Goal: Task Accomplishment & Management: Manage account settings

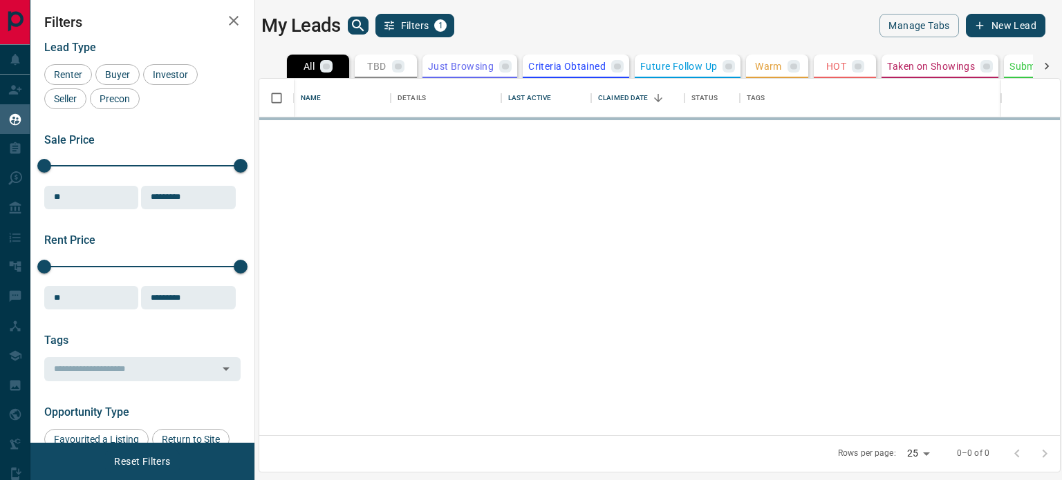
scroll to position [346, 790]
click at [928, 455] on div "Rows per page: 25 ** 0–0 of 0" at bounding box center [940, 454] width 238 height 36
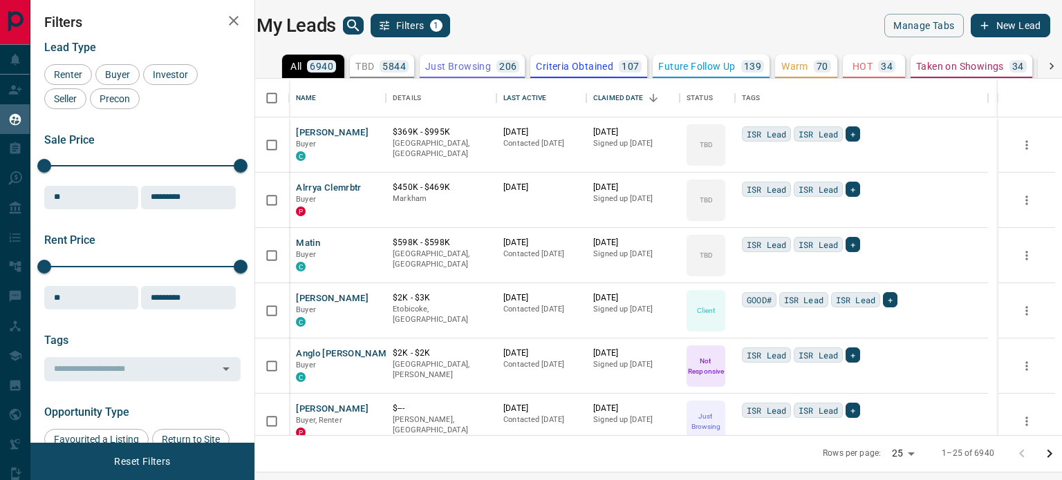
click at [910, 453] on body "Lead Transfers Claim Leads My Leads Tasks Opportunities Deals Campaigns Automat…" at bounding box center [531, 231] width 1062 height 463
click at [905, 453] on li "100" at bounding box center [901, 453] width 37 height 21
type input "***"
click at [1048, 454] on icon "Go to next page" at bounding box center [1049, 454] width 17 height 17
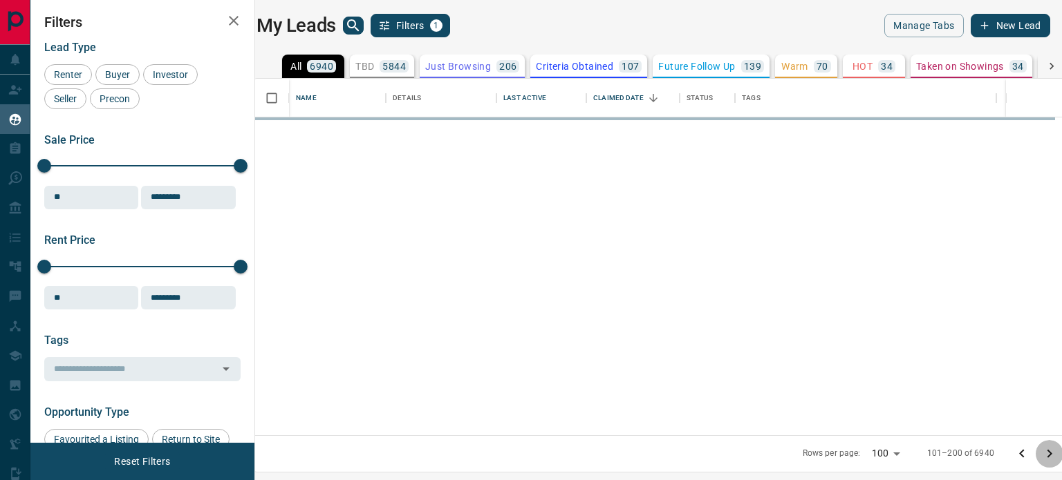
click at [1048, 454] on icon "Go to next page" at bounding box center [1049, 454] width 17 height 17
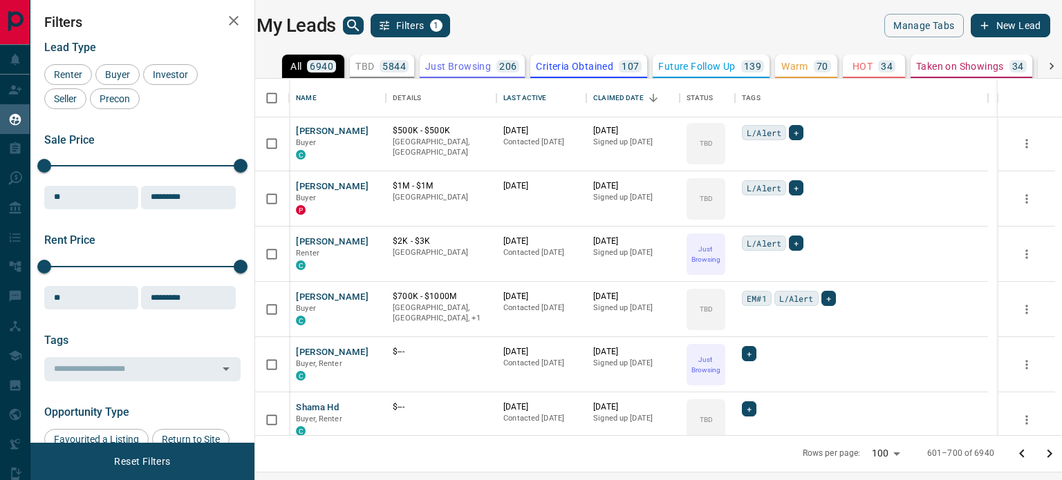
scroll to position [0, 0]
click at [521, 95] on div "Last Active" at bounding box center [524, 98] width 43 height 39
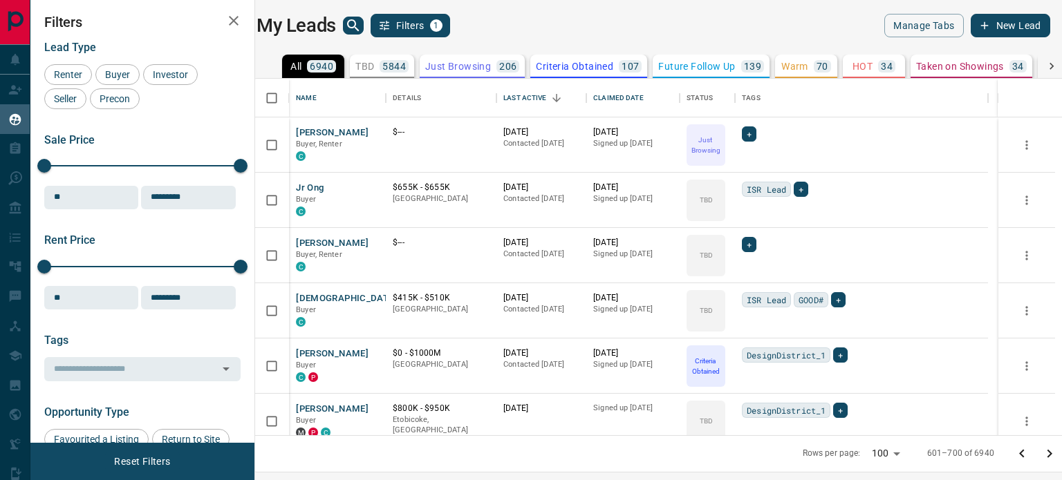
click at [386, 67] on div "5844" at bounding box center [393, 66] width 29 height 12
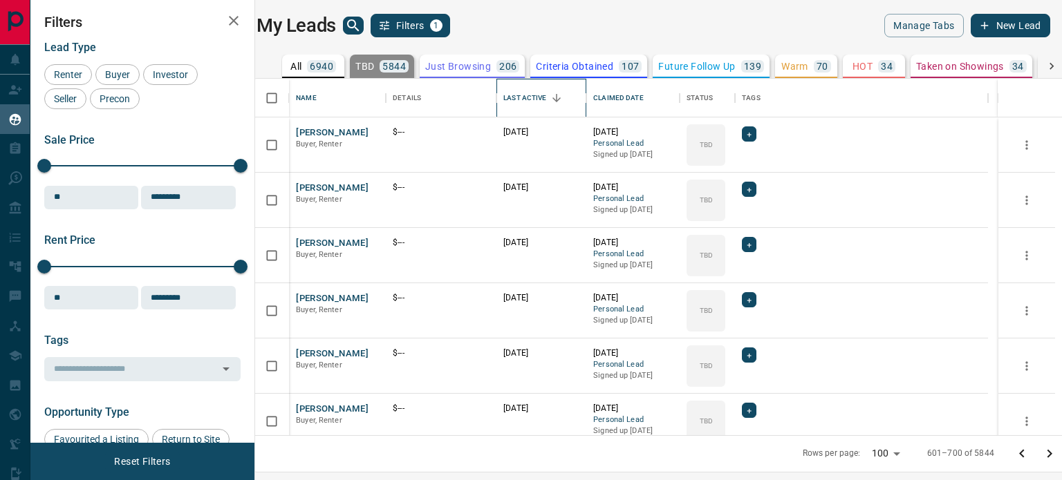
click at [534, 95] on div "Last Active" at bounding box center [524, 98] width 43 height 39
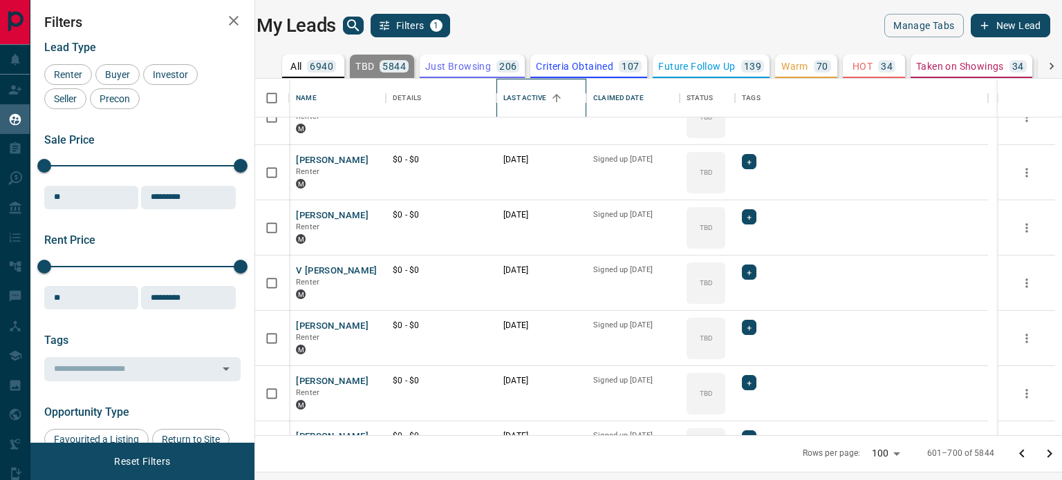
scroll to position [553, 0]
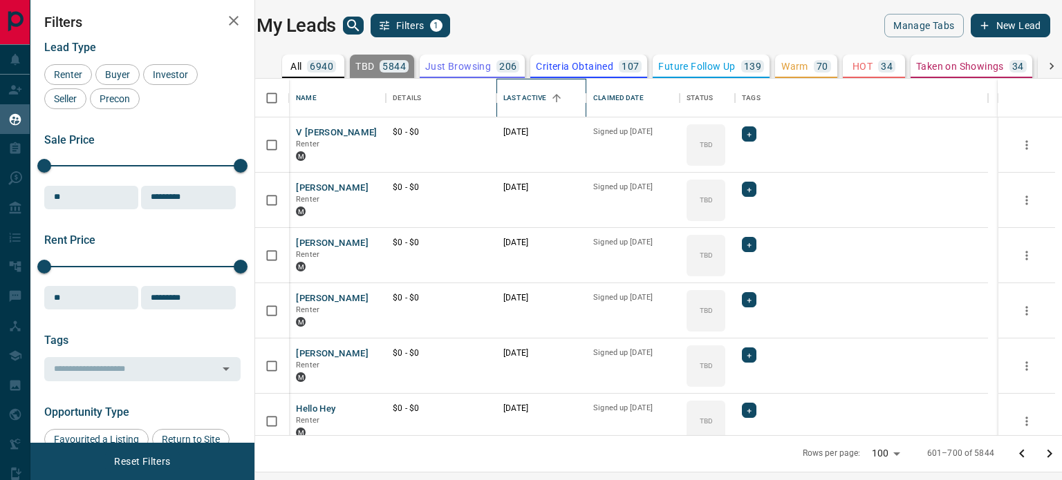
click at [545, 97] on div "Last Active" at bounding box center [524, 98] width 43 height 39
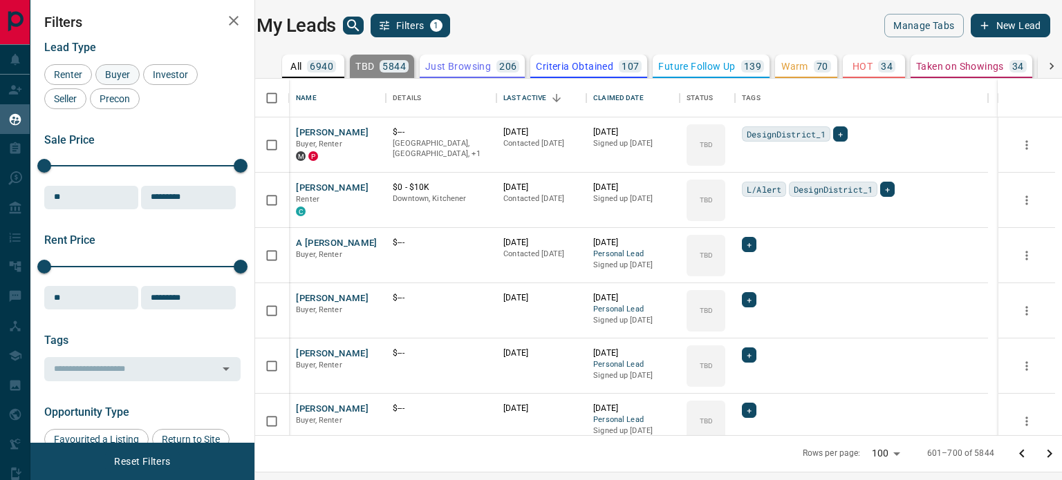
click at [100, 74] on span "Buyer" at bounding box center [117, 74] width 35 height 11
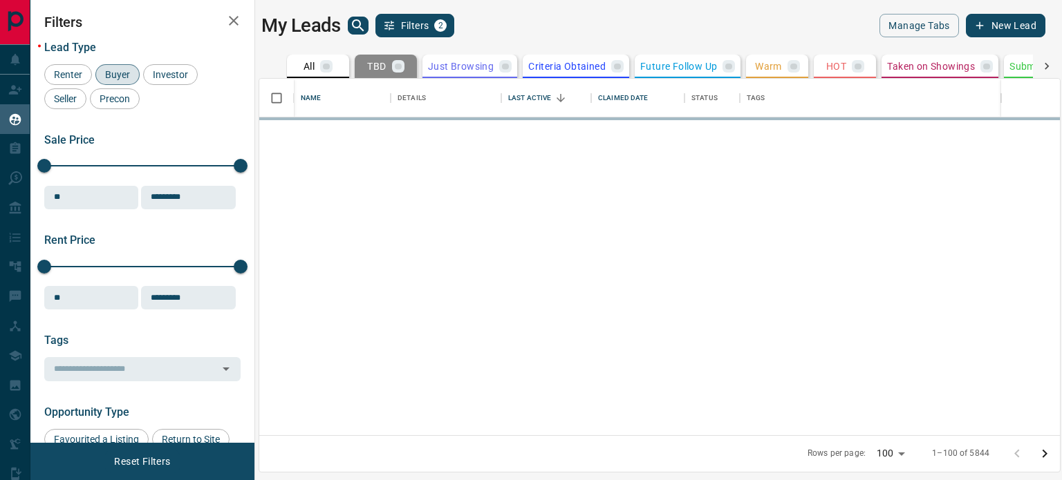
scroll to position [0, 0]
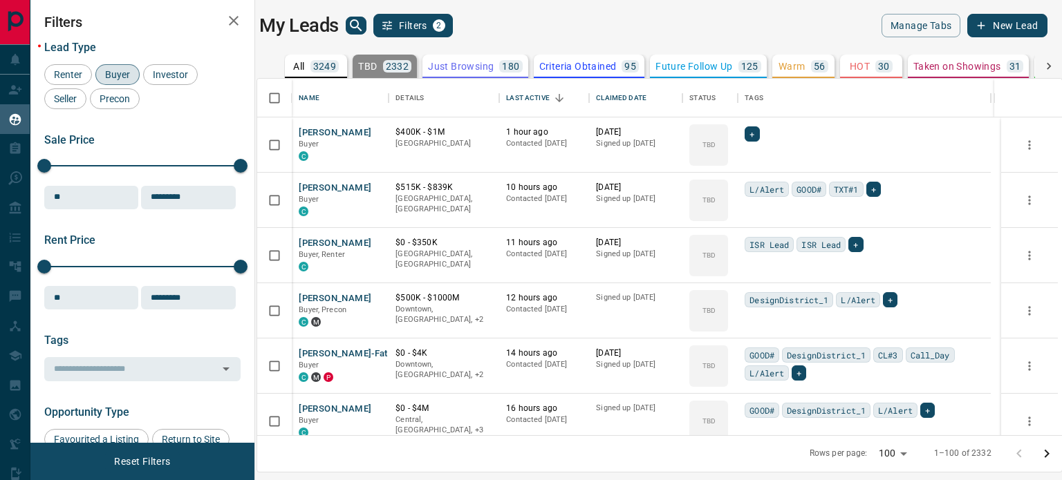
click at [117, 74] on span "Buyer" at bounding box center [117, 74] width 35 height 11
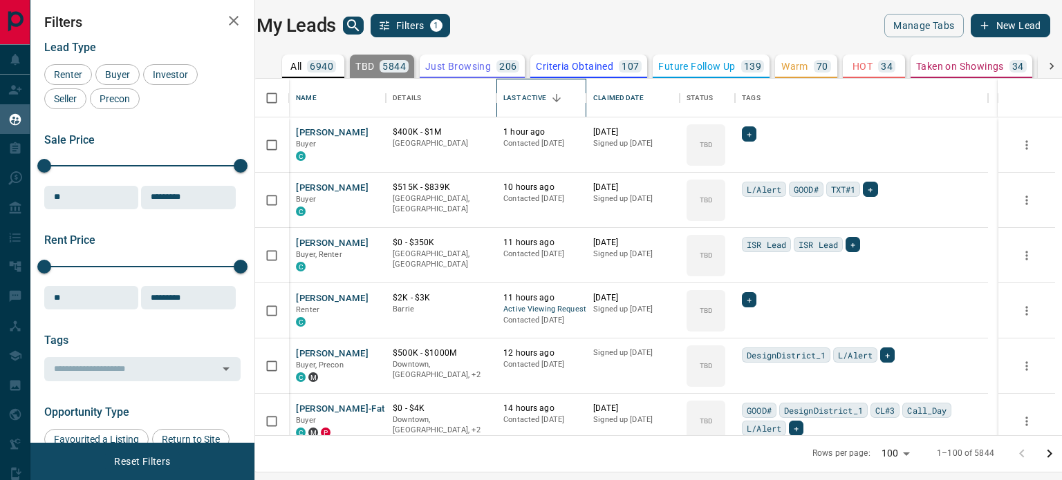
click at [534, 99] on div "Last Active" at bounding box center [524, 98] width 43 height 39
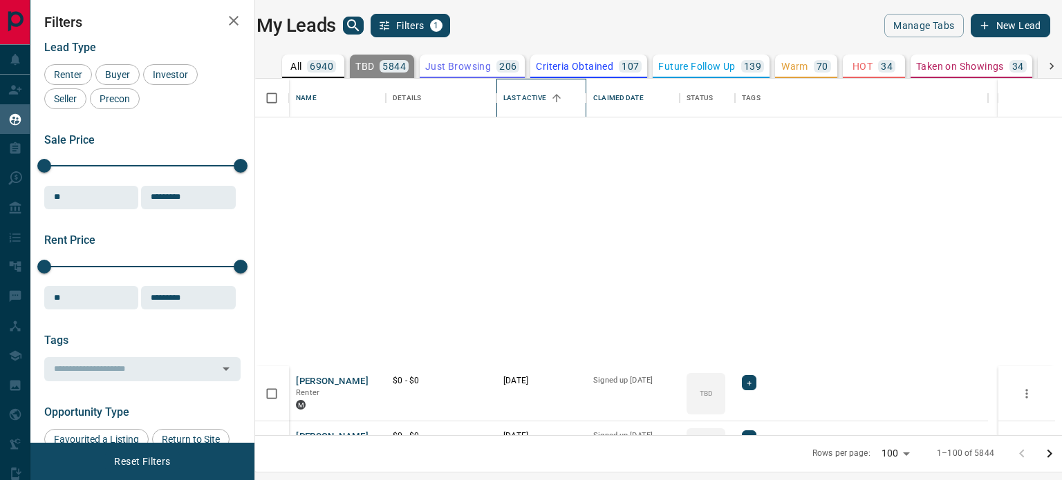
scroll to position [1382, 0]
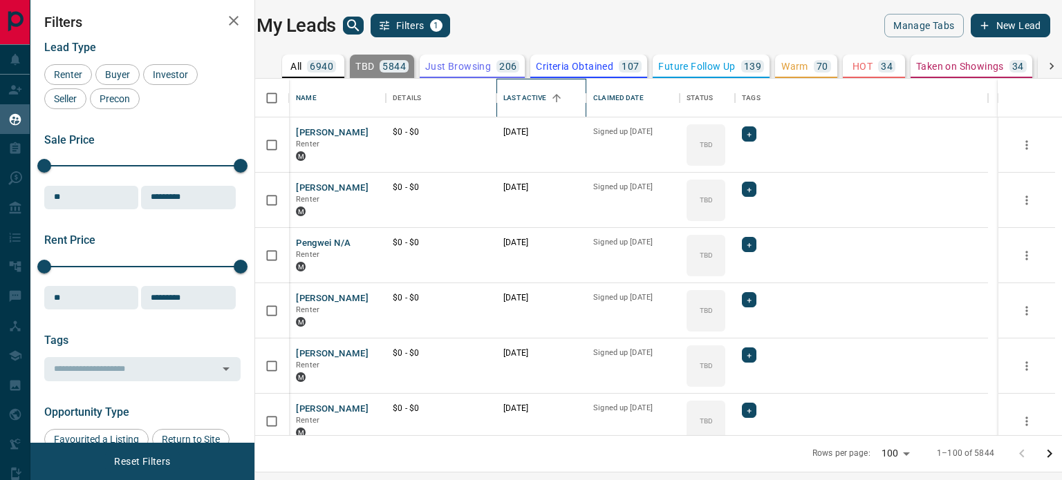
click at [546, 97] on div "Last Active" at bounding box center [524, 98] width 43 height 39
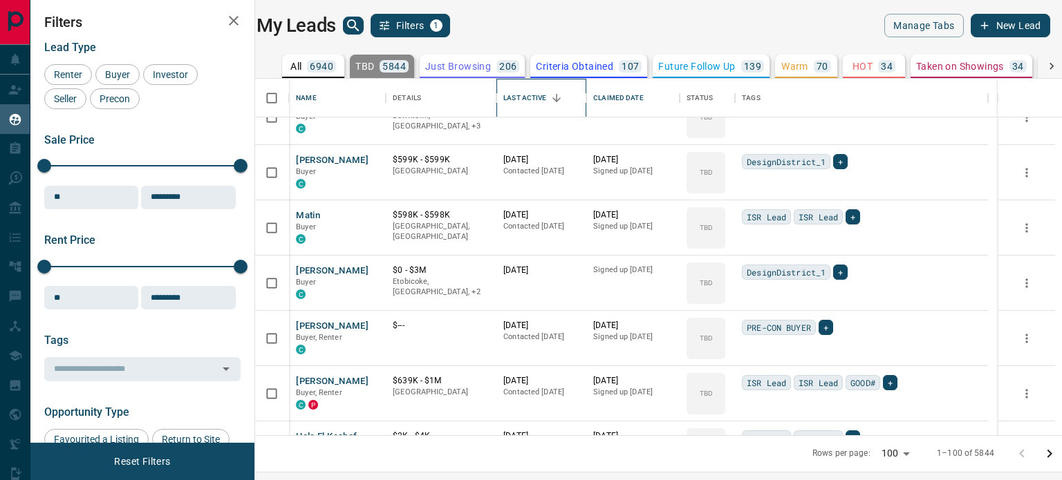
scroll to position [5210, 0]
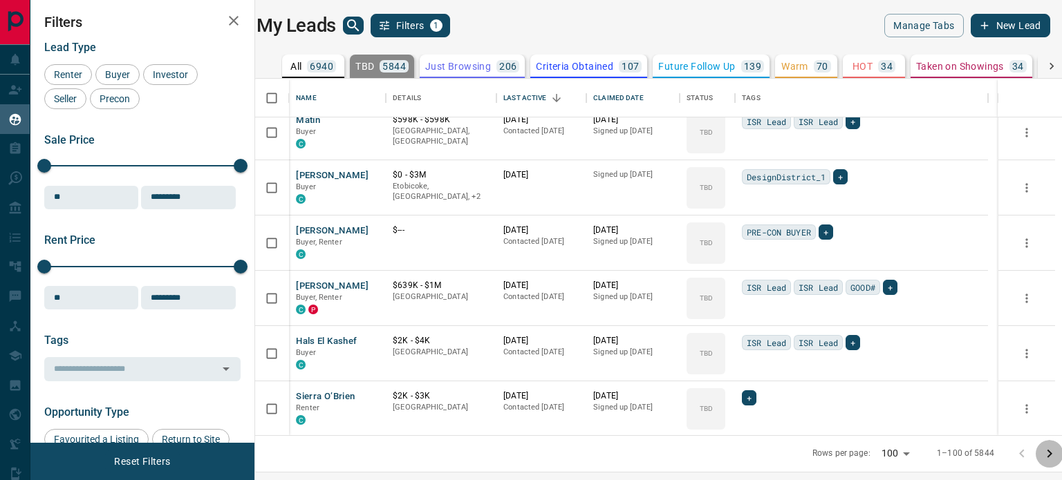
click at [1046, 455] on icon "Go to next page" at bounding box center [1049, 454] width 17 height 17
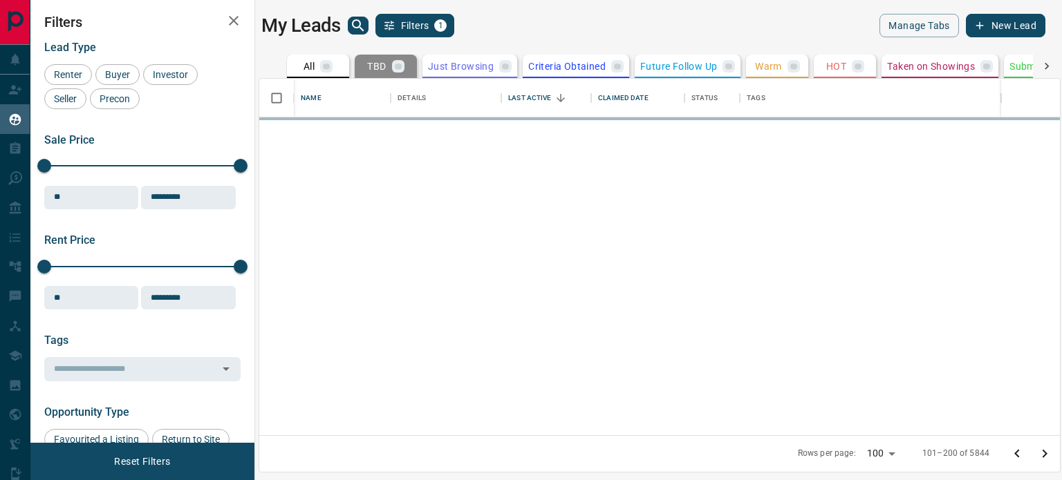
scroll to position [0, 0]
click at [1046, 455] on icon "Go to next page" at bounding box center [1044, 454] width 17 height 17
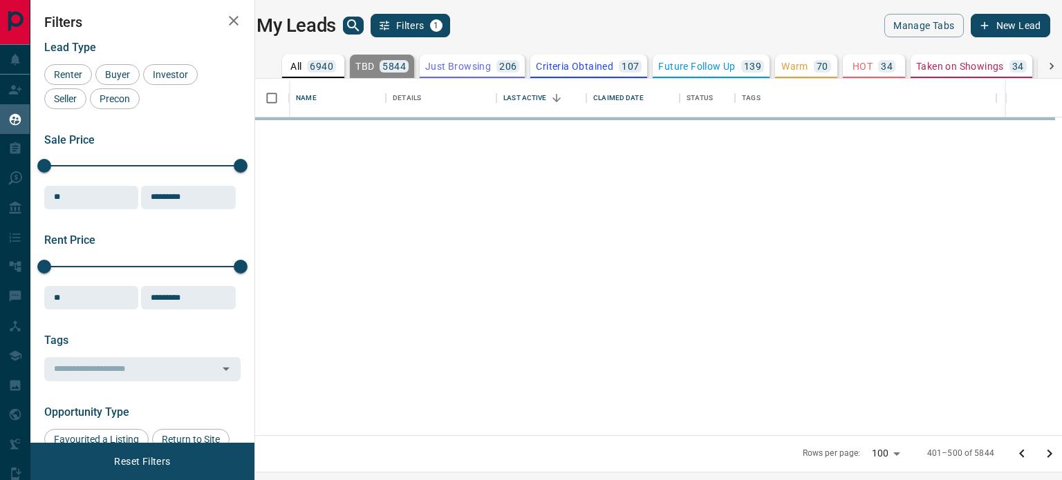
click at [1046, 455] on icon "Go to next page" at bounding box center [1049, 454] width 17 height 17
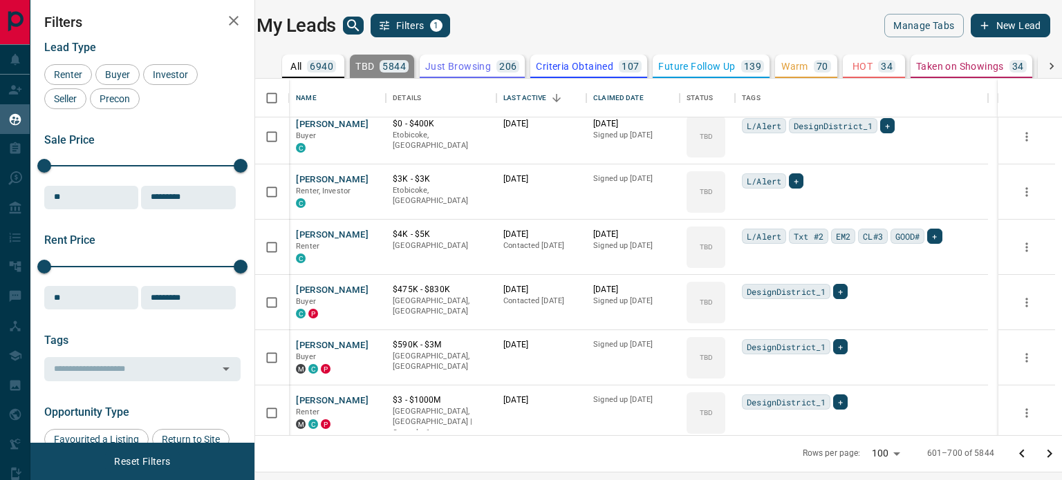
scroll to position [5210, 0]
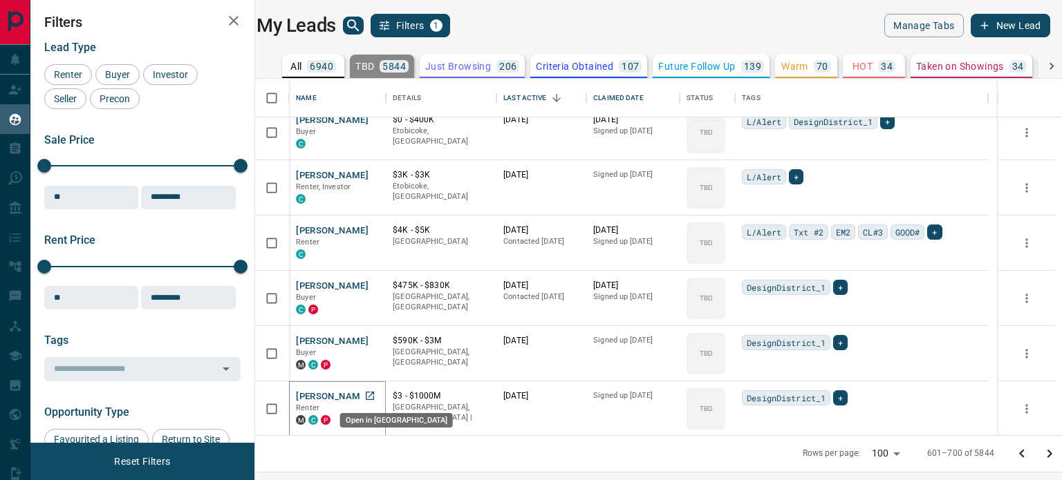
click at [375, 390] on icon "Open in New Tab" at bounding box center [369, 395] width 11 height 11
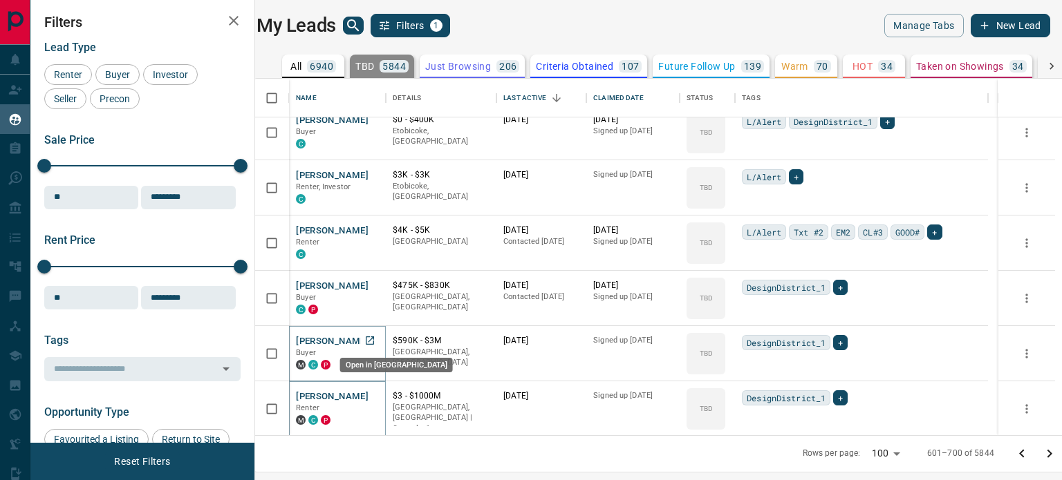
click at [373, 339] on icon "Open in New Tab" at bounding box center [369, 340] width 11 height 11
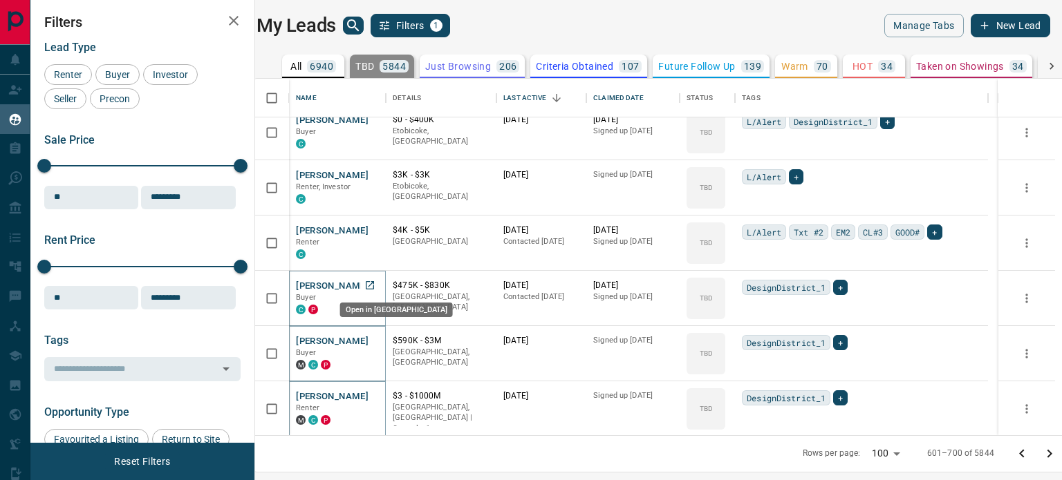
click at [374, 285] on icon "Open in New Tab" at bounding box center [369, 285] width 11 height 11
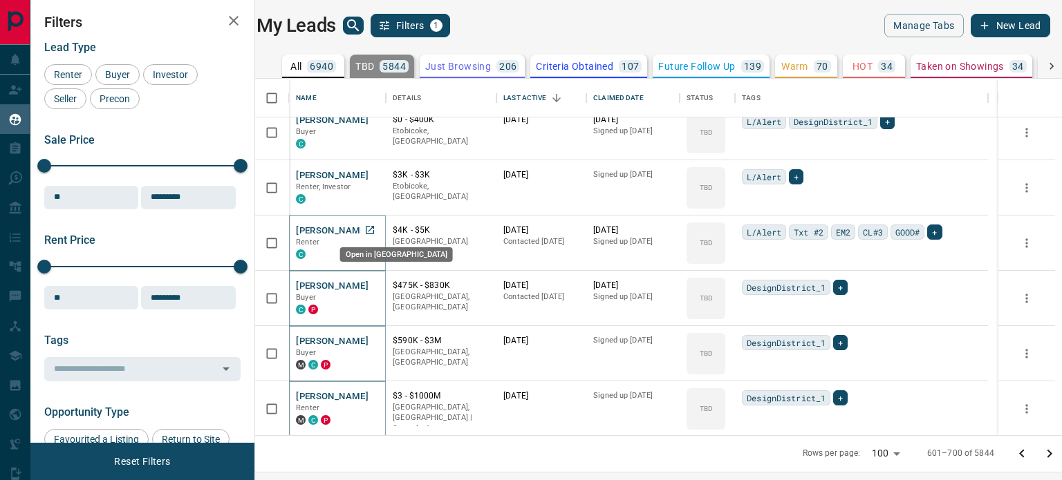
click at [375, 234] on icon "Open in New Tab" at bounding box center [369, 230] width 11 height 11
click at [375, 171] on icon "Open in New Tab" at bounding box center [369, 174] width 11 height 11
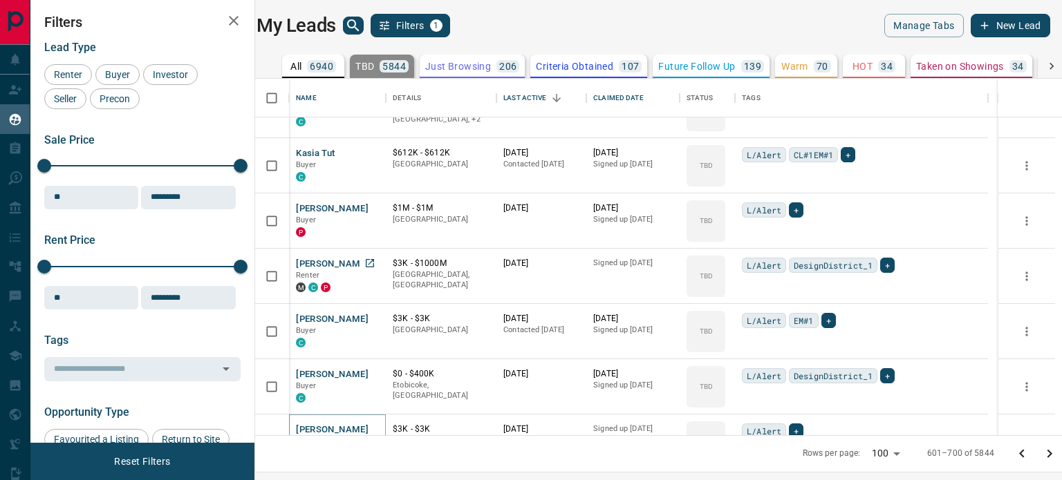
scroll to position [4933, 0]
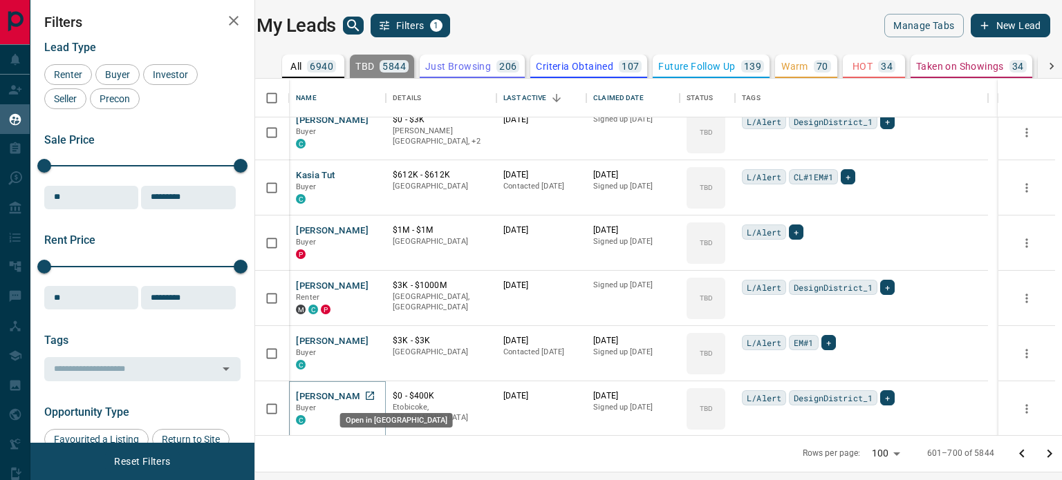
click at [375, 390] on icon "Open in New Tab" at bounding box center [369, 395] width 11 height 11
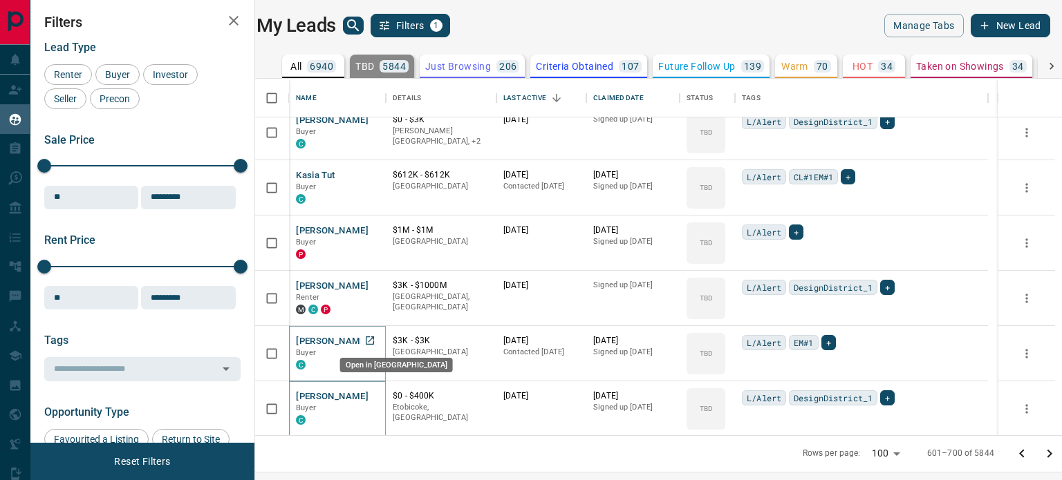
click at [372, 339] on icon "Open in New Tab" at bounding box center [369, 340] width 11 height 11
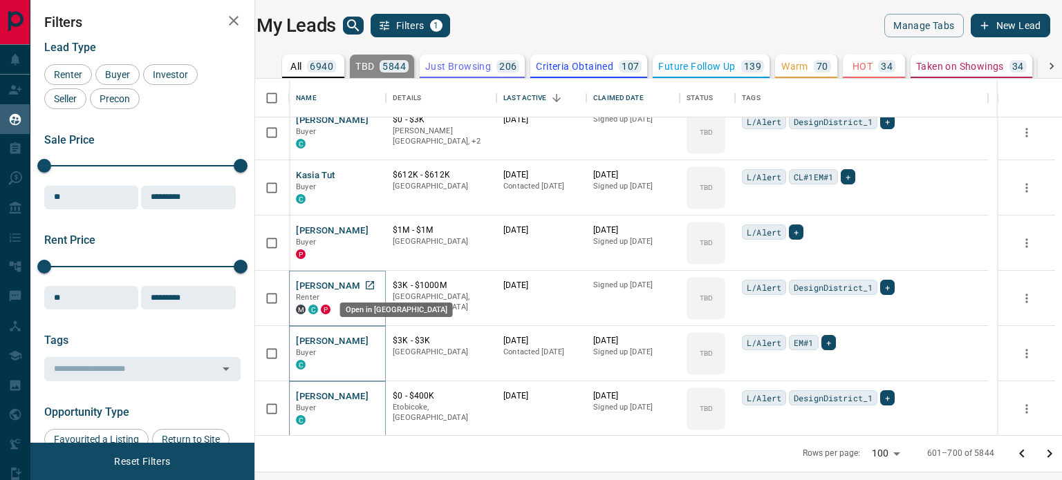
click at [375, 287] on icon "Open in New Tab" at bounding box center [369, 285] width 11 height 11
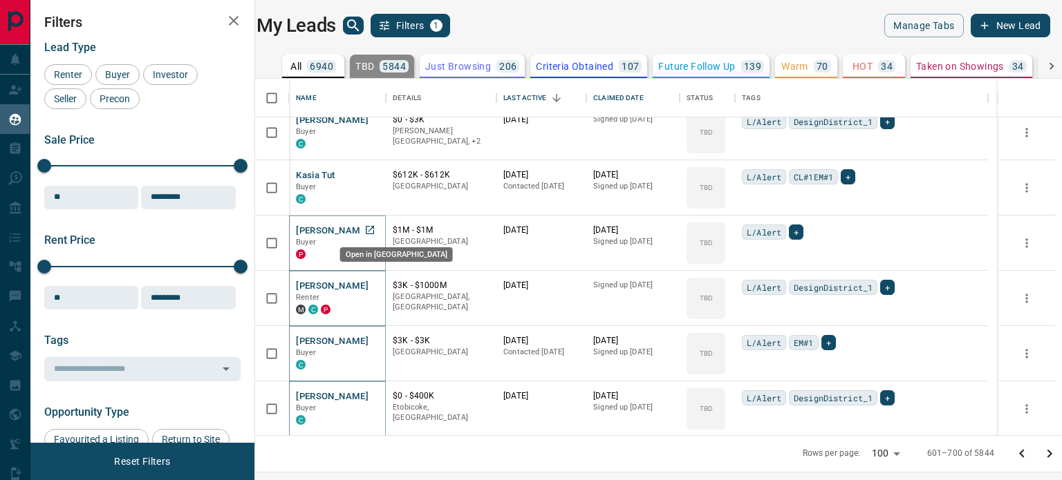
click at [375, 229] on icon "Open in New Tab" at bounding box center [369, 230] width 11 height 11
click at [374, 176] on icon "Open in New Tab" at bounding box center [370, 175] width 8 height 8
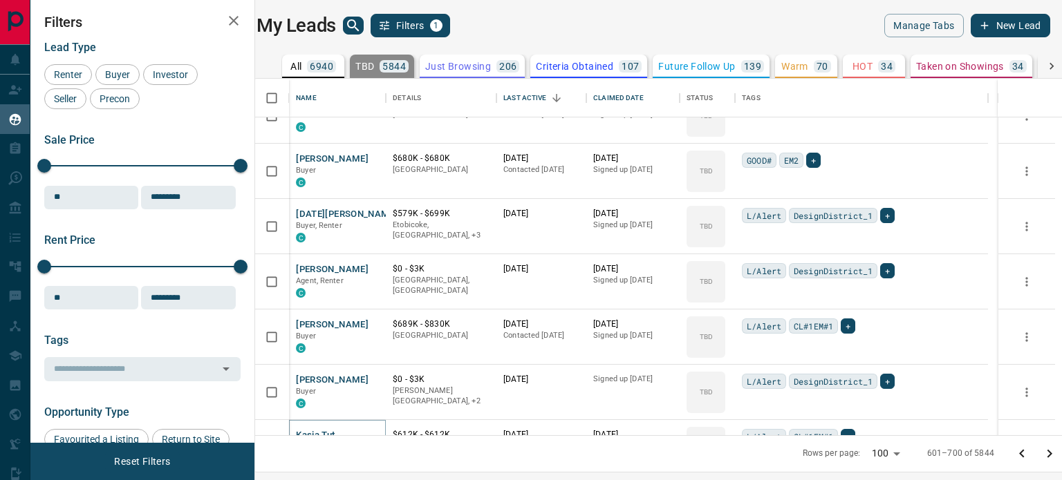
scroll to position [4657, 0]
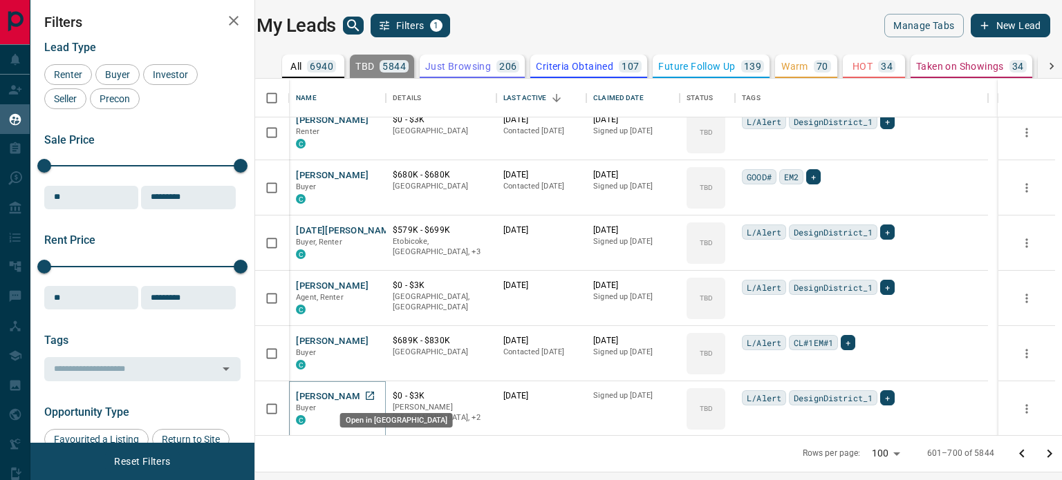
click at [374, 395] on icon "Open in New Tab" at bounding box center [370, 396] width 8 height 8
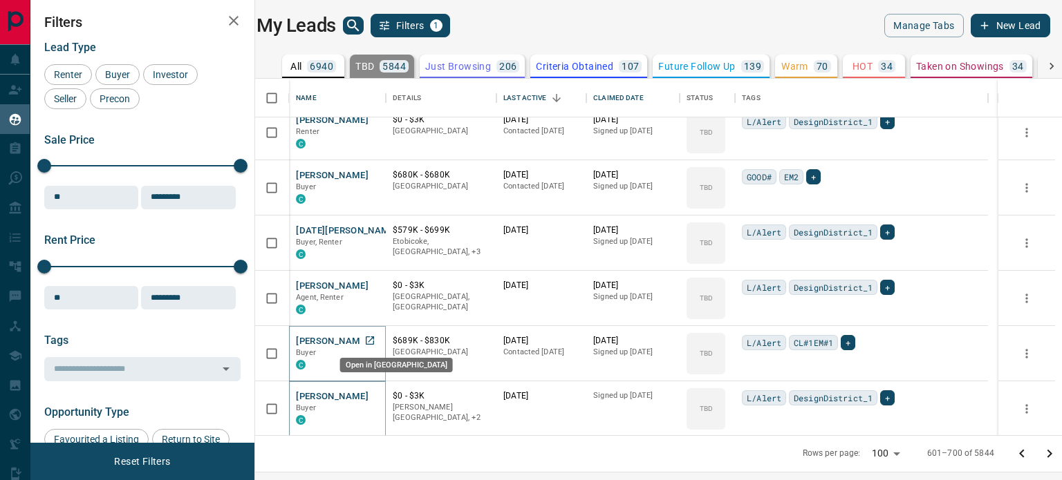
click at [375, 342] on icon "Open in New Tab" at bounding box center [369, 340] width 11 height 11
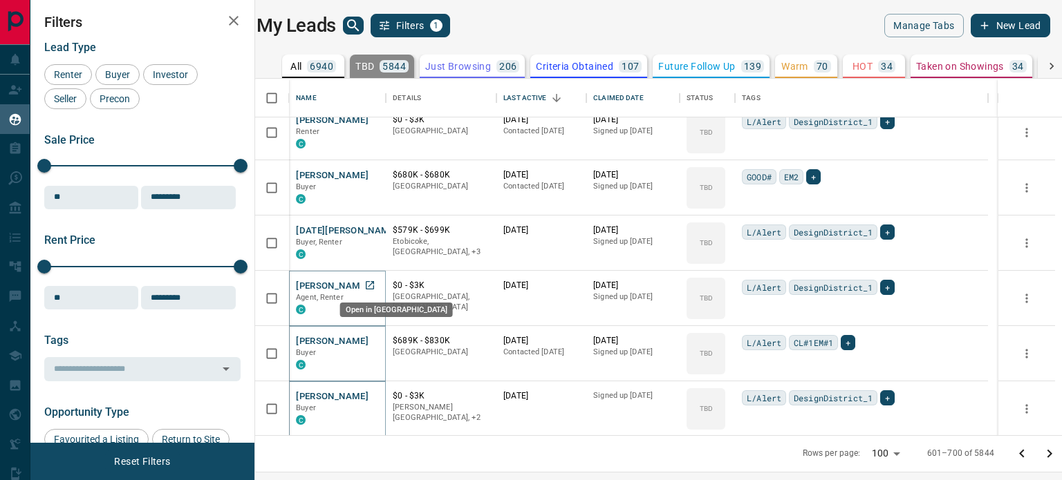
click at [374, 283] on icon "Open in New Tab" at bounding box center [370, 285] width 8 height 8
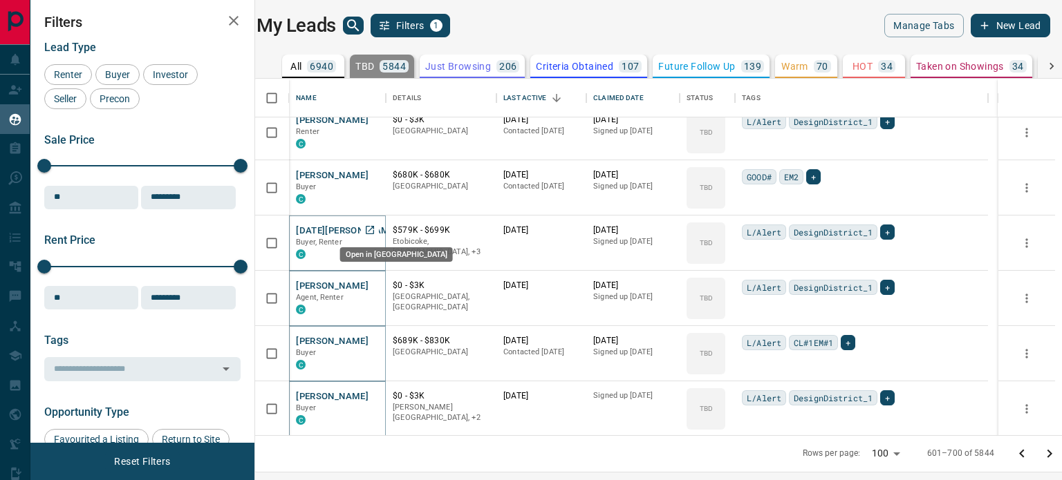
click at [375, 226] on icon "Open in New Tab" at bounding box center [369, 230] width 11 height 11
click at [375, 178] on icon "Open in New Tab" at bounding box center [369, 174] width 11 height 11
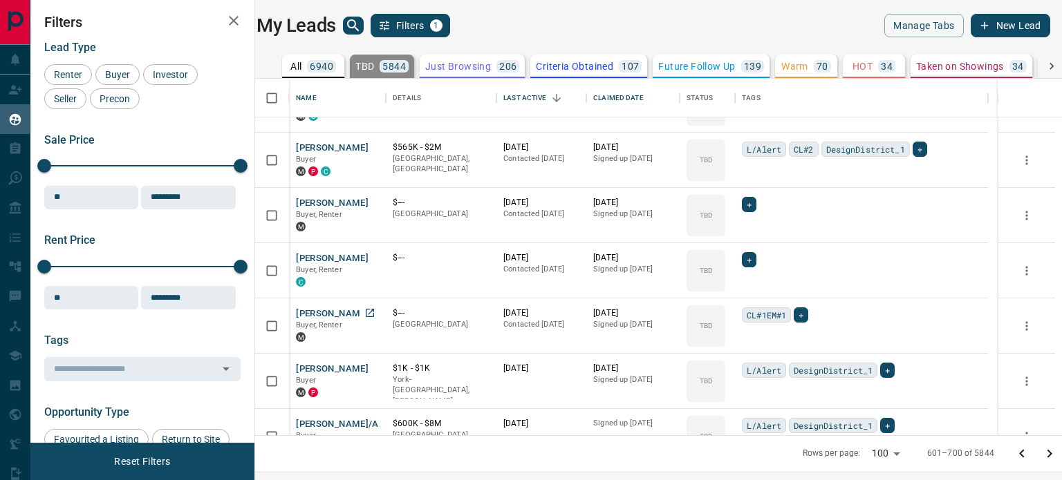
scroll to position [4380, 0]
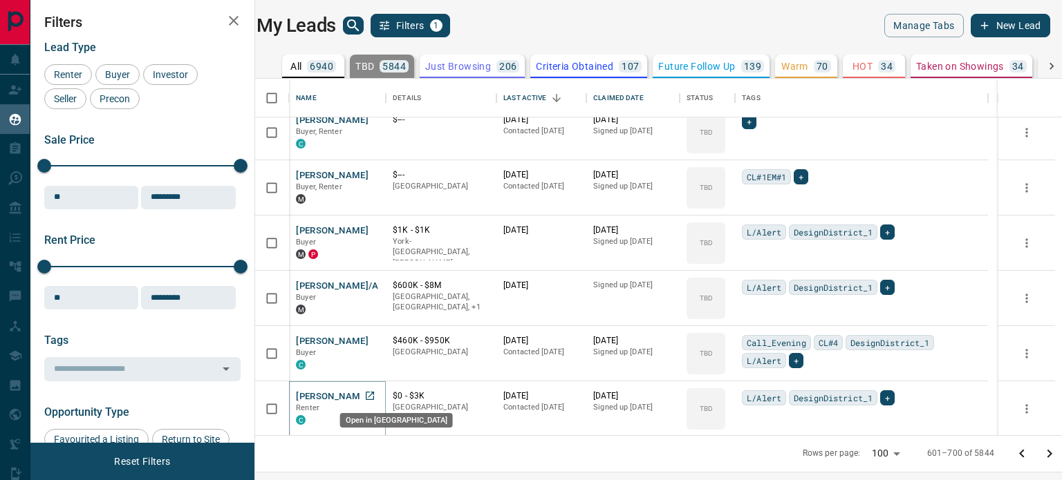
click at [375, 395] on icon "Open in New Tab" at bounding box center [369, 395] width 11 height 11
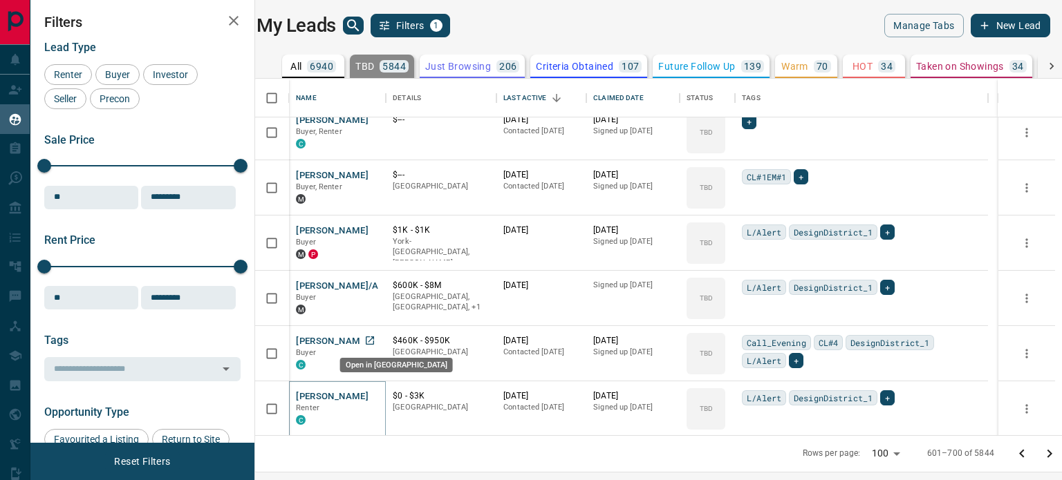
click at [374, 337] on icon "Open in New Tab" at bounding box center [370, 341] width 8 height 8
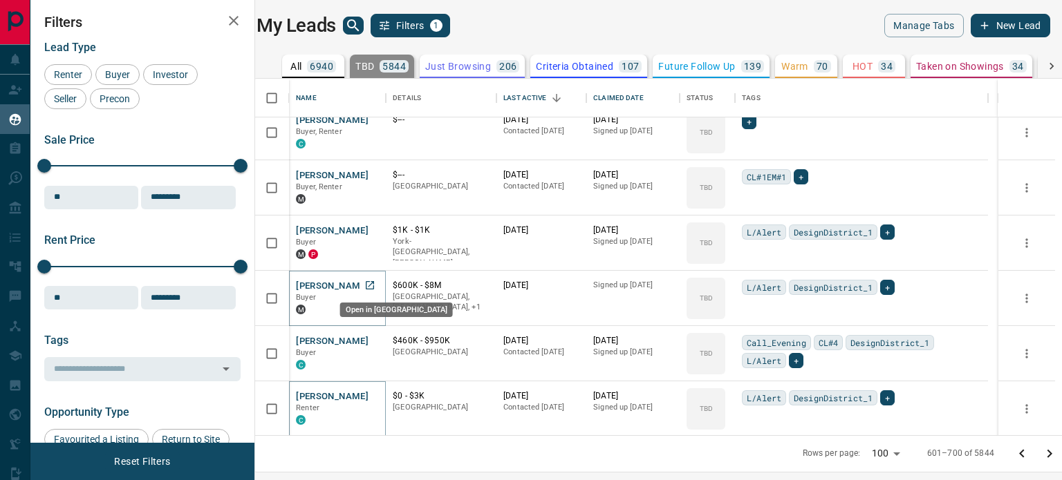
click at [372, 283] on icon "Open in New Tab" at bounding box center [369, 285] width 11 height 11
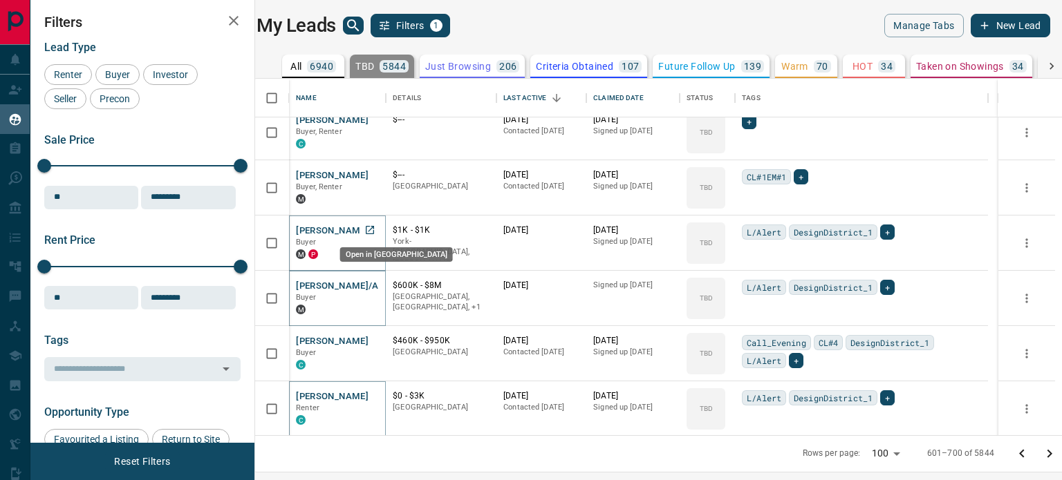
click at [374, 229] on icon "Open in New Tab" at bounding box center [369, 230] width 11 height 11
click at [374, 176] on icon "Open in New Tab" at bounding box center [370, 175] width 8 height 8
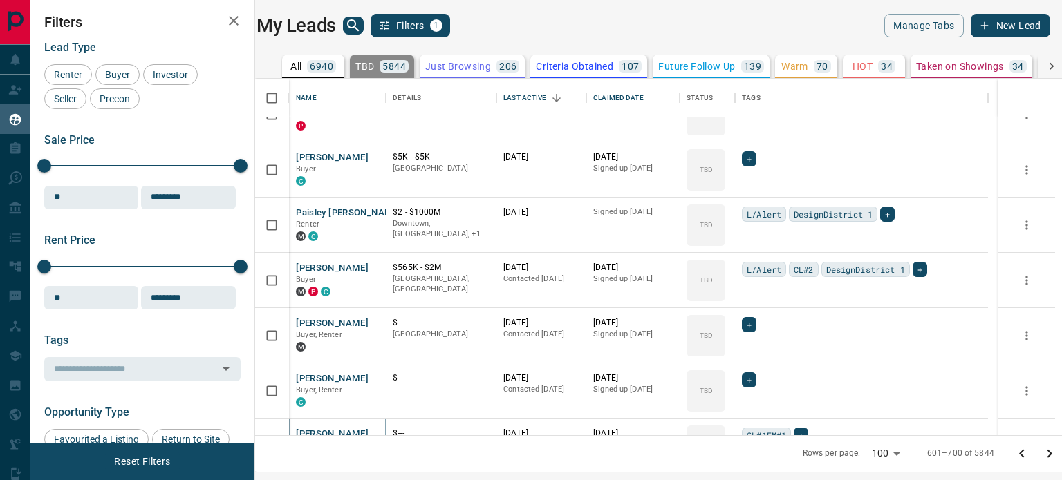
scroll to position [4104, 0]
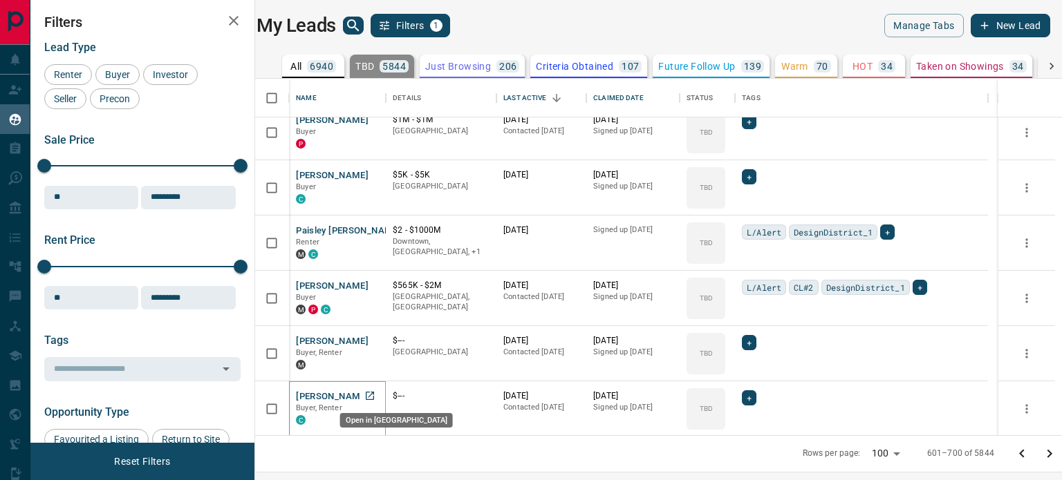
click at [375, 399] on icon "Open in New Tab" at bounding box center [369, 395] width 11 height 11
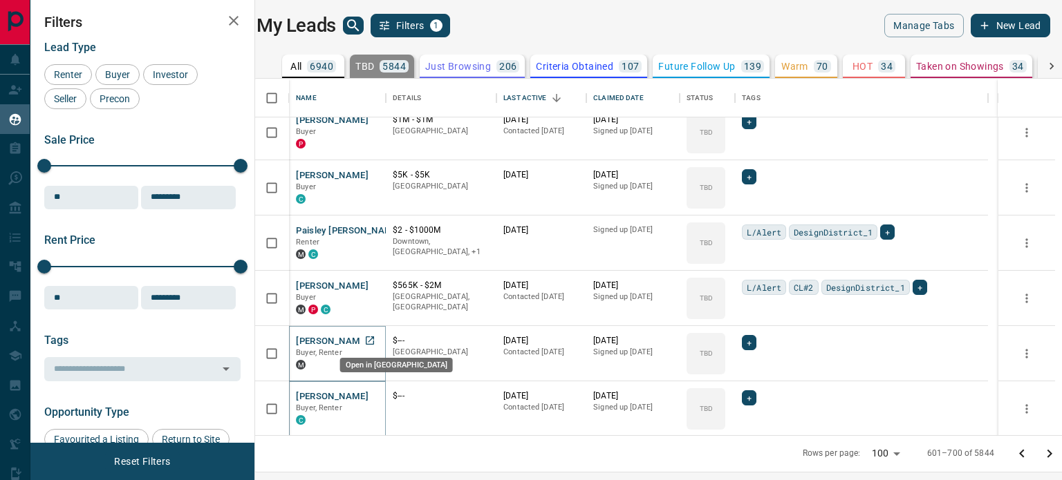
click at [375, 335] on icon "Open in New Tab" at bounding box center [369, 340] width 11 height 11
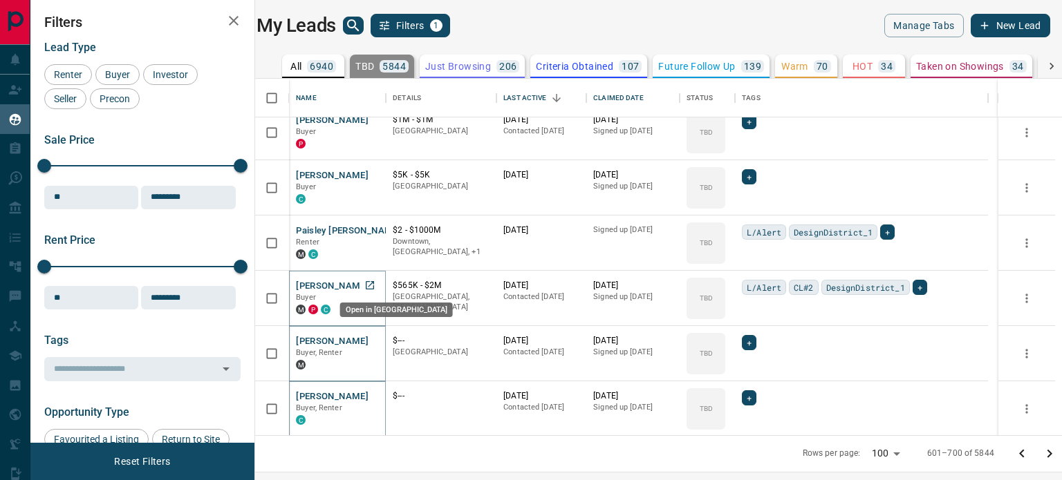
click at [375, 287] on icon "Open in New Tab" at bounding box center [369, 285] width 11 height 11
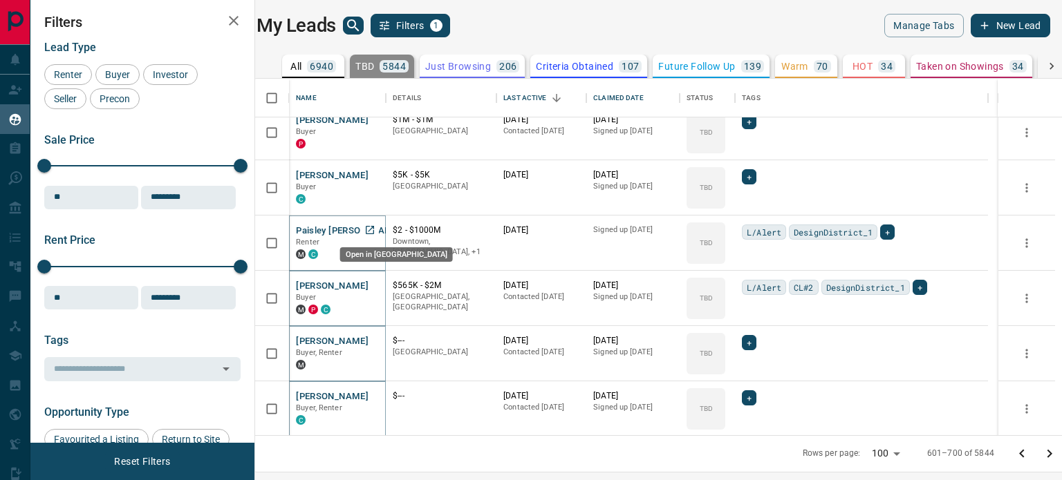
click at [370, 229] on icon "Open in New Tab" at bounding box center [370, 230] width 8 height 8
click at [379, 174] on link "Open in New Tab" at bounding box center [370, 175] width 18 height 18
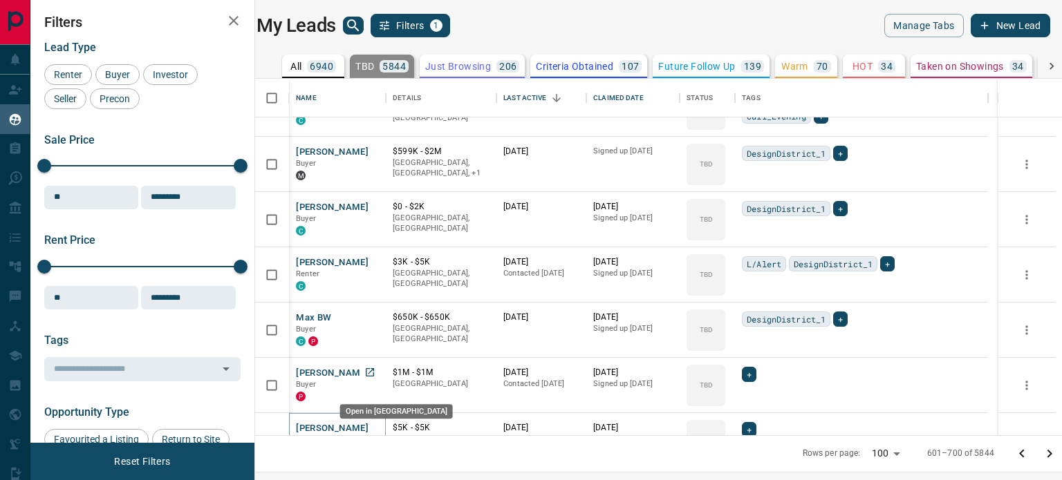
scroll to position [3828, 0]
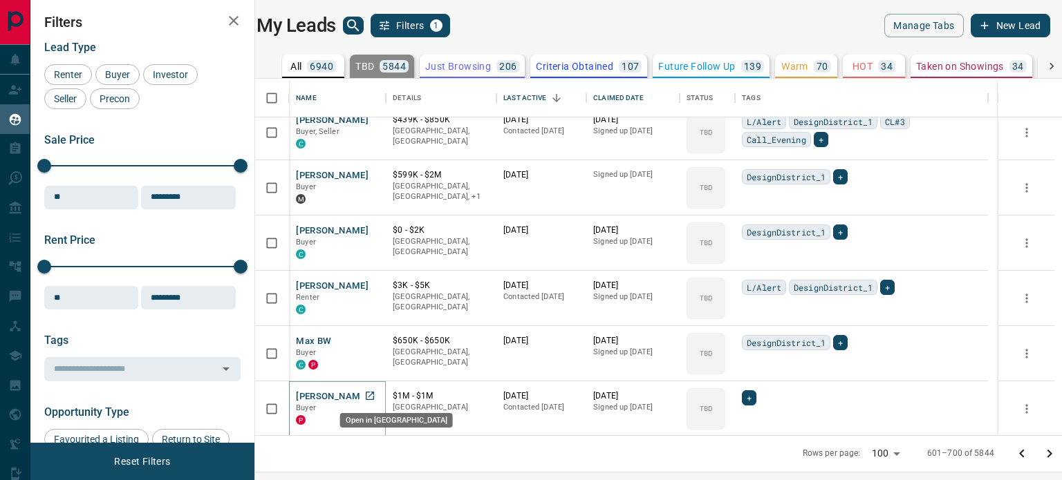
drag, startPoint x: 382, startPoint y: 396, endPoint x: 376, endPoint y: 376, distance: 20.8
click at [375, 399] on icon "Open in New Tab" at bounding box center [369, 395] width 11 height 11
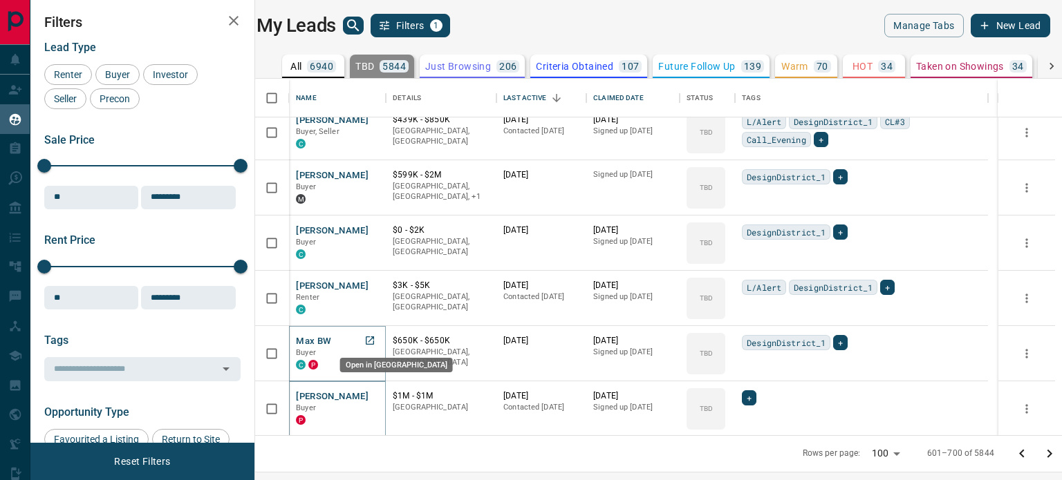
click at [374, 341] on icon "Open in New Tab" at bounding box center [370, 341] width 8 height 8
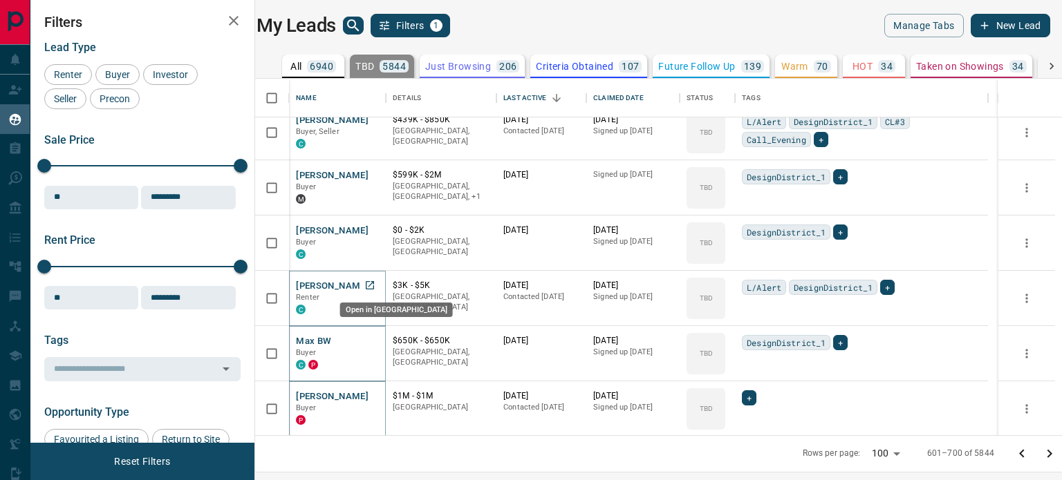
click at [372, 283] on icon "Open in New Tab" at bounding box center [369, 285] width 11 height 11
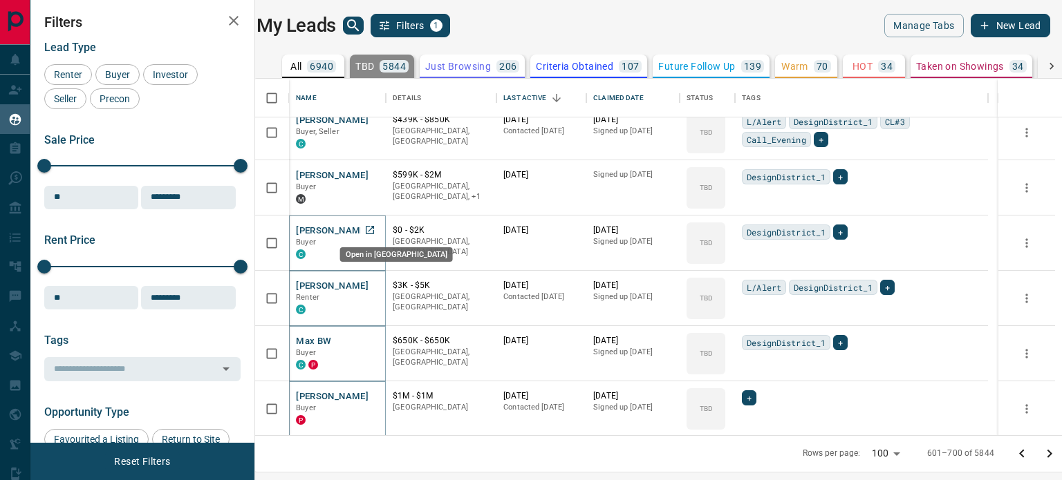
click at [372, 236] on link "Open in New Tab" at bounding box center [370, 230] width 18 height 18
click at [372, 175] on icon "Open in New Tab" at bounding box center [369, 174] width 11 height 11
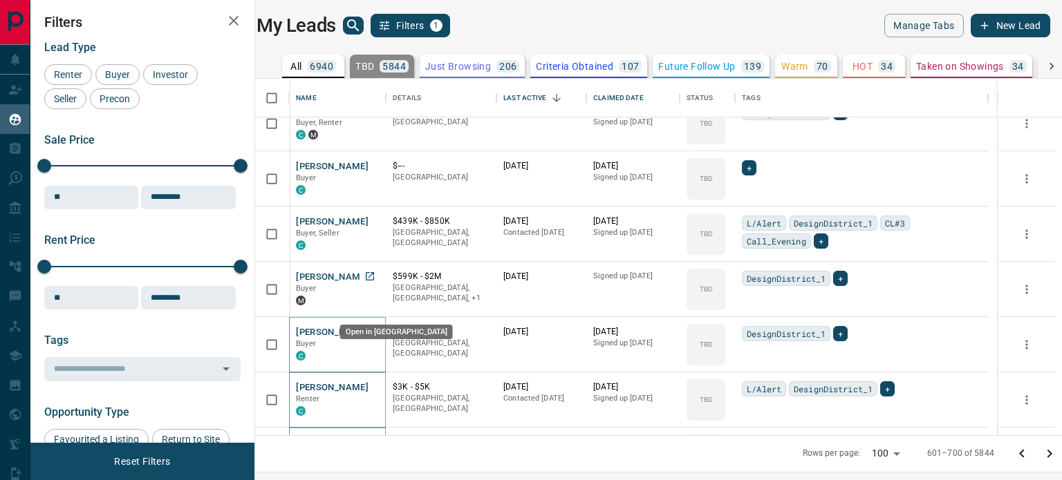
scroll to position [3689, 0]
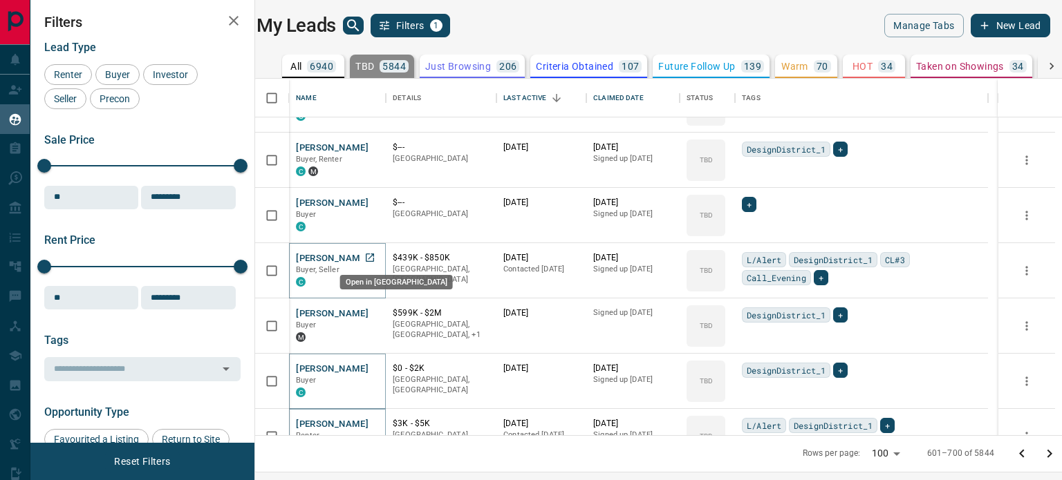
click at [374, 257] on icon "Open in New Tab" at bounding box center [370, 258] width 8 height 8
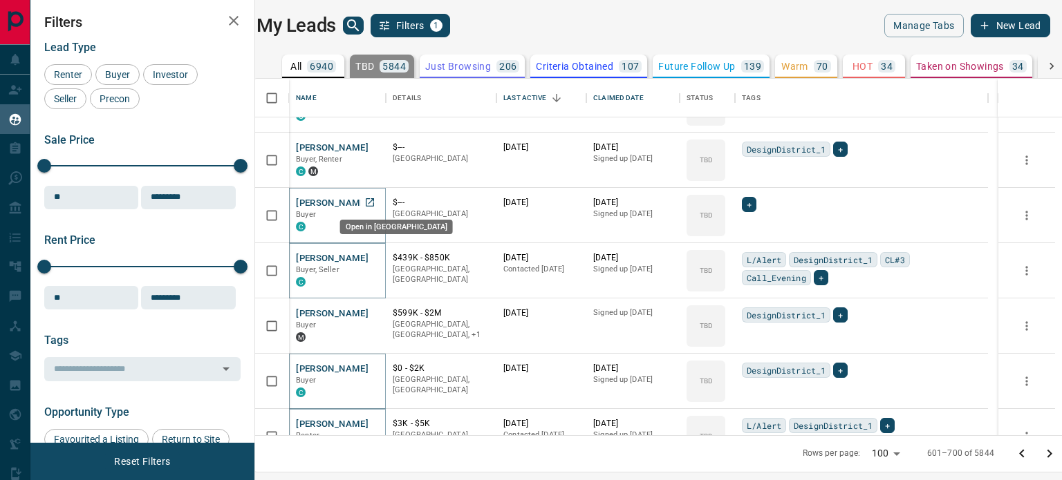
click at [373, 204] on icon "Open in New Tab" at bounding box center [369, 202] width 11 height 11
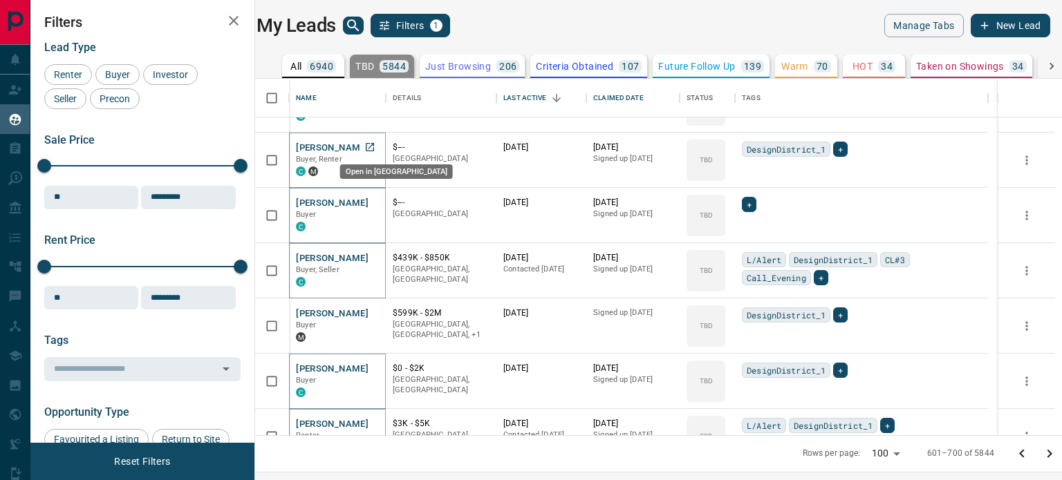
click at [375, 151] on icon "Open in New Tab" at bounding box center [369, 147] width 11 height 11
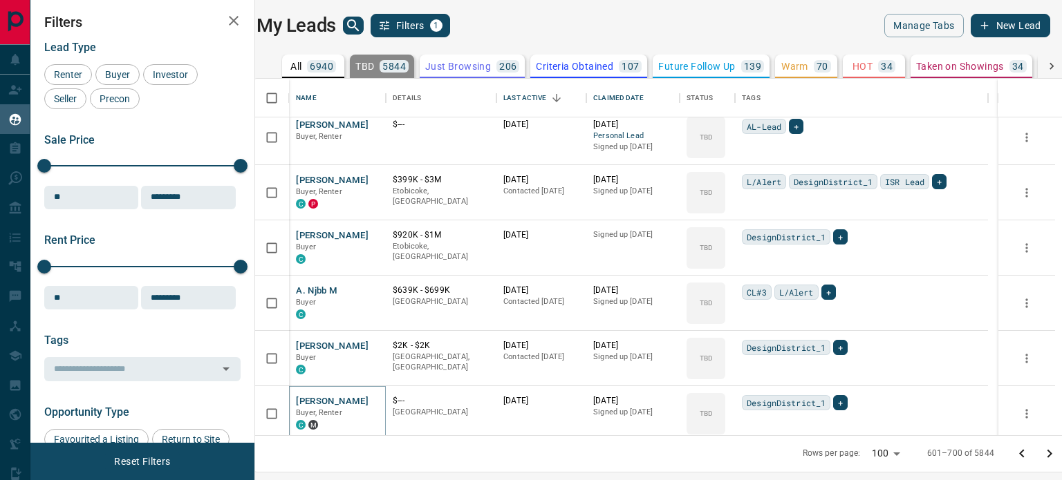
scroll to position [3413, 0]
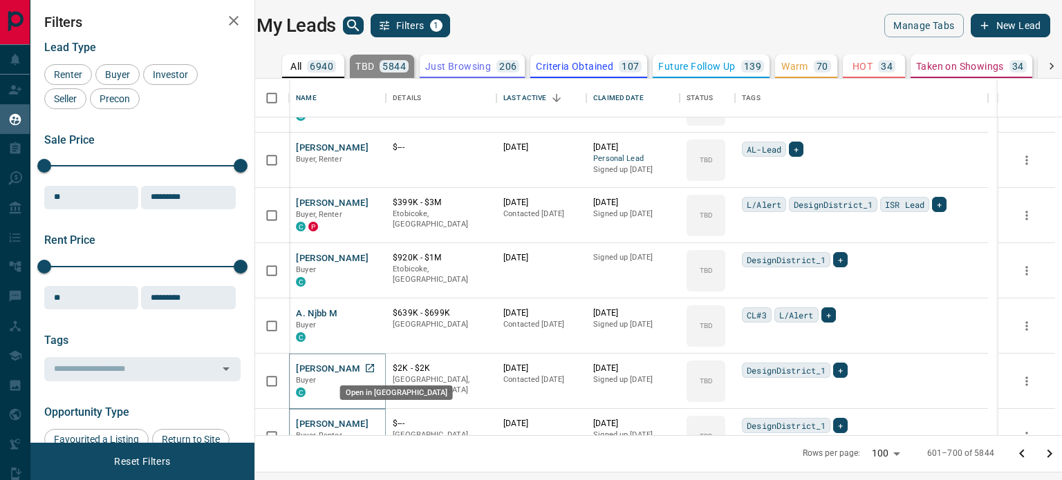
drag, startPoint x: 375, startPoint y: 364, endPoint x: 373, endPoint y: 355, distance: 8.5
click at [374, 364] on icon "Open in New Tab" at bounding box center [370, 368] width 8 height 8
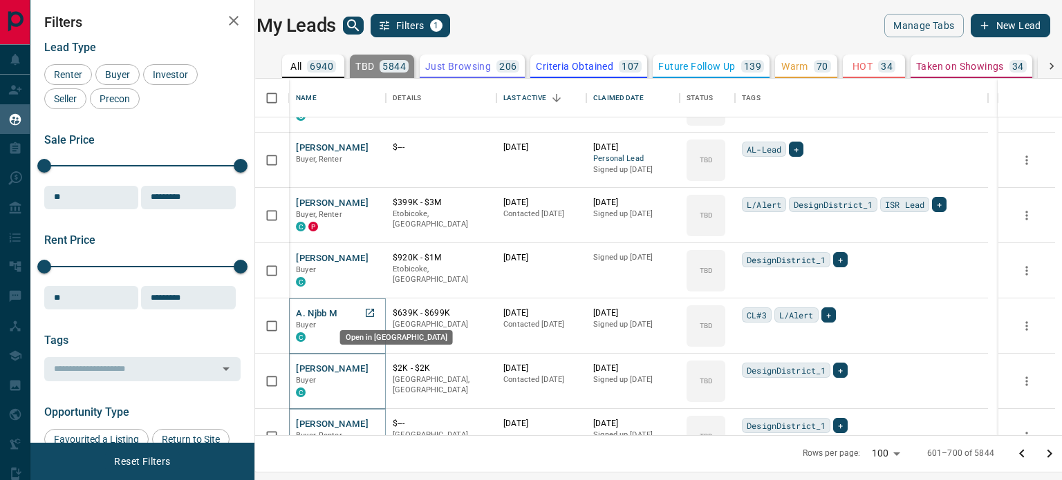
click at [373, 311] on icon "Open in New Tab" at bounding box center [369, 313] width 11 height 11
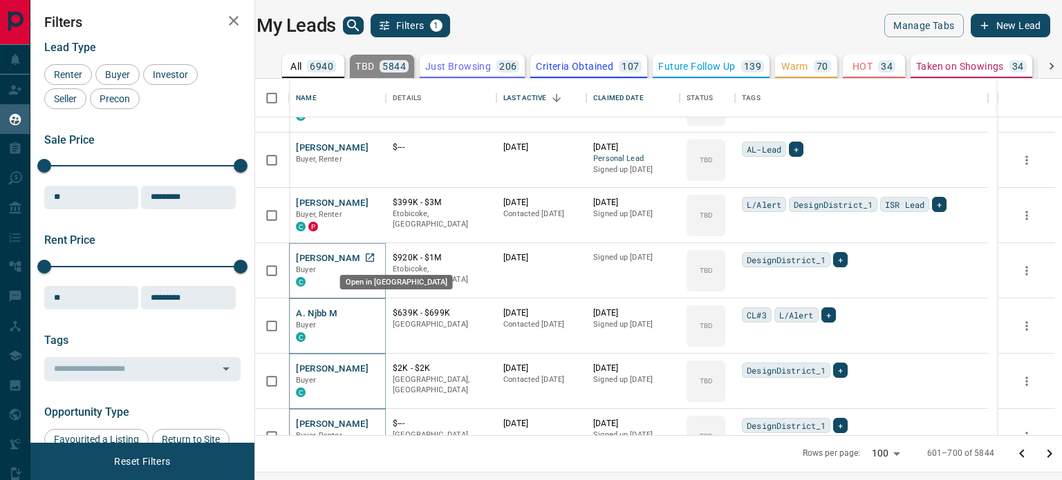
click at [375, 259] on icon "Open in New Tab" at bounding box center [369, 257] width 11 height 11
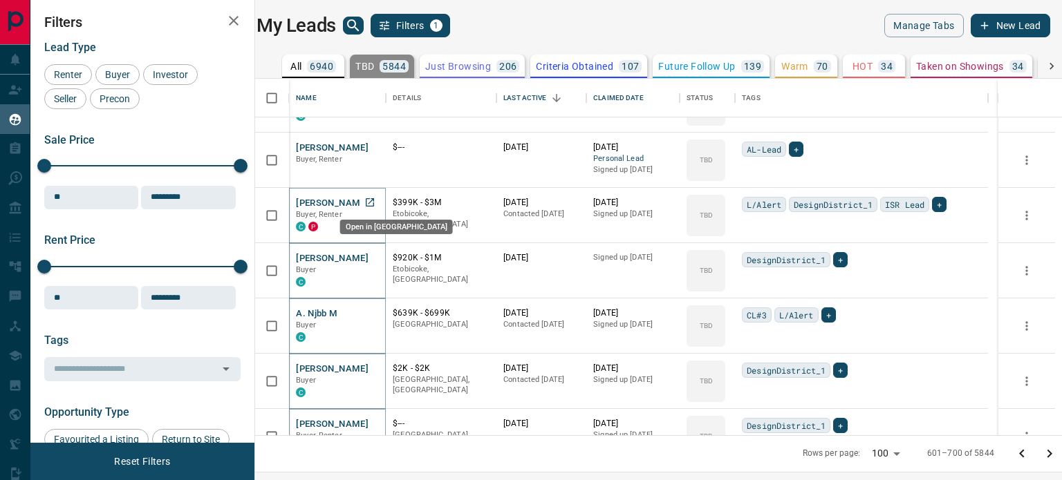
click at [372, 205] on icon "Open in New Tab" at bounding box center [369, 202] width 11 height 11
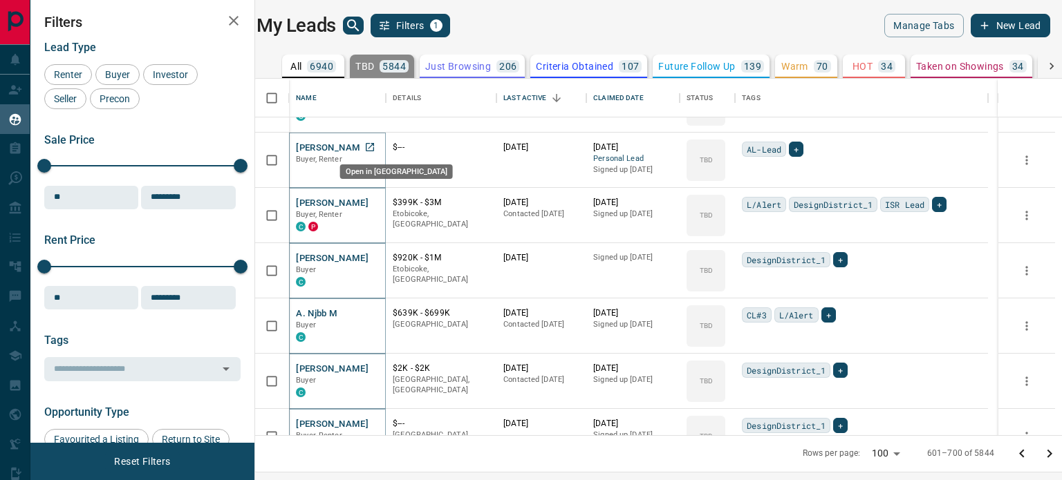
click at [375, 149] on icon "Open in New Tab" at bounding box center [369, 147] width 11 height 11
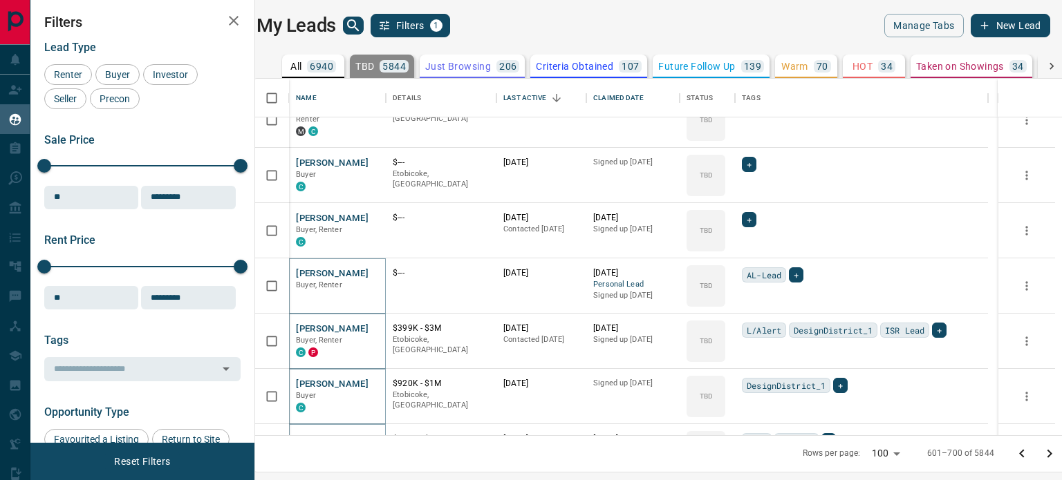
scroll to position [3136, 0]
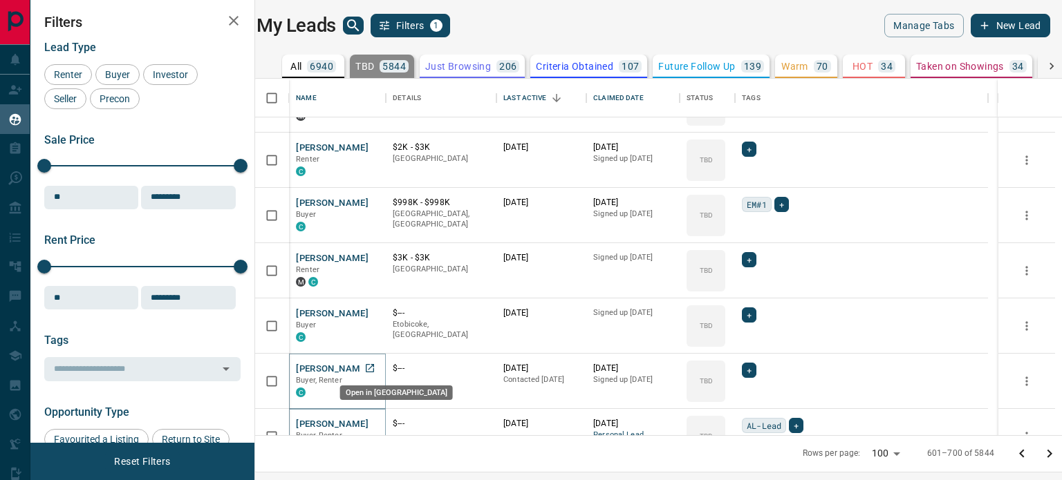
drag, startPoint x: 374, startPoint y: 366, endPoint x: 376, endPoint y: 346, distance: 20.8
click at [375, 366] on icon "Open in New Tab" at bounding box center [369, 368] width 11 height 11
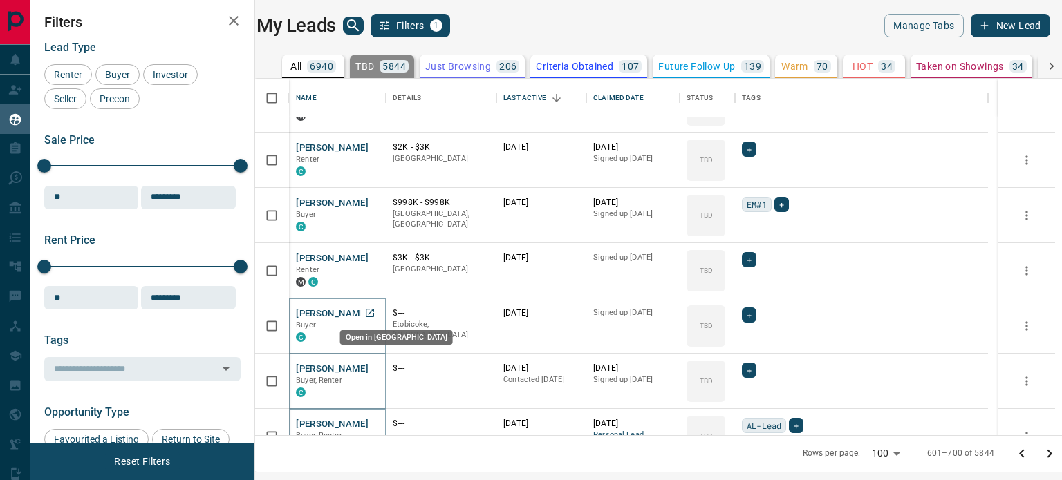
click at [375, 312] on icon "Open in New Tab" at bounding box center [369, 313] width 11 height 11
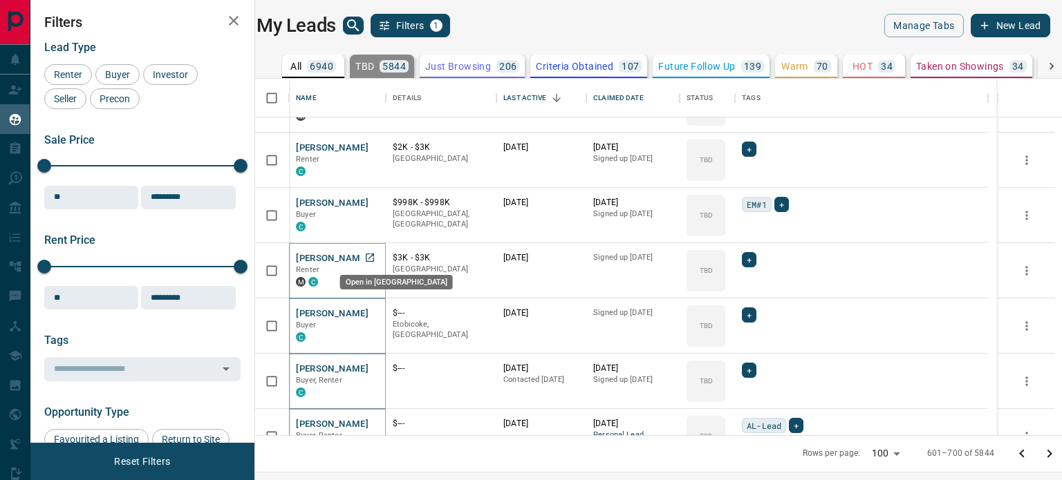
click at [375, 256] on icon "Open in New Tab" at bounding box center [369, 257] width 11 height 11
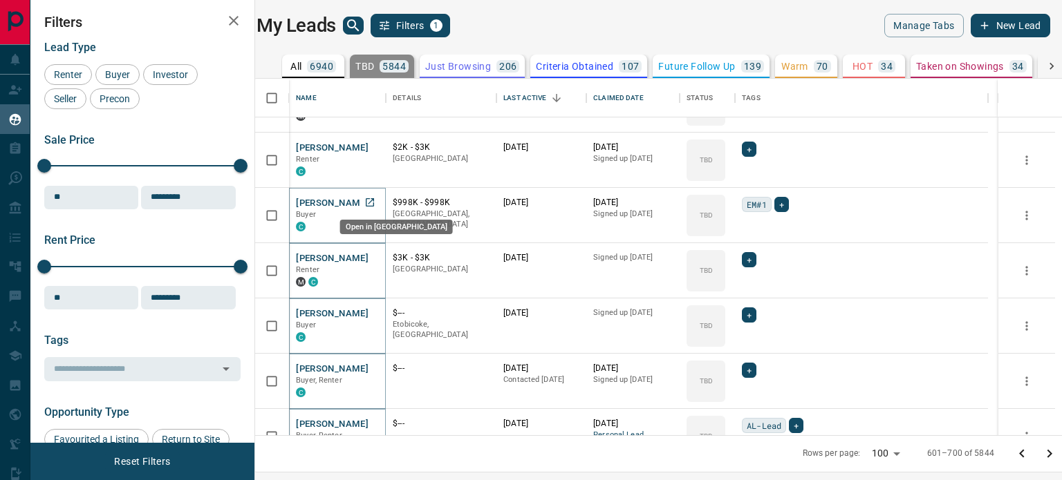
click at [373, 201] on icon "Open in New Tab" at bounding box center [369, 202] width 11 height 11
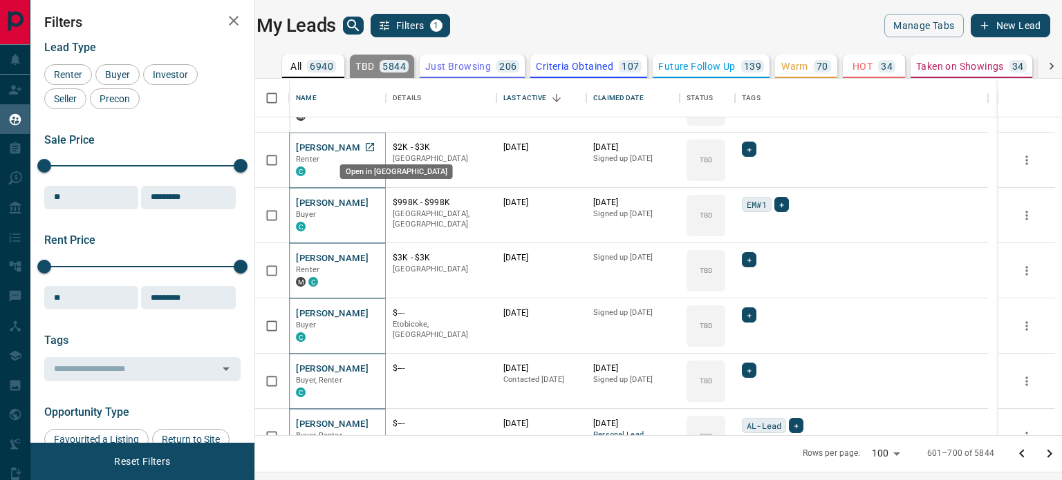
click at [375, 149] on icon "Open in New Tab" at bounding box center [369, 147] width 11 height 11
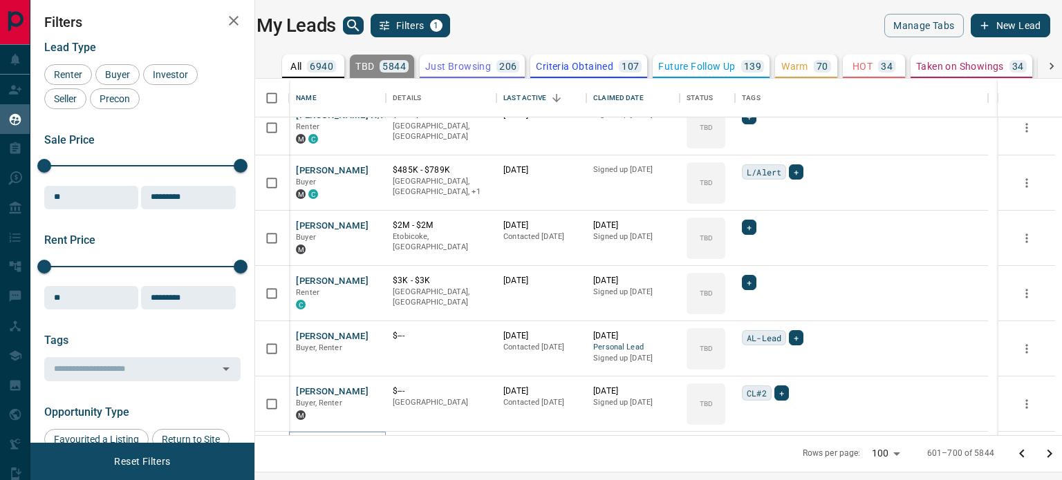
scroll to position [2860, 0]
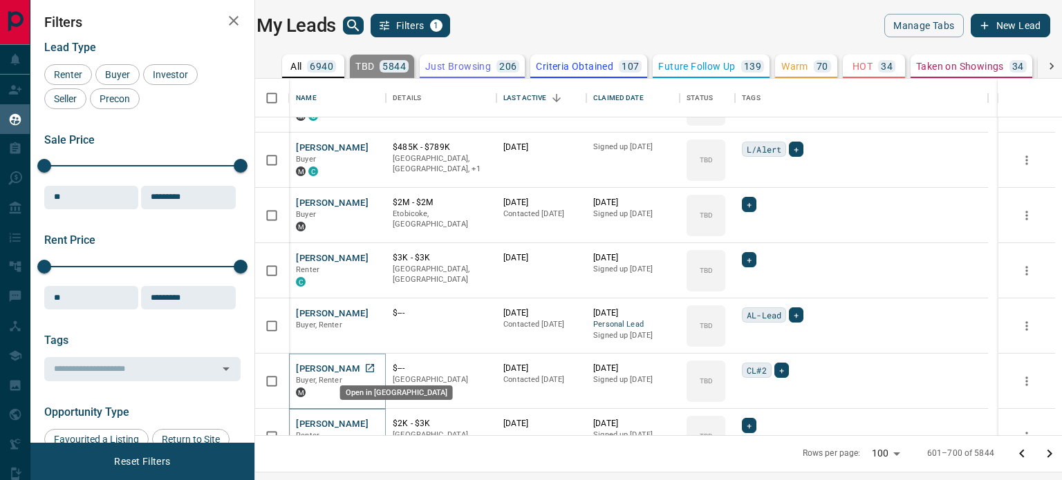
click at [373, 368] on icon "Open in New Tab" at bounding box center [369, 368] width 11 height 11
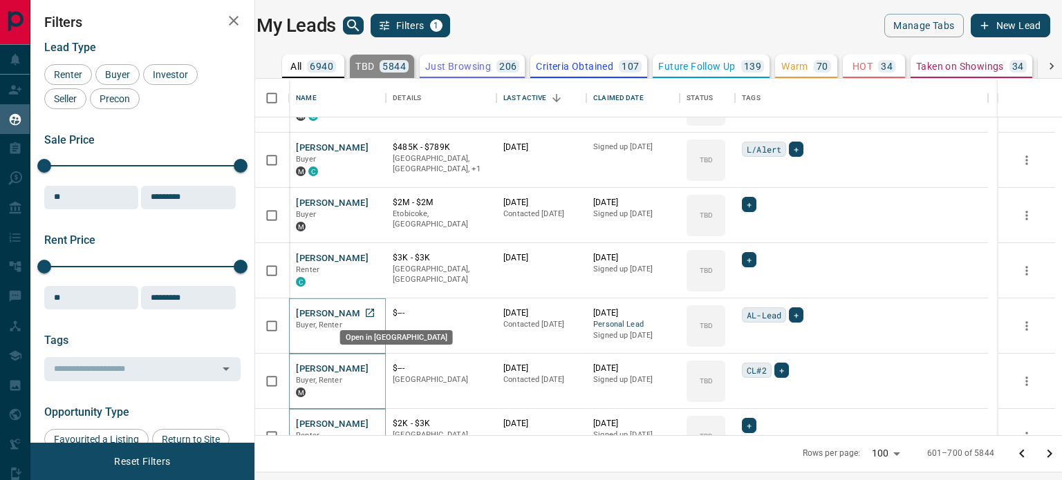
click at [375, 308] on icon "Open in New Tab" at bounding box center [369, 313] width 11 height 11
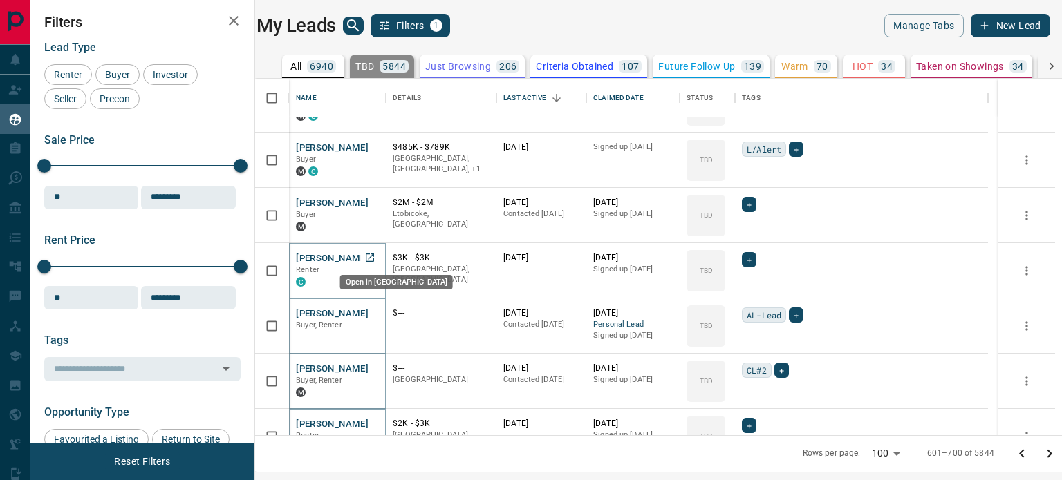
click at [370, 254] on icon "Open in New Tab" at bounding box center [370, 258] width 8 height 8
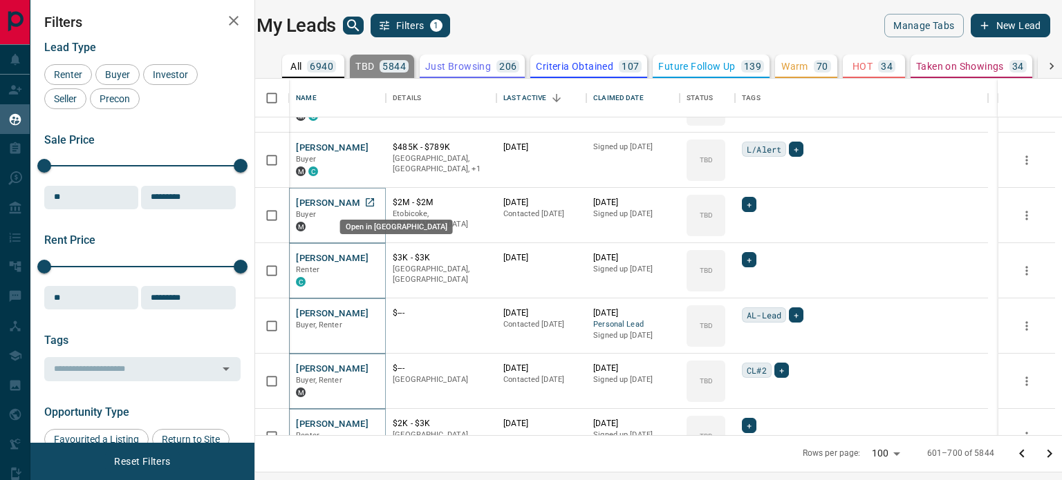
click at [372, 199] on icon "Open in New Tab" at bounding box center [369, 202] width 11 height 11
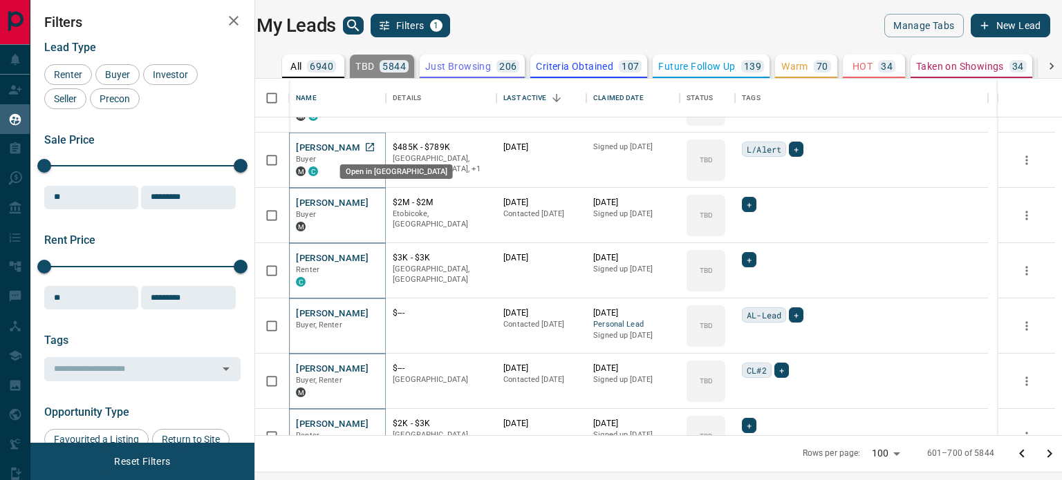
click at [375, 147] on icon "Open in New Tab" at bounding box center [369, 147] width 11 height 11
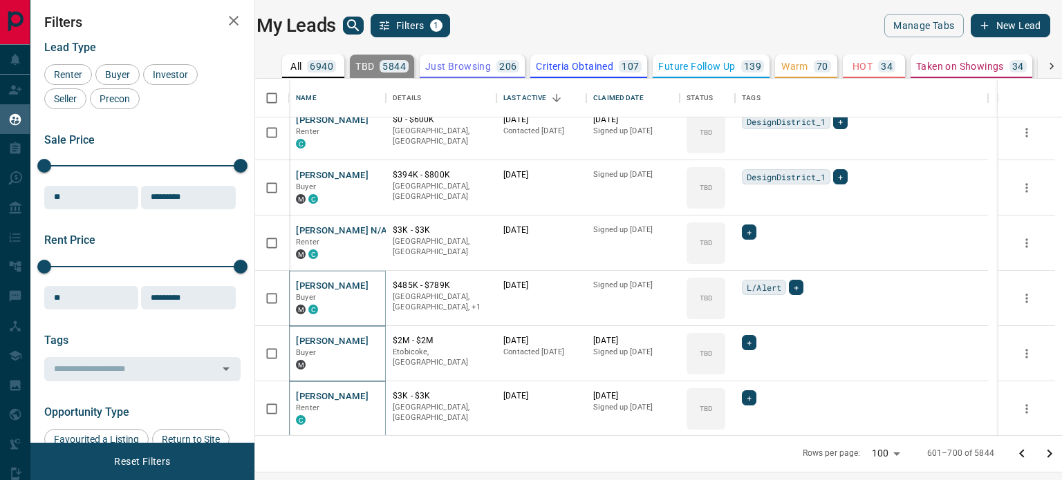
scroll to position [2584, 0]
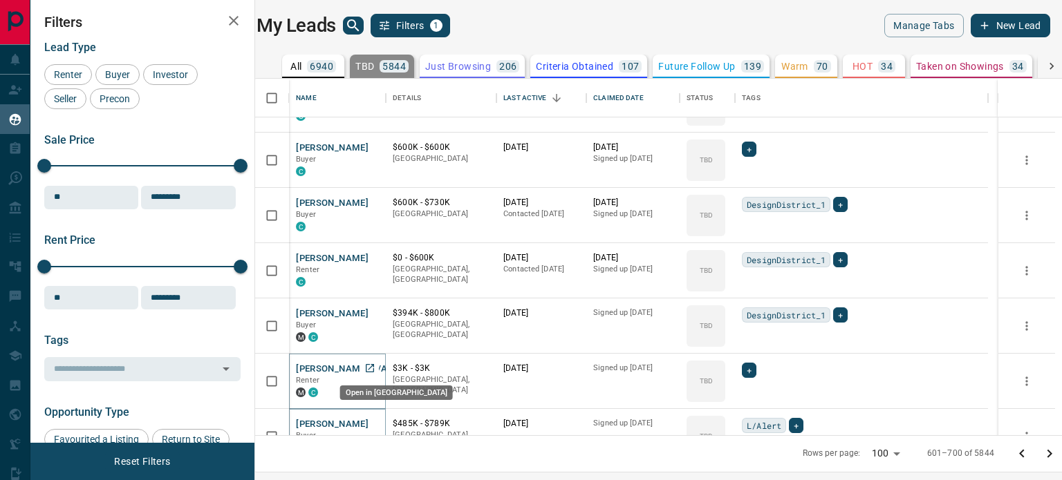
click at [374, 365] on icon "Open in New Tab" at bounding box center [369, 368] width 11 height 11
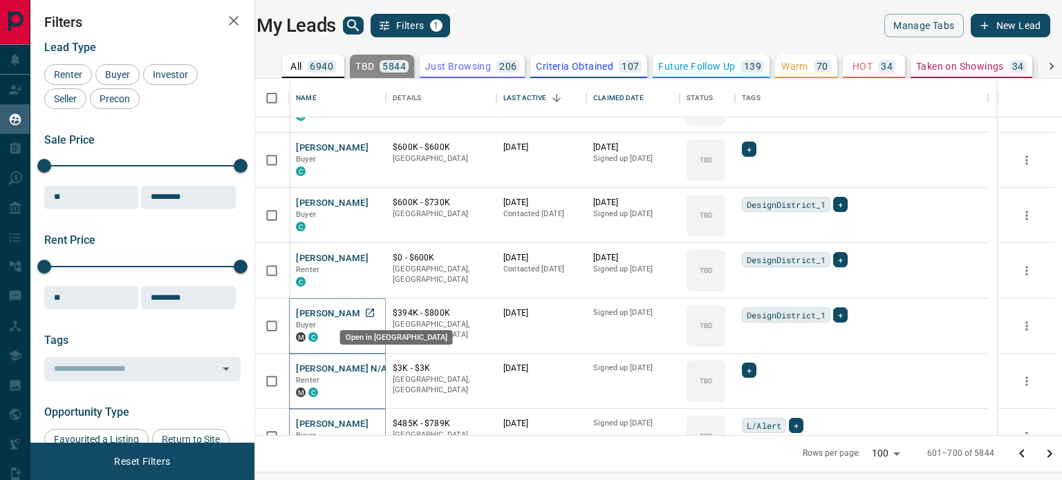
click at [379, 310] on link "Open in New Tab" at bounding box center [370, 313] width 18 height 18
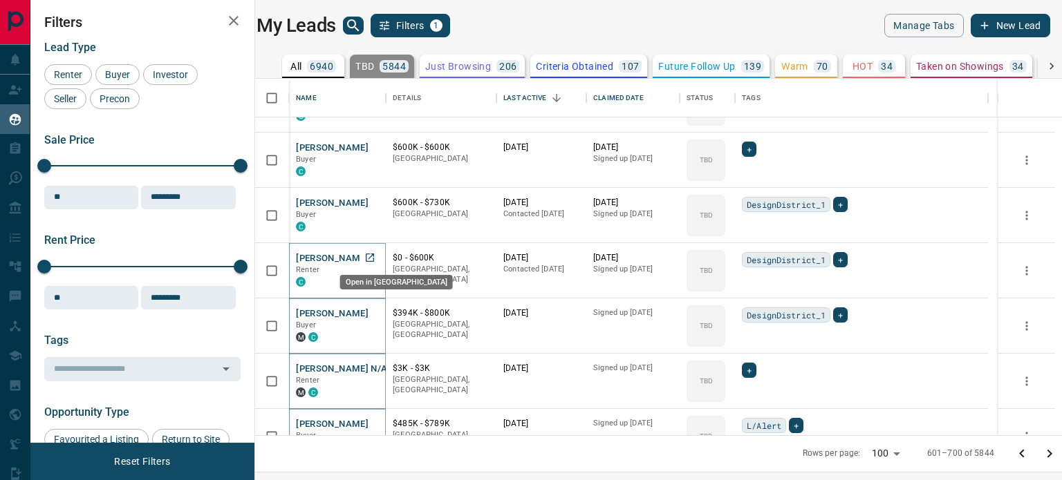
click at [374, 254] on icon "Open in New Tab" at bounding box center [370, 258] width 8 height 8
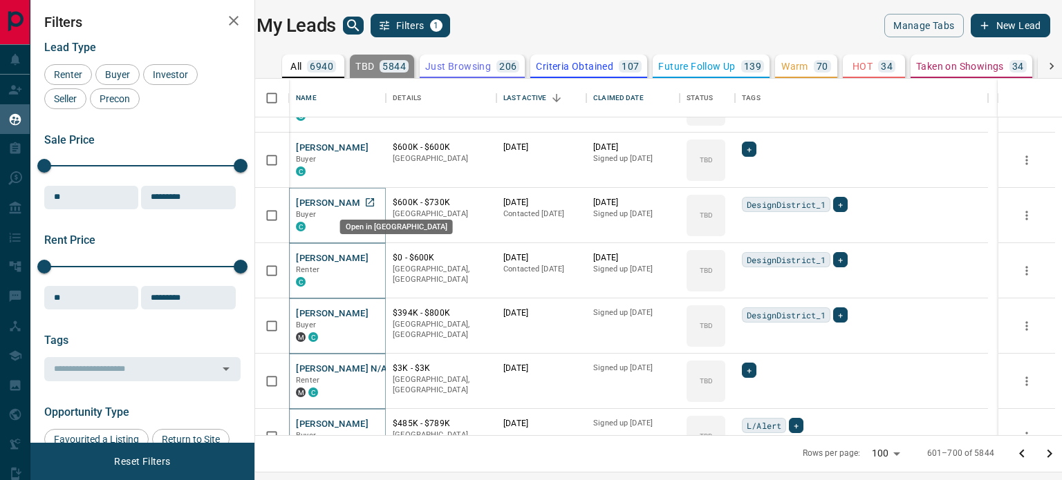
click at [375, 204] on icon "Open in New Tab" at bounding box center [369, 202] width 11 height 11
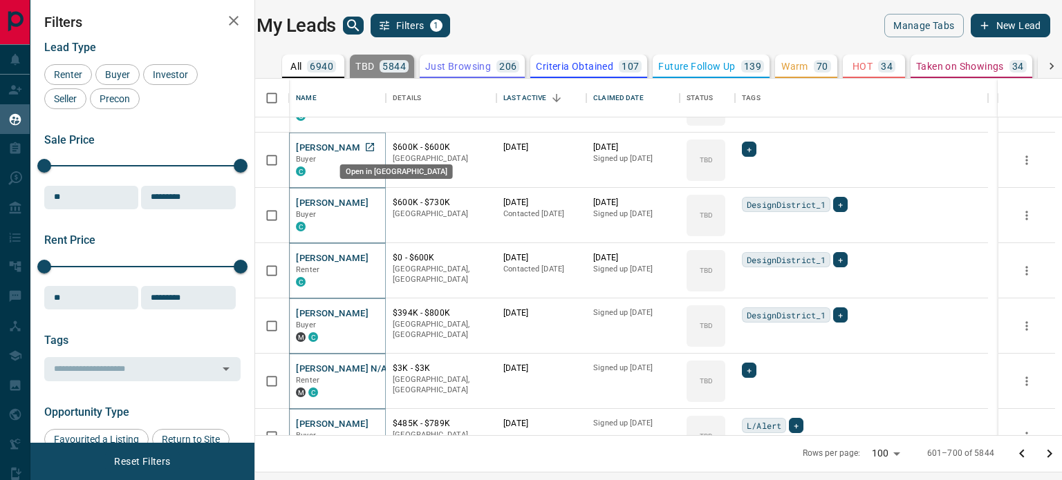
click at [374, 149] on icon "Open in New Tab" at bounding box center [369, 147] width 11 height 11
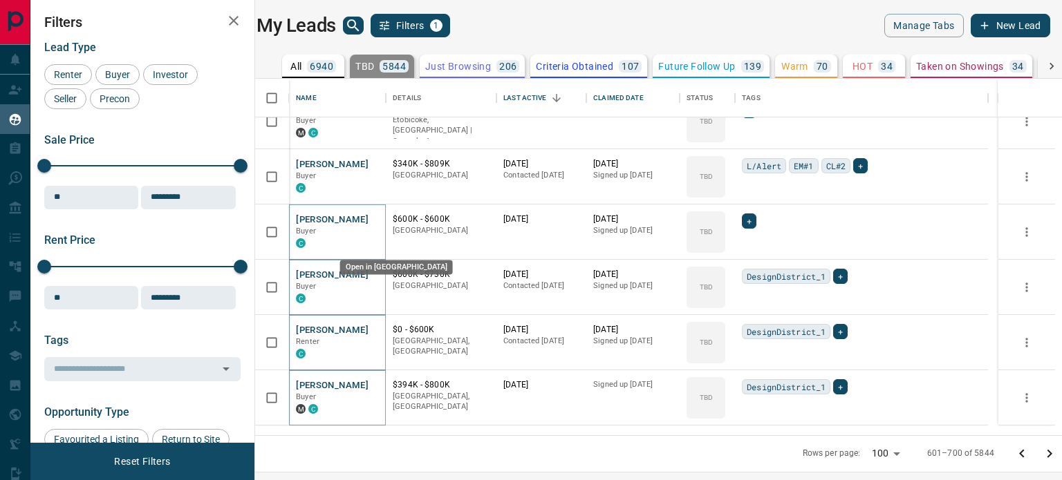
scroll to position [2307, 0]
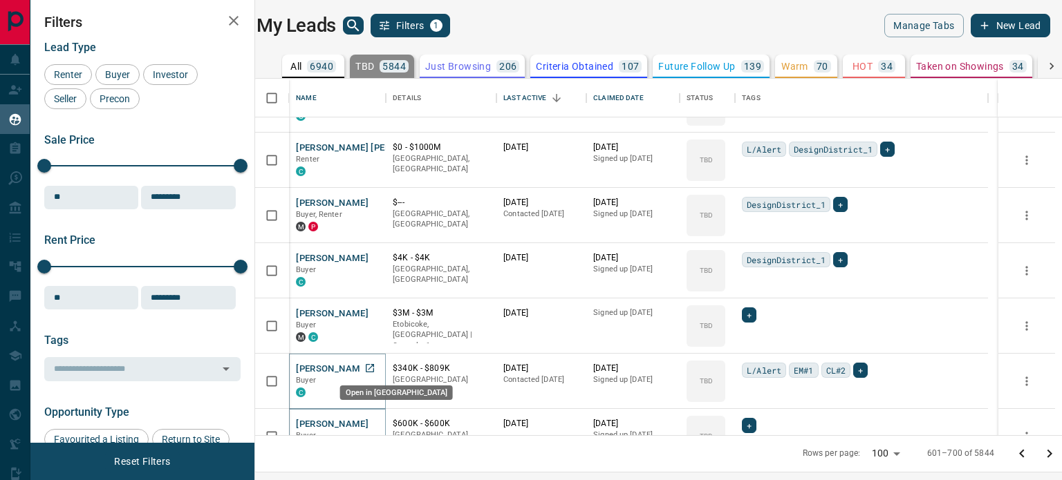
click at [370, 364] on icon "Open in New Tab" at bounding box center [370, 368] width 8 height 8
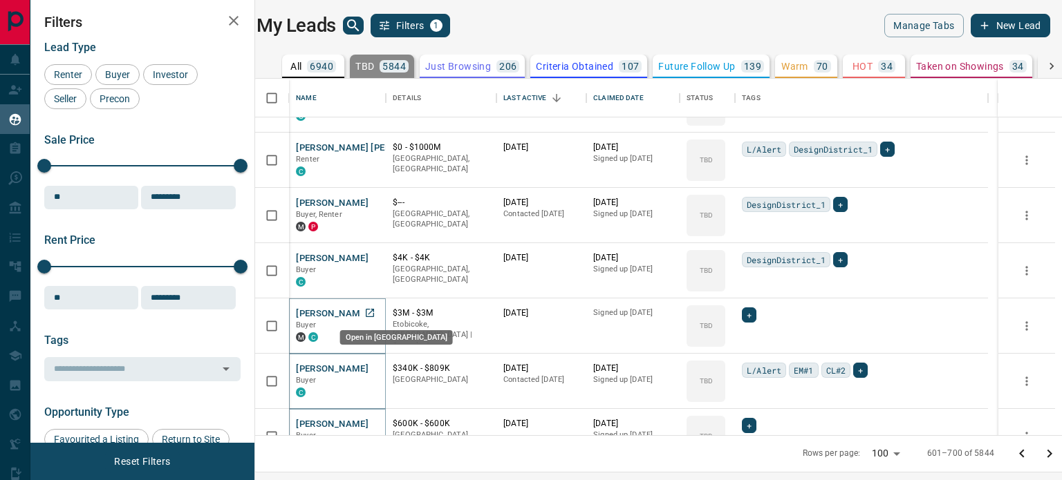
click at [375, 314] on icon "Open in New Tab" at bounding box center [369, 313] width 11 height 11
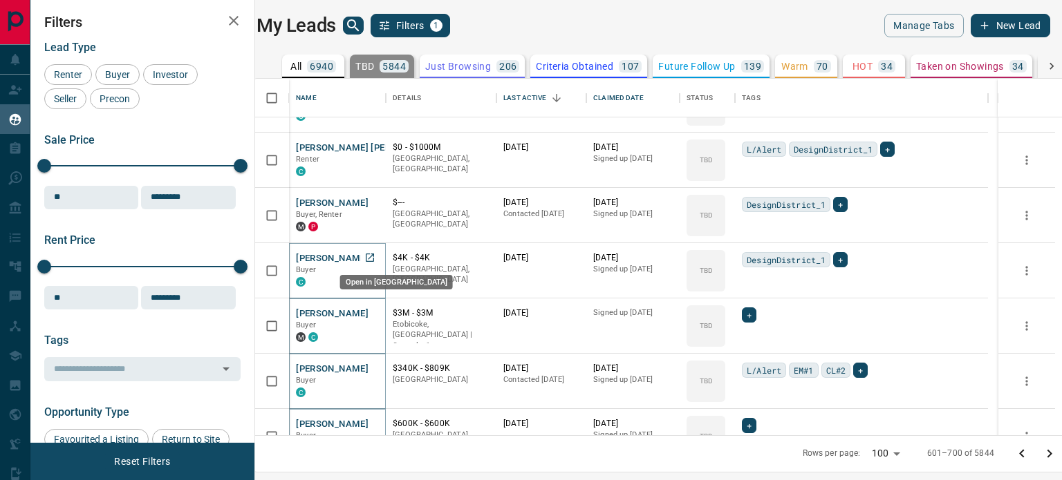
click at [375, 254] on icon "Open in New Tab" at bounding box center [369, 257] width 11 height 11
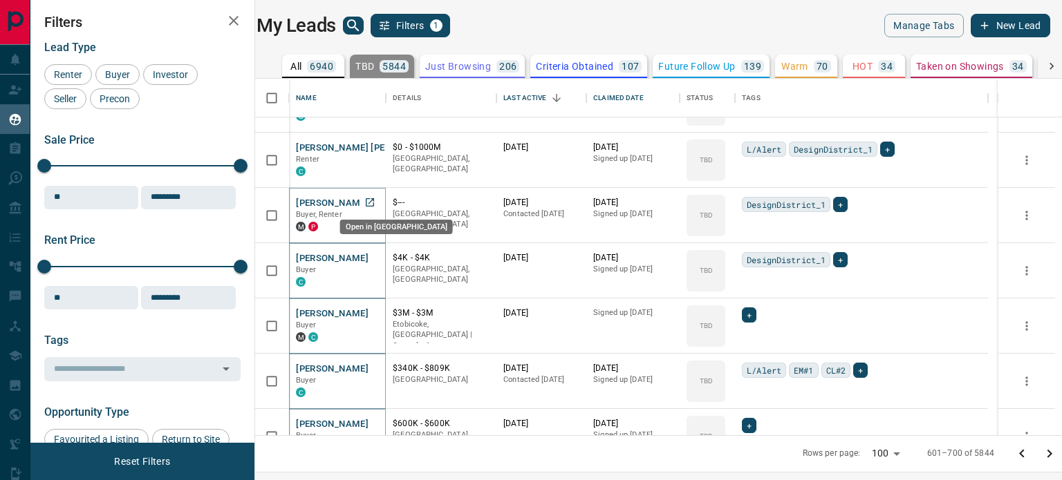
click at [373, 204] on icon "Open in New Tab" at bounding box center [369, 202] width 11 height 11
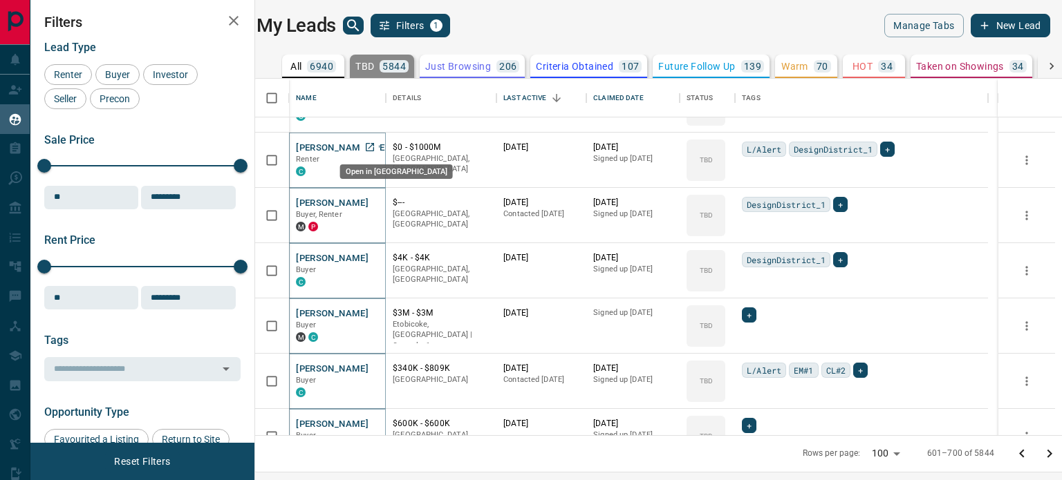
click at [374, 146] on icon "Open in New Tab" at bounding box center [370, 147] width 8 height 8
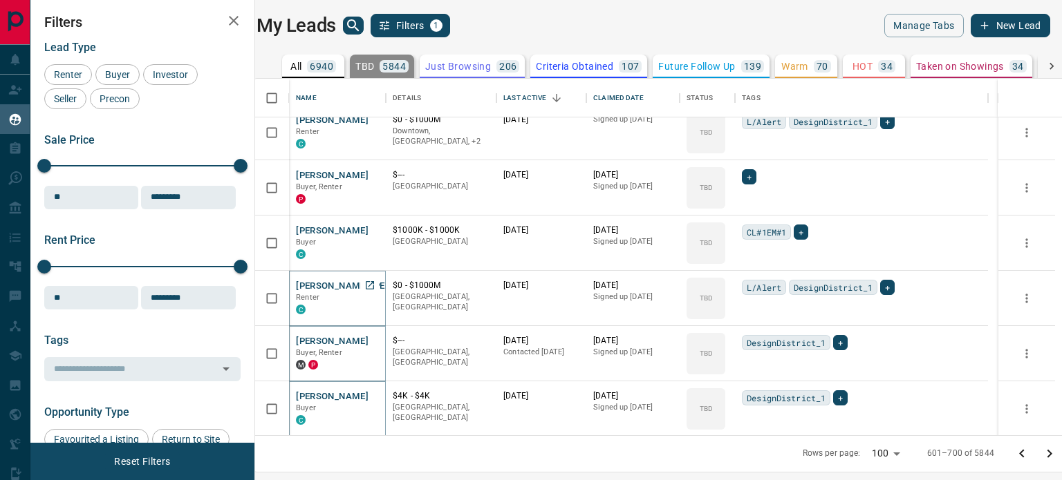
scroll to position [2031, 0]
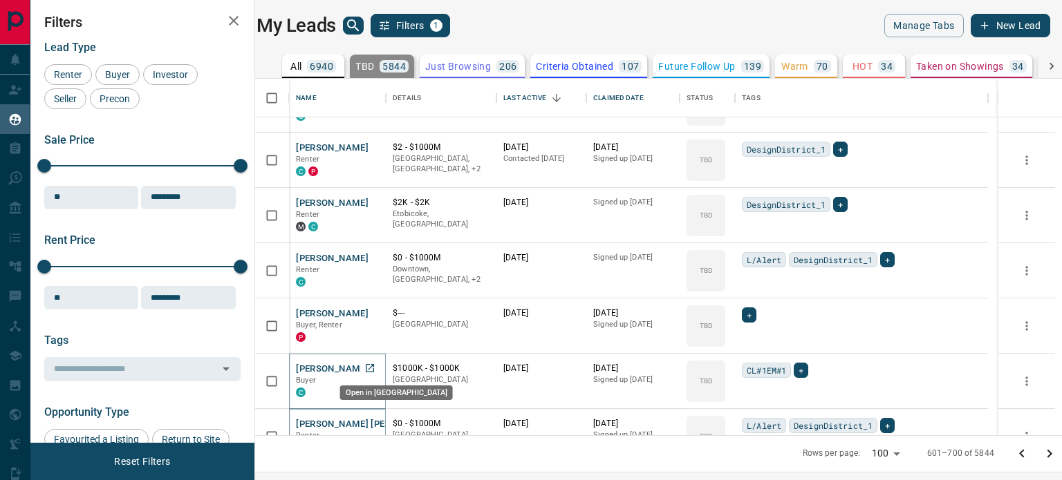
click at [375, 370] on icon "Open in New Tab" at bounding box center [369, 368] width 11 height 11
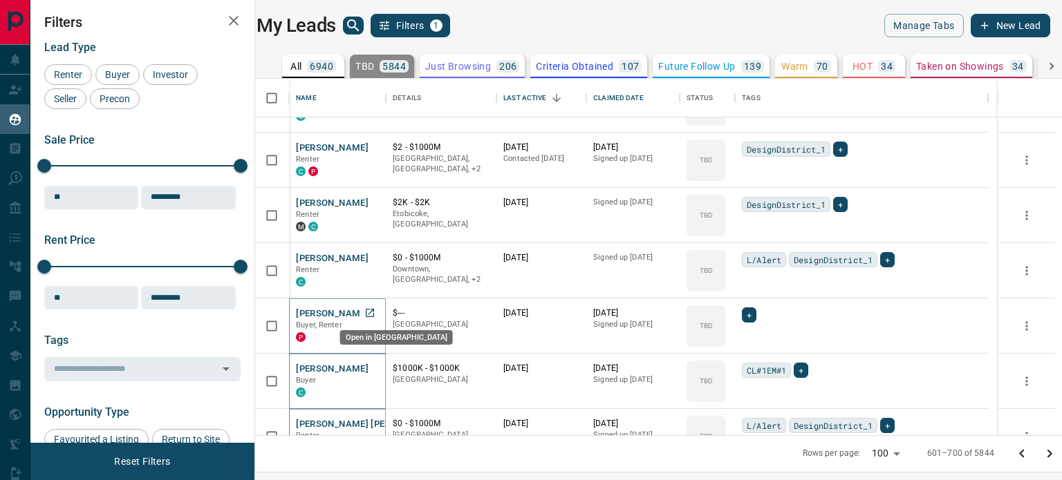
click at [375, 309] on icon "Open in New Tab" at bounding box center [369, 313] width 11 height 11
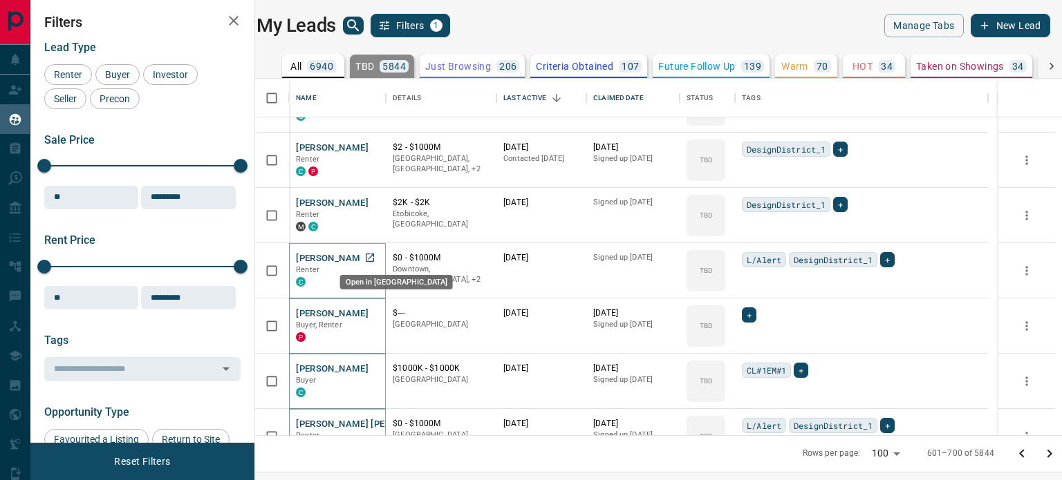
click at [373, 254] on icon "Open in New Tab" at bounding box center [370, 258] width 8 height 8
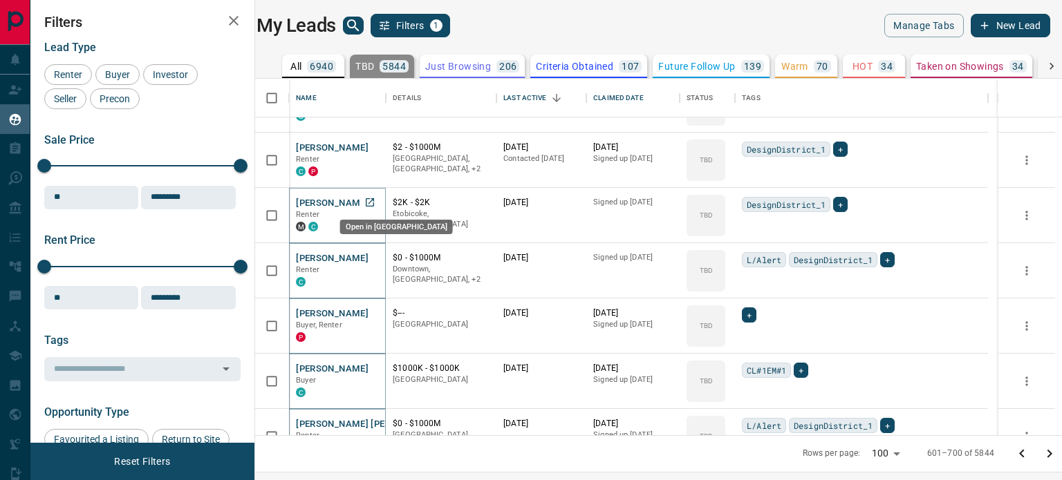
click at [375, 203] on icon "Open in New Tab" at bounding box center [369, 202] width 11 height 11
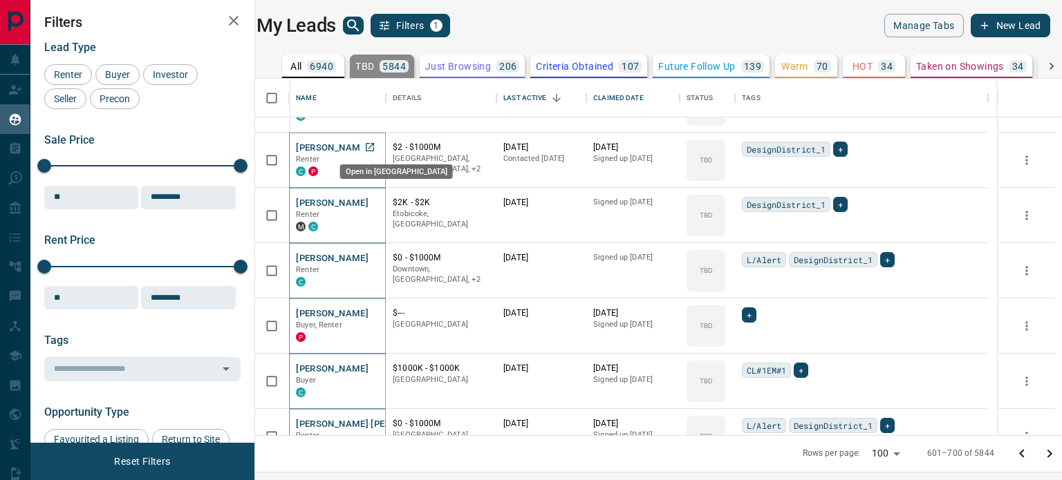
click at [374, 149] on icon "Open in New Tab" at bounding box center [370, 147] width 8 height 8
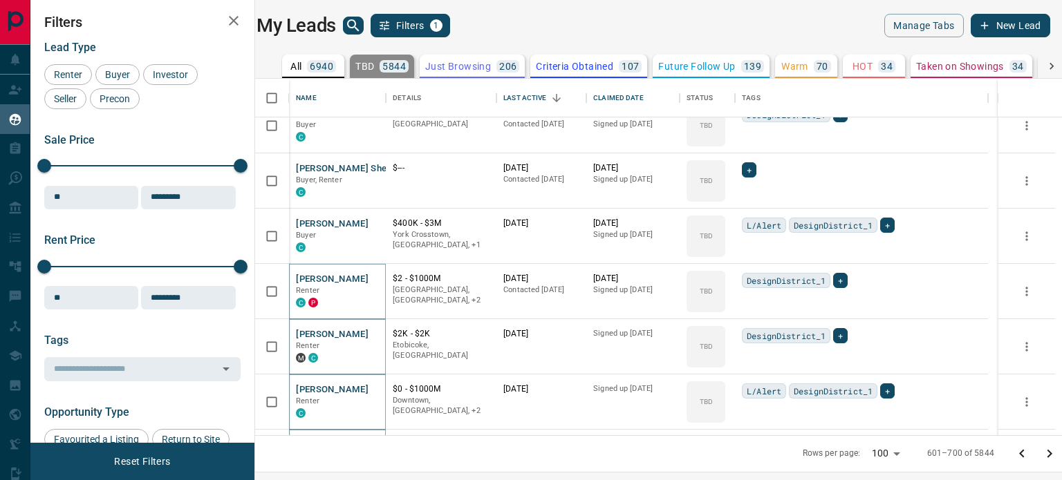
scroll to position [1754, 0]
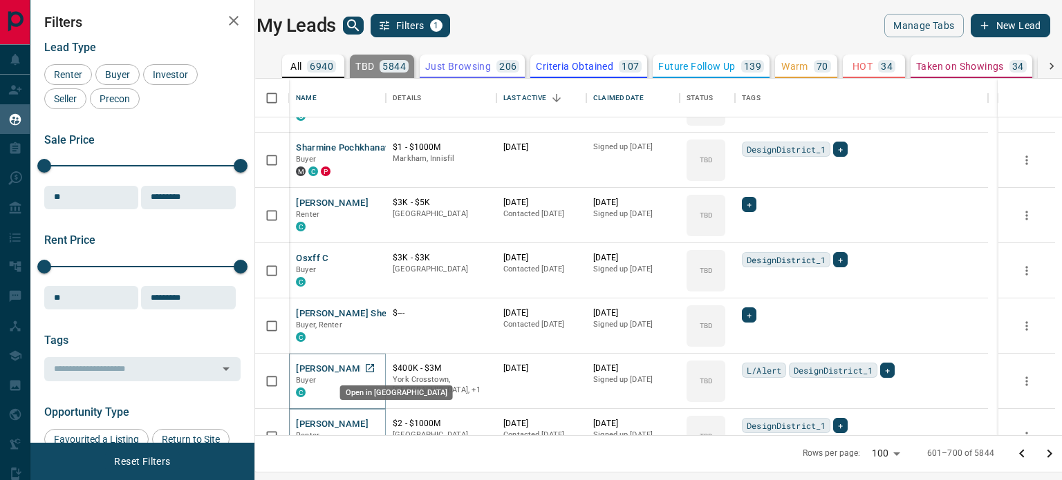
click at [379, 366] on link "Open in New Tab" at bounding box center [370, 368] width 18 height 18
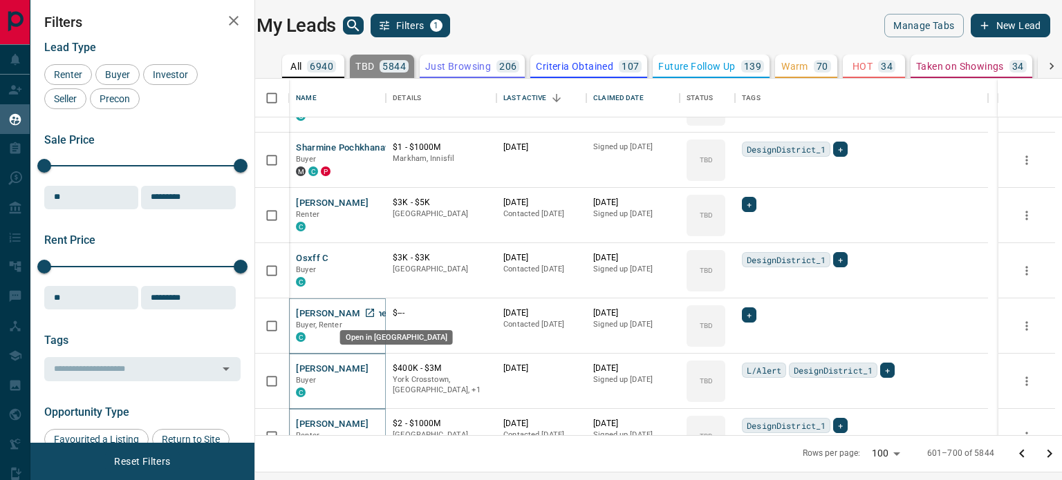
click at [376, 305] on link "Open in New Tab" at bounding box center [370, 313] width 18 height 18
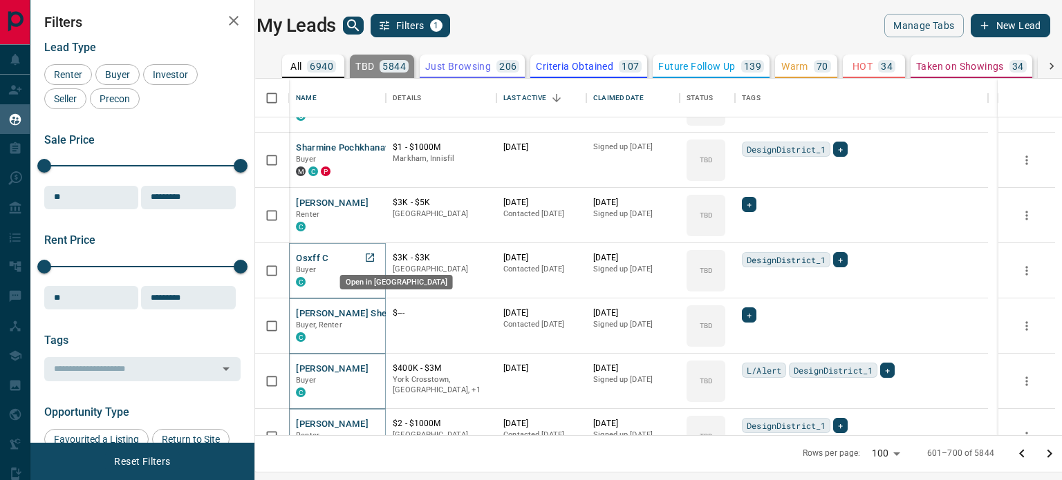
click at [375, 259] on icon "Open in New Tab" at bounding box center [369, 257] width 11 height 11
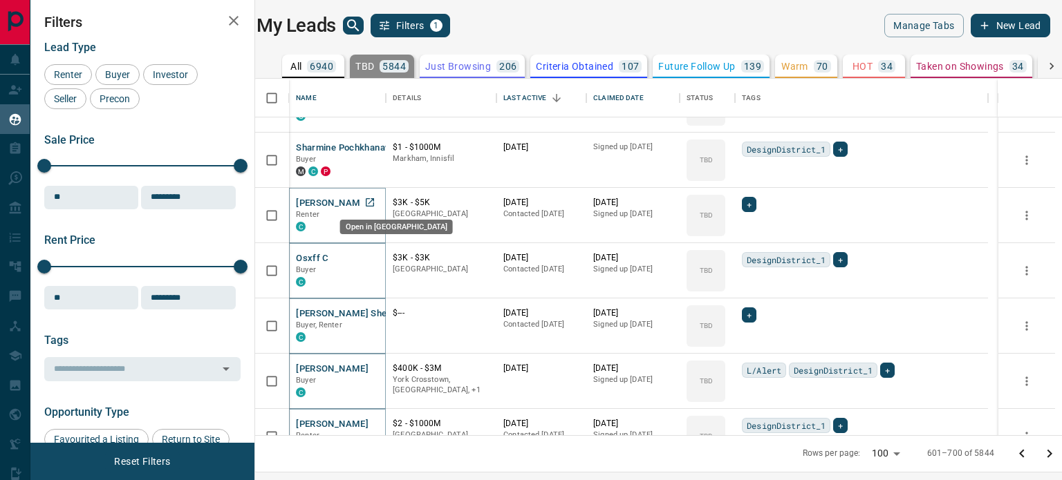
click at [376, 209] on link "Open in New Tab" at bounding box center [370, 203] width 18 height 18
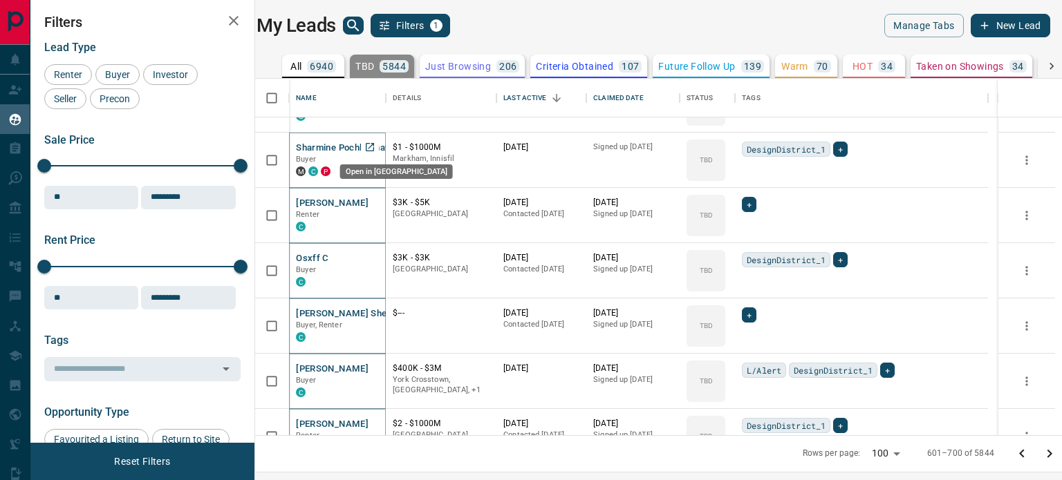
click at [379, 146] on link "Open in New Tab" at bounding box center [370, 147] width 18 height 18
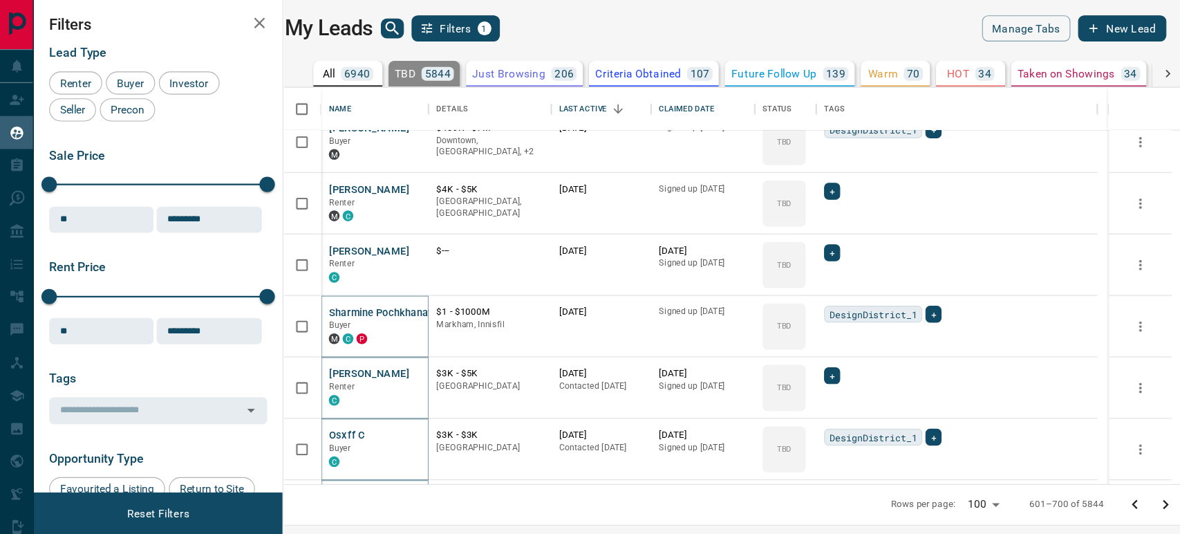
scroll to position [1478, 0]
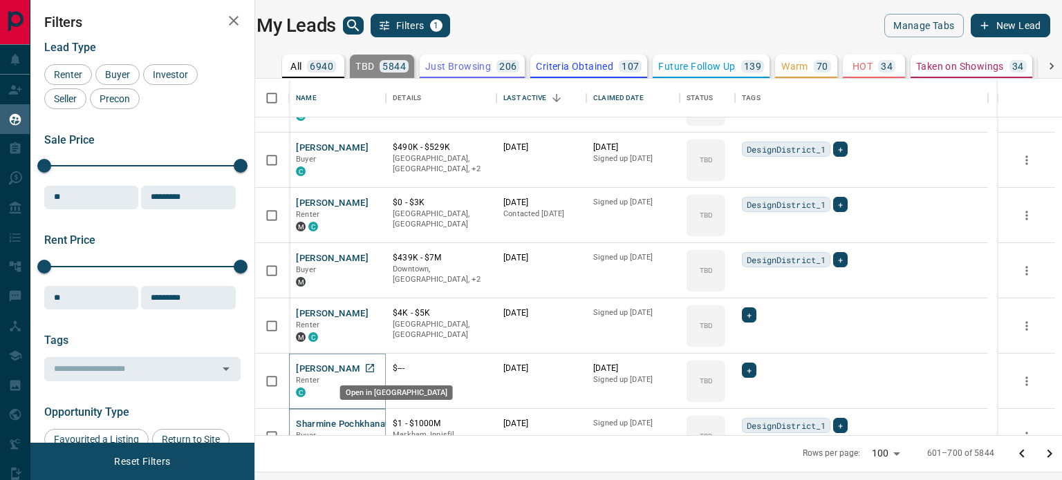
click at [375, 369] on icon "Open in New Tab" at bounding box center [369, 368] width 11 height 11
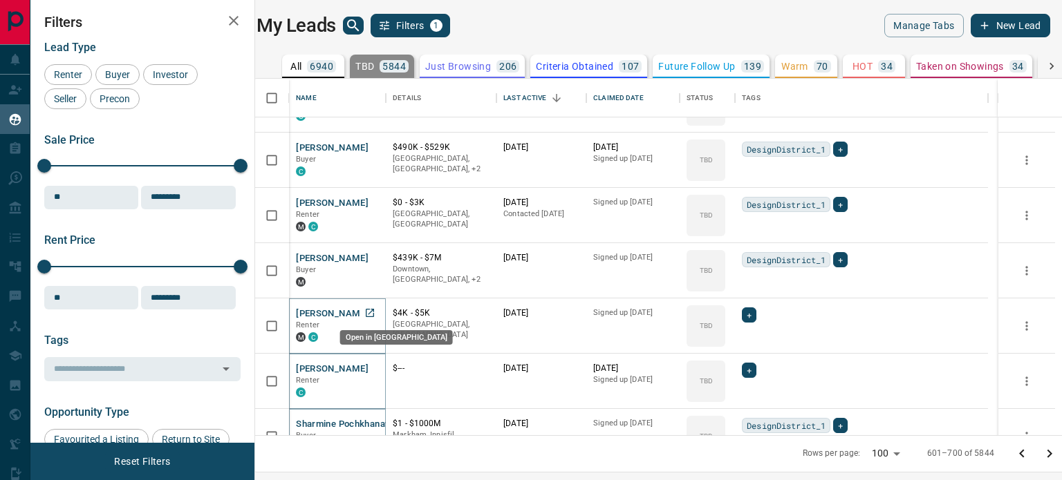
click at [373, 309] on icon "Open in New Tab" at bounding box center [369, 313] width 11 height 11
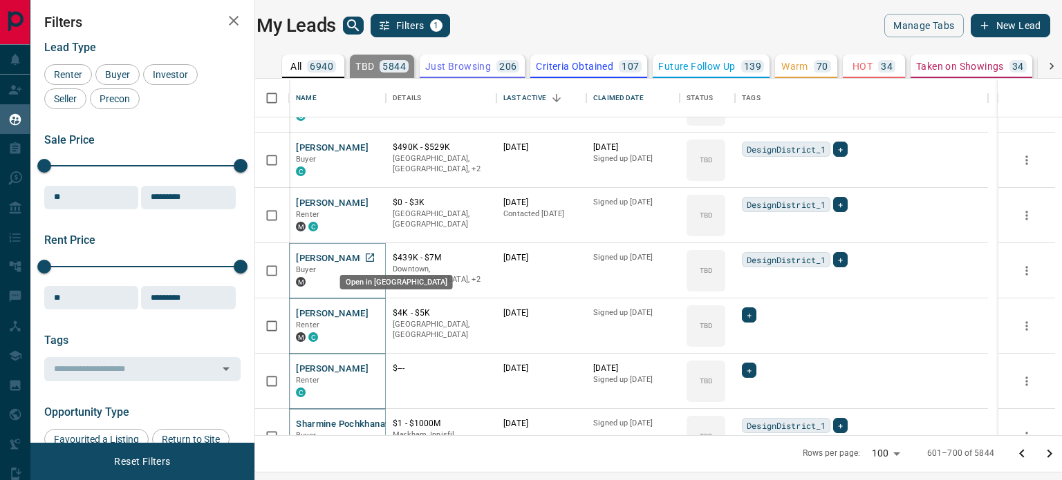
click at [374, 260] on icon "Open in New Tab" at bounding box center [370, 258] width 8 height 8
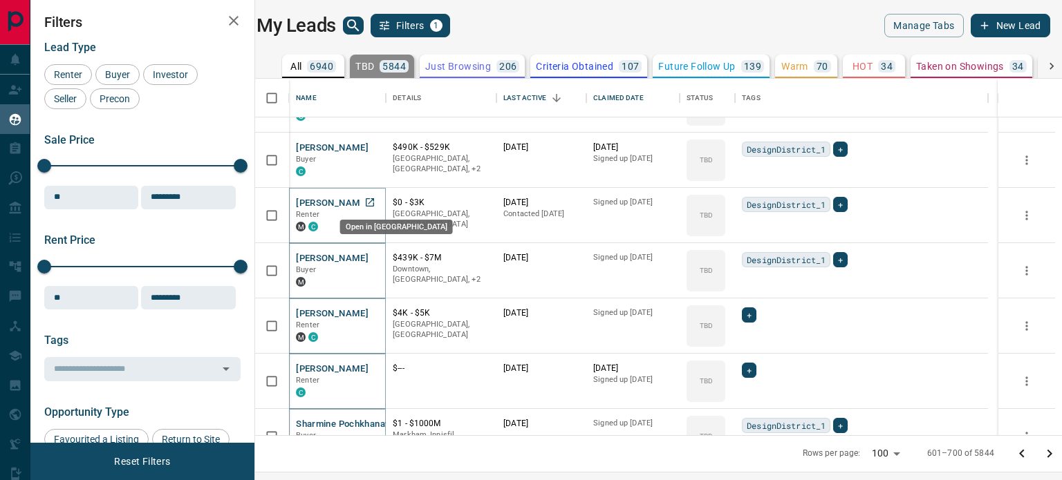
click at [375, 205] on icon "Open in New Tab" at bounding box center [369, 202] width 11 height 11
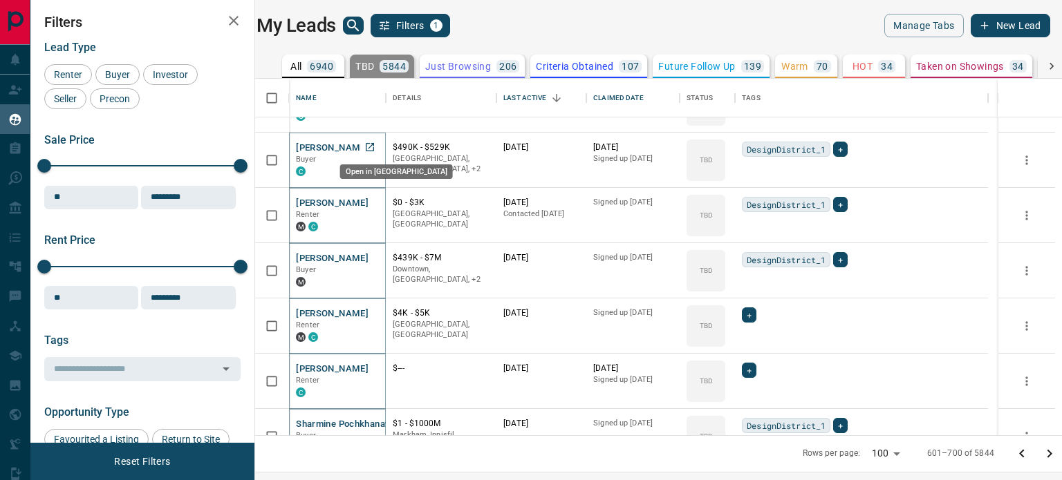
click at [374, 149] on icon "Open in New Tab" at bounding box center [369, 147] width 11 height 11
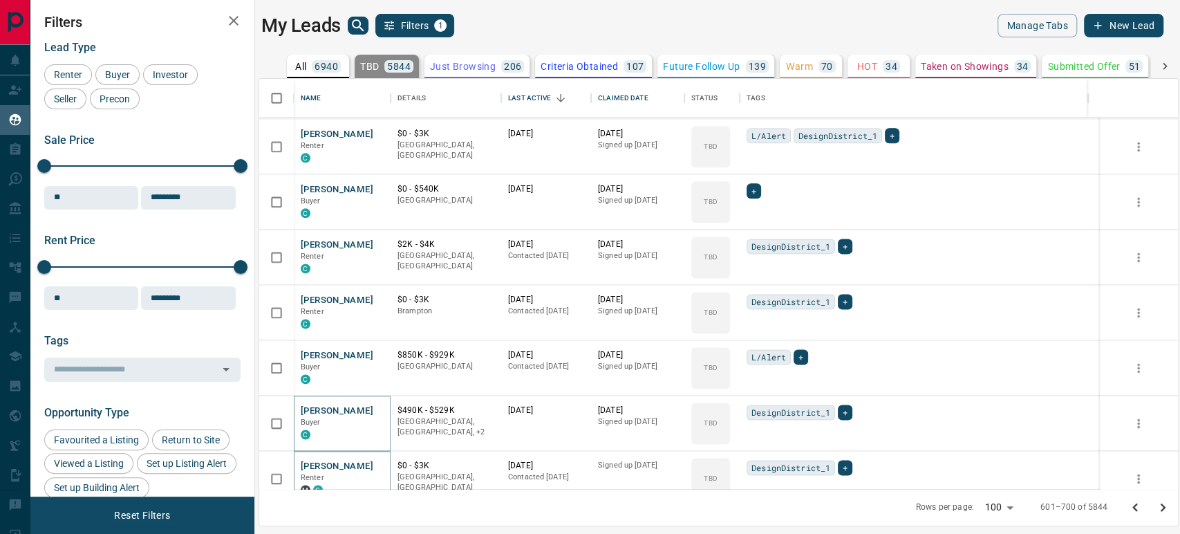
scroll to position [1171, 0]
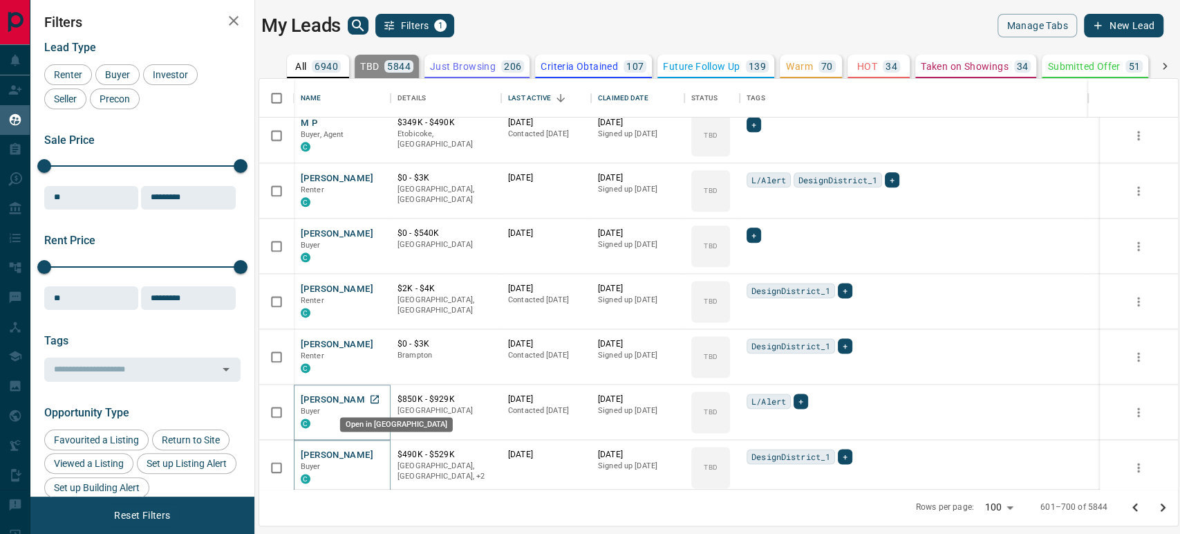
click at [370, 395] on icon "Open in New Tab" at bounding box center [374, 398] width 11 height 11
click at [376, 343] on icon "Open in New Tab" at bounding box center [374, 343] width 11 height 11
click at [377, 288] on icon "Open in New Tab" at bounding box center [374, 288] width 11 height 11
click at [369, 227] on icon "Open in New Tab" at bounding box center [374, 232] width 11 height 11
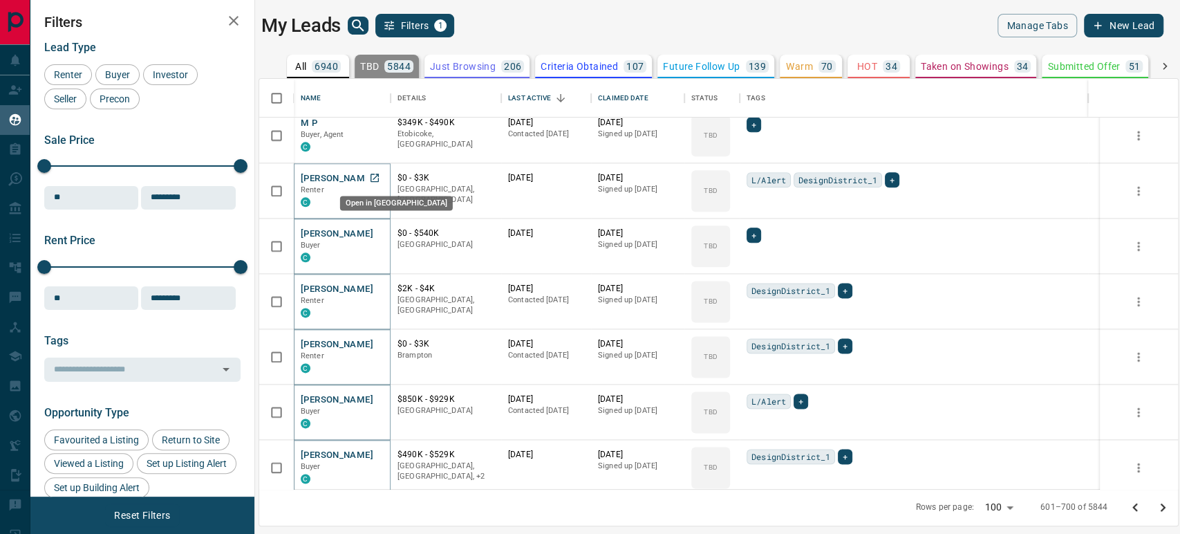
click at [376, 177] on icon "Open in New Tab" at bounding box center [374, 177] width 11 height 11
click at [377, 123] on icon "Open in New Tab" at bounding box center [374, 122] width 11 height 11
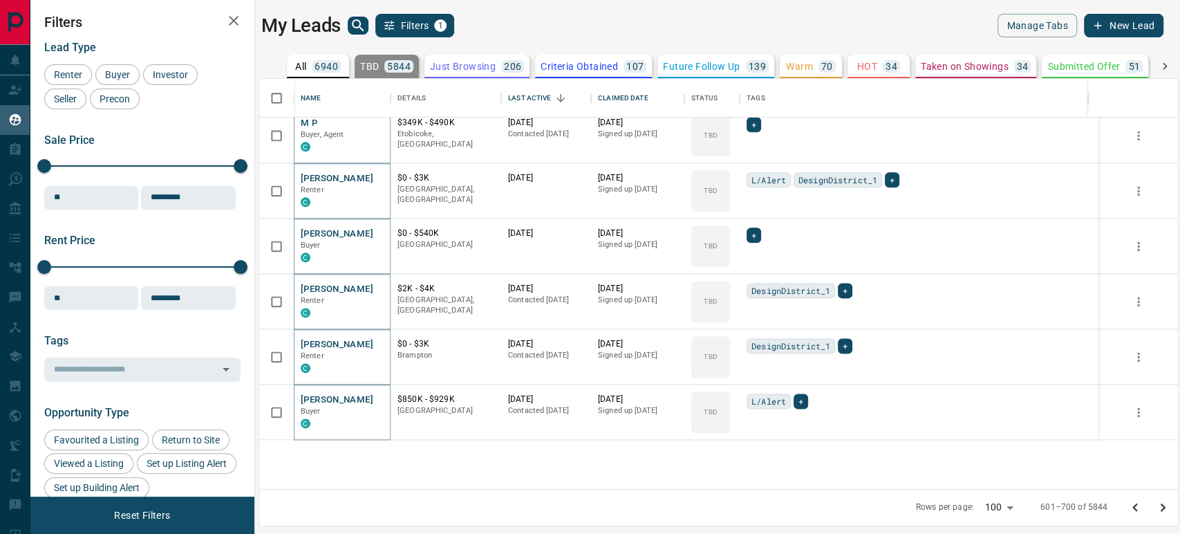
scroll to position [863, 0]
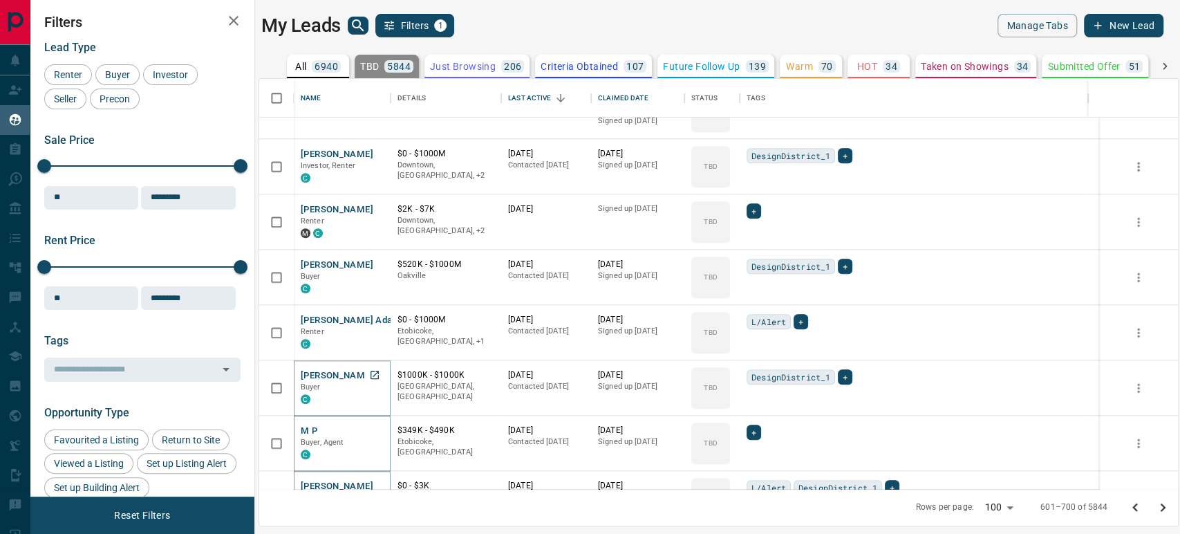
click at [377, 369] on icon "Open in New Tab" at bounding box center [374, 374] width 11 height 11
click at [373, 314] on icon "Open in New Tab" at bounding box center [374, 319] width 11 height 11
click at [373, 265] on icon "Open in New Tab" at bounding box center [374, 263] width 11 height 11
click at [376, 200] on link "Open in New Tab" at bounding box center [375, 209] width 18 height 18
click at [376, 151] on icon "Open in New Tab" at bounding box center [374, 153] width 11 height 11
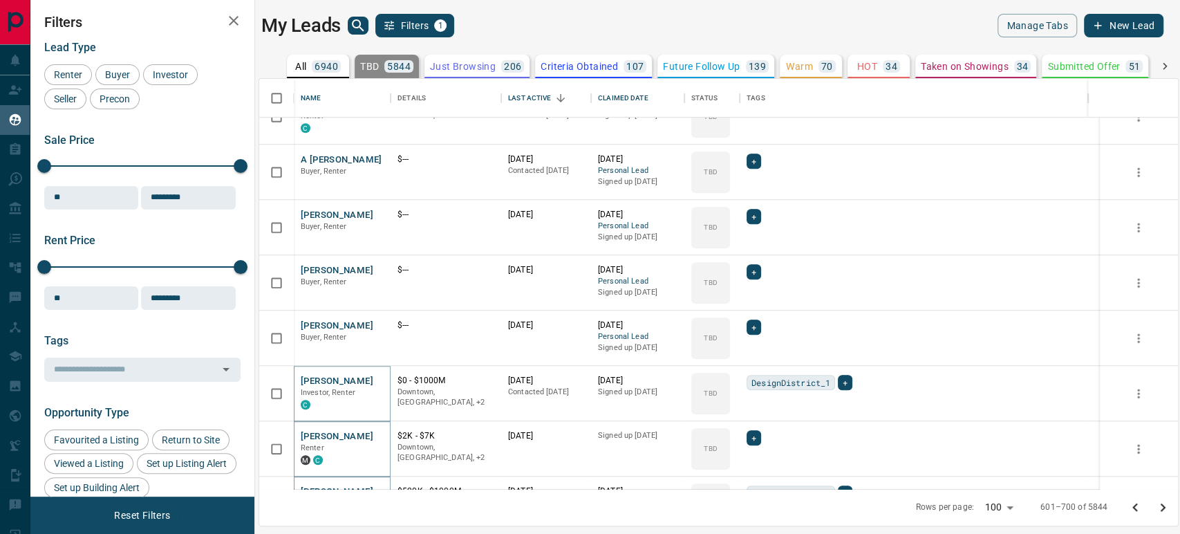
scroll to position [556, 0]
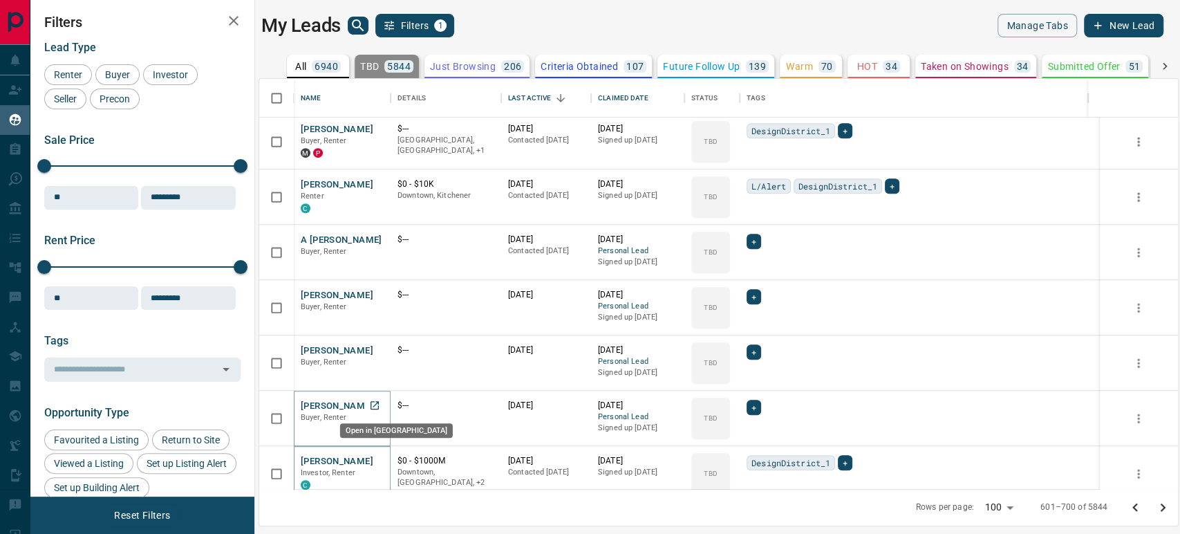
click at [378, 402] on icon "Open in New Tab" at bounding box center [374, 405] width 8 height 8
click at [382, 348] on link "Open in New Tab" at bounding box center [375, 350] width 18 height 18
click at [384, 297] on div "[PERSON_NAME], Renter" at bounding box center [342, 307] width 97 height 55
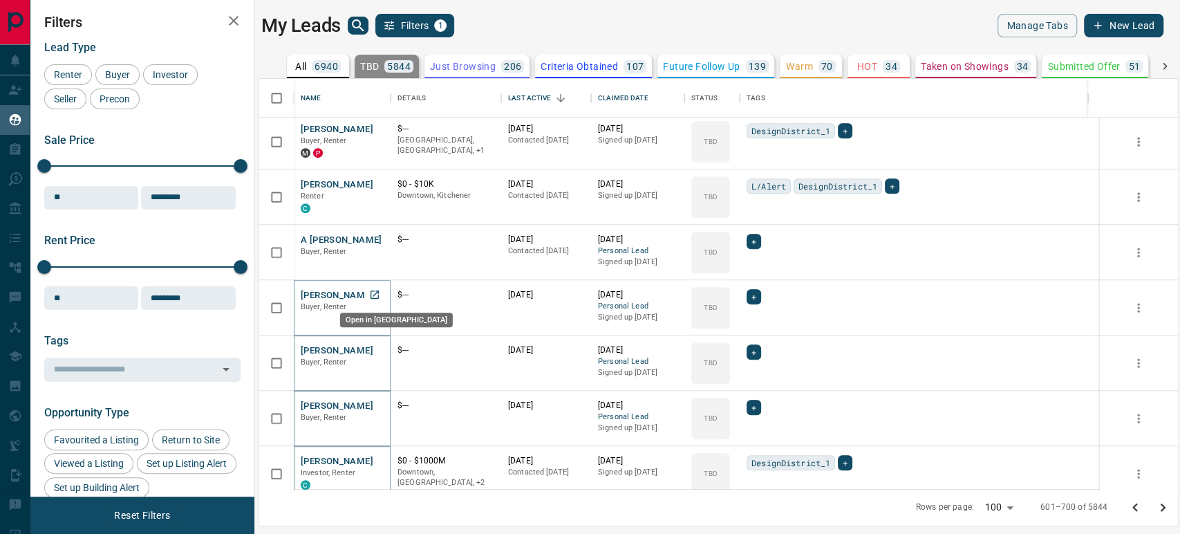
click at [378, 292] on icon "Open in New Tab" at bounding box center [374, 294] width 11 height 11
click at [381, 236] on link "Open in New Tab" at bounding box center [375, 239] width 18 height 18
click at [373, 181] on icon "Open in New Tab" at bounding box center [374, 183] width 11 height 11
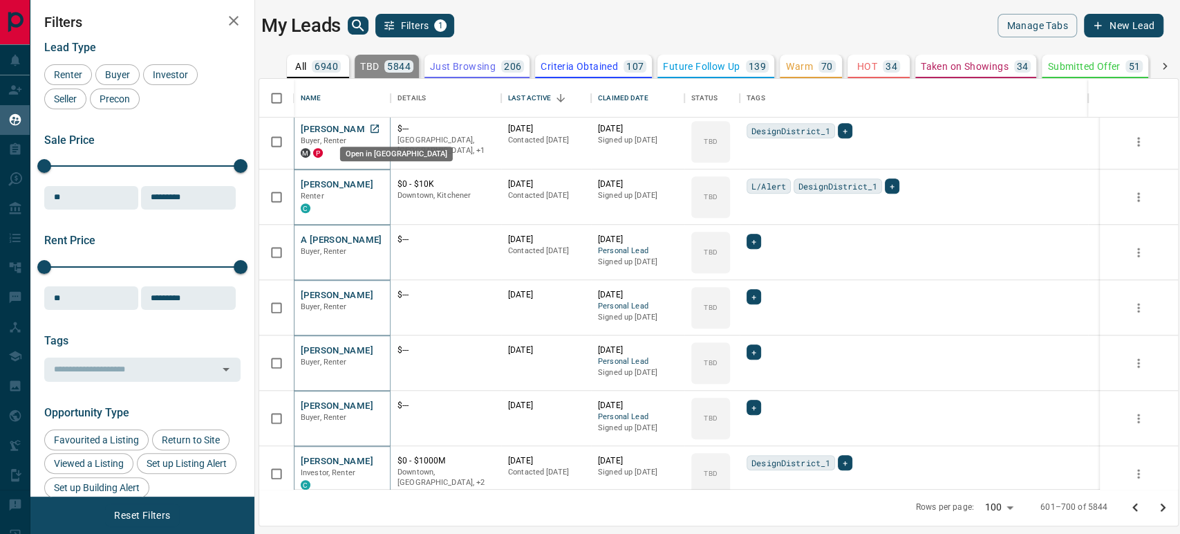
click at [377, 126] on icon "Open in New Tab" at bounding box center [374, 128] width 11 height 11
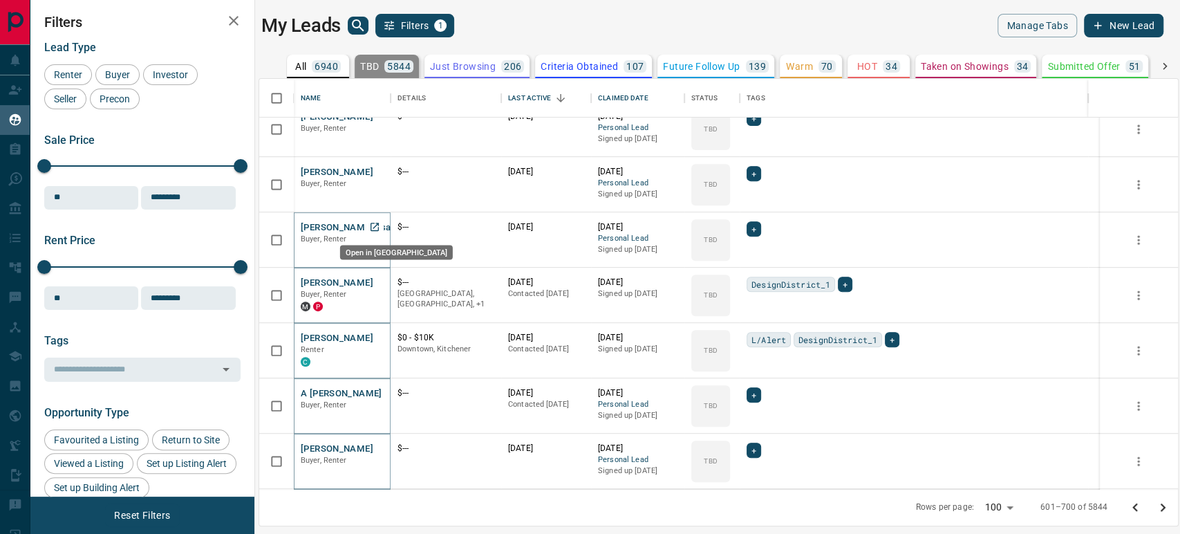
click at [378, 227] on icon "Open in New Tab" at bounding box center [374, 227] width 8 height 8
click at [382, 174] on link "Open in New Tab" at bounding box center [375, 171] width 18 height 18
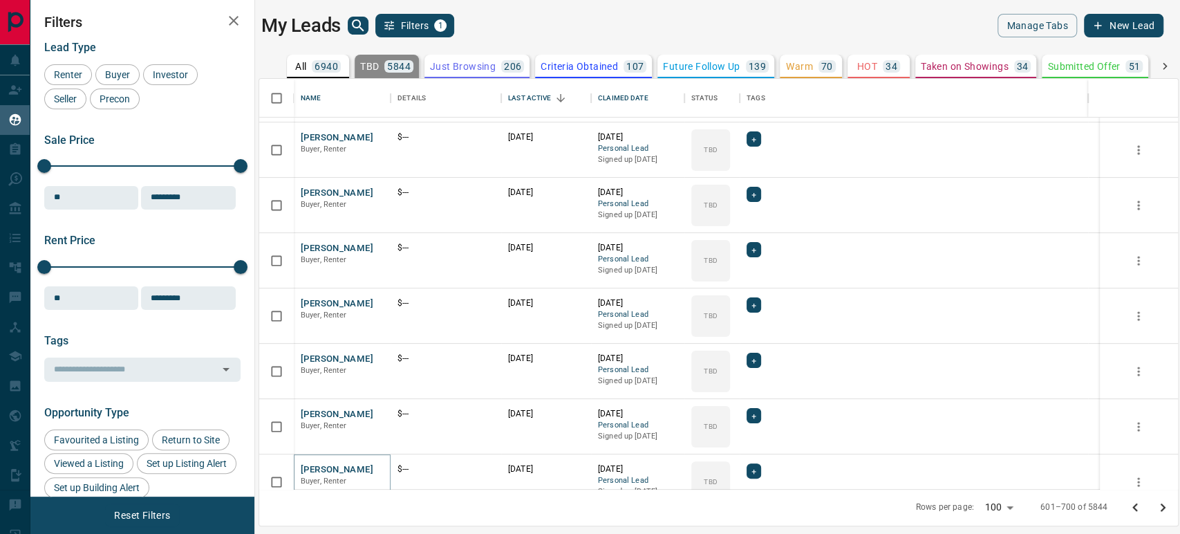
scroll to position [95, 0]
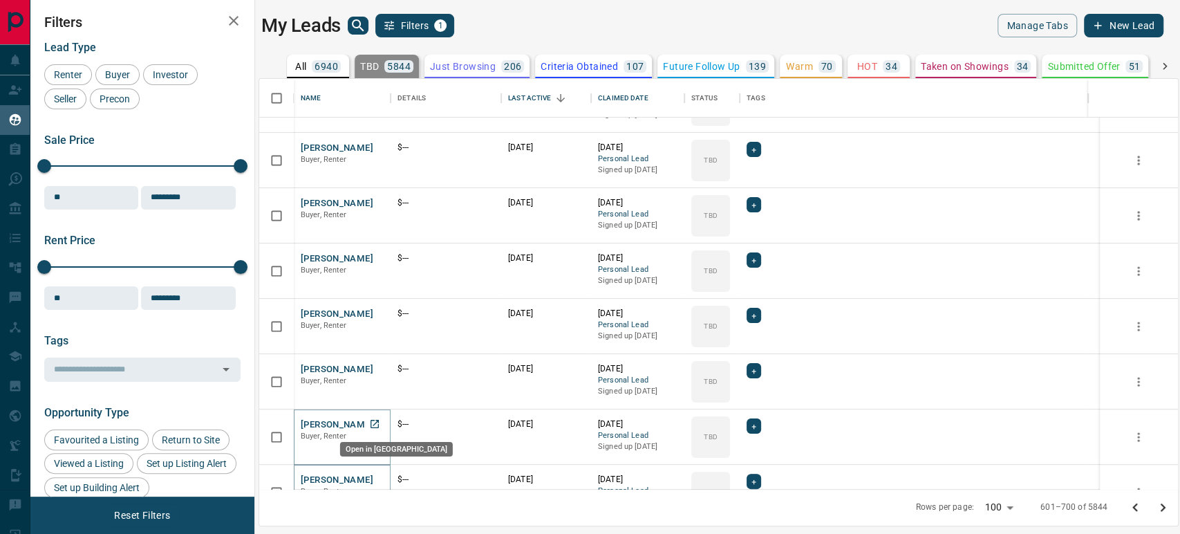
click at [377, 421] on icon "Open in New Tab" at bounding box center [374, 423] width 11 height 11
click at [378, 365] on icon "Open in New Tab" at bounding box center [374, 368] width 8 height 8
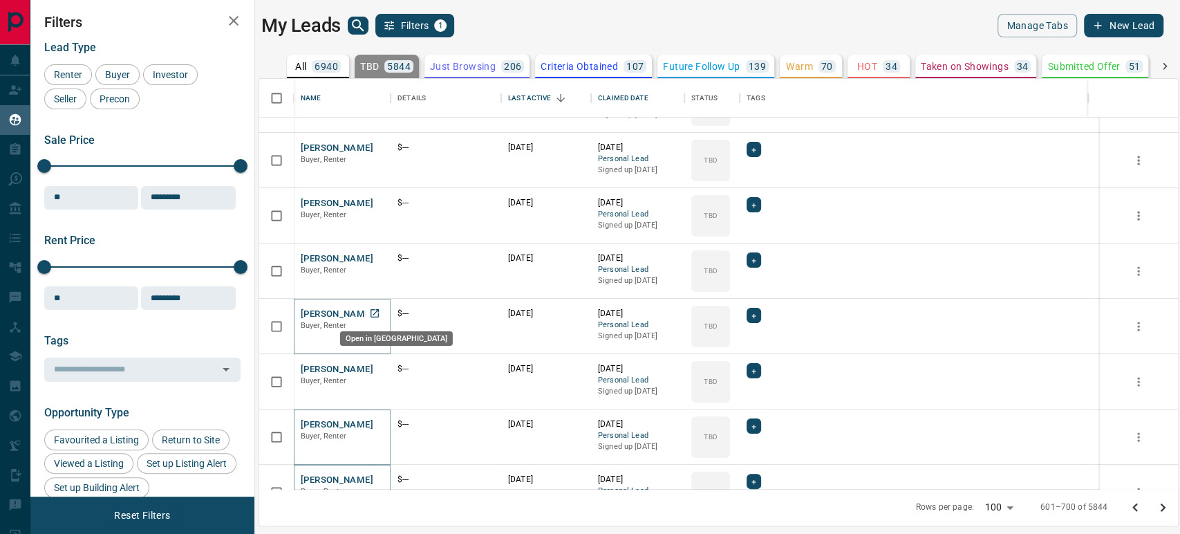
click at [375, 311] on icon "Open in New Tab" at bounding box center [374, 313] width 8 height 8
click at [381, 255] on link "Open in New Tab" at bounding box center [375, 258] width 18 height 18
click at [376, 205] on icon "Open in New Tab" at bounding box center [374, 202] width 11 height 11
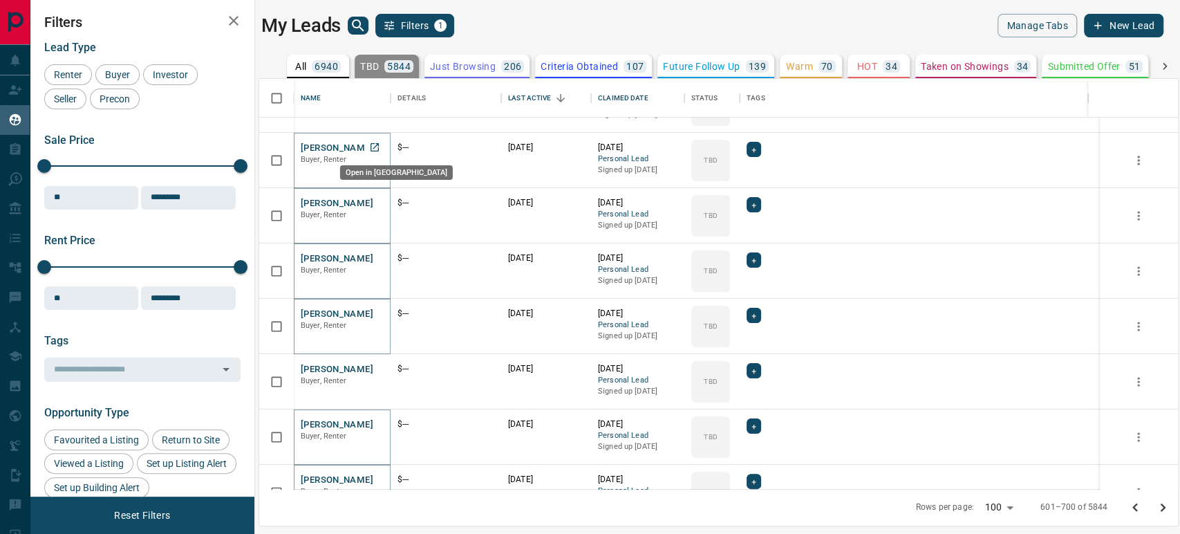
click at [375, 148] on icon "Open in New Tab" at bounding box center [374, 147] width 11 height 11
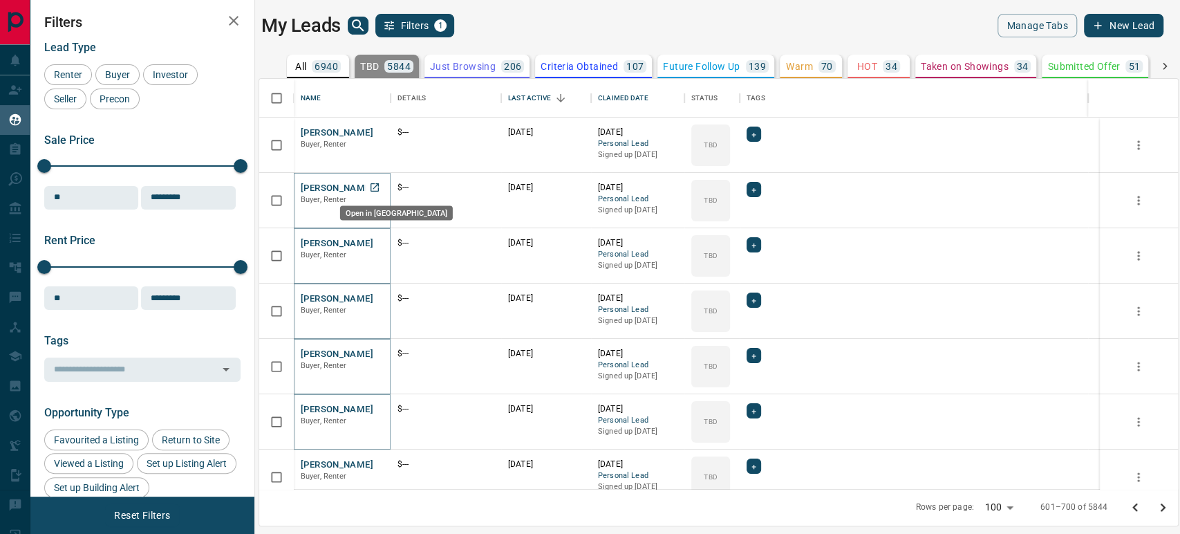
click at [381, 185] on link "Open in New Tab" at bounding box center [375, 187] width 18 height 18
click at [377, 132] on icon "Open in New Tab" at bounding box center [374, 131] width 11 height 11
click at [1061, 480] on icon "Go to previous page" at bounding box center [1135, 507] width 17 height 17
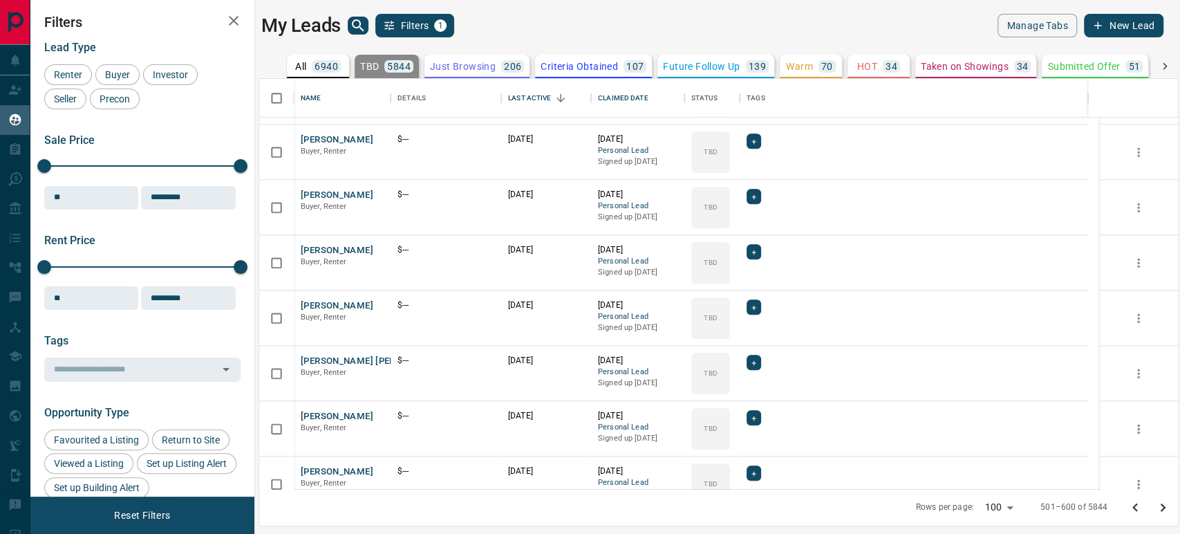
scroll to position [5157, 0]
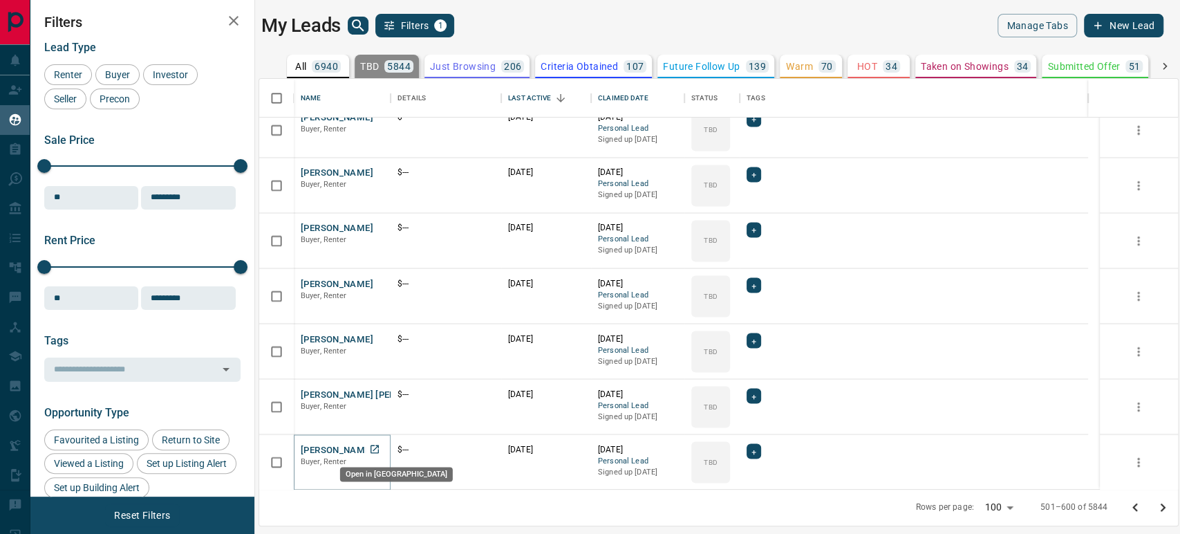
click at [374, 446] on icon "Open in New Tab" at bounding box center [374, 448] width 11 height 11
click at [374, 390] on icon "Open in New Tab" at bounding box center [374, 393] width 11 height 11
click at [378, 341] on icon "Open in New Tab" at bounding box center [374, 338] width 8 height 8
click at [382, 276] on link "Open in New Tab" at bounding box center [375, 283] width 18 height 18
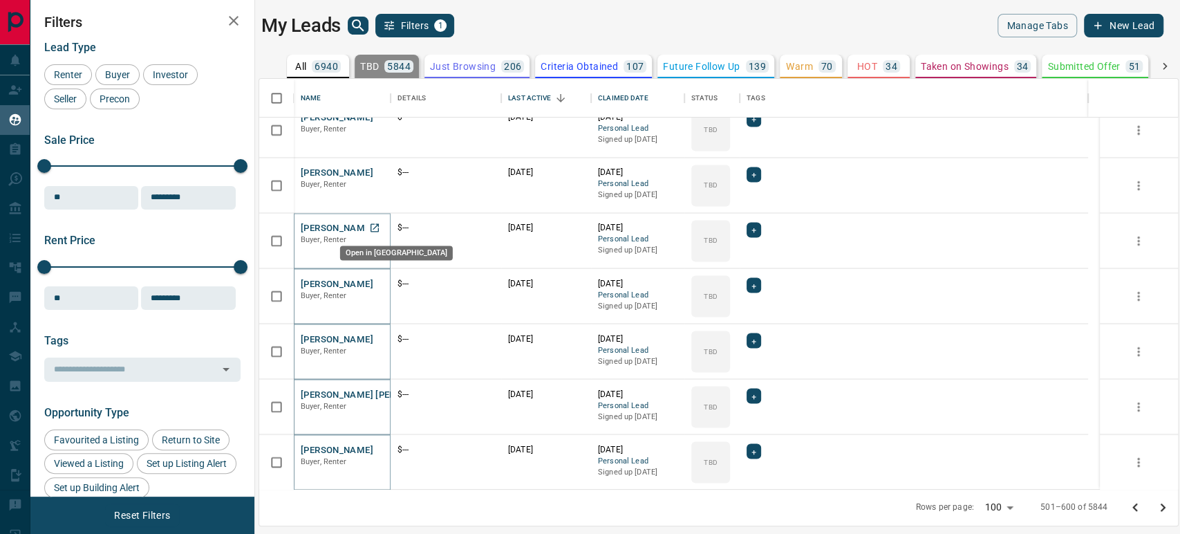
click at [371, 224] on icon "Open in New Tab" at bounding box center [374, 227] width 11 height 11
click at [379, 170] on icon "Open in New Tab" at bounding box center [374, 172] width 11 height 11
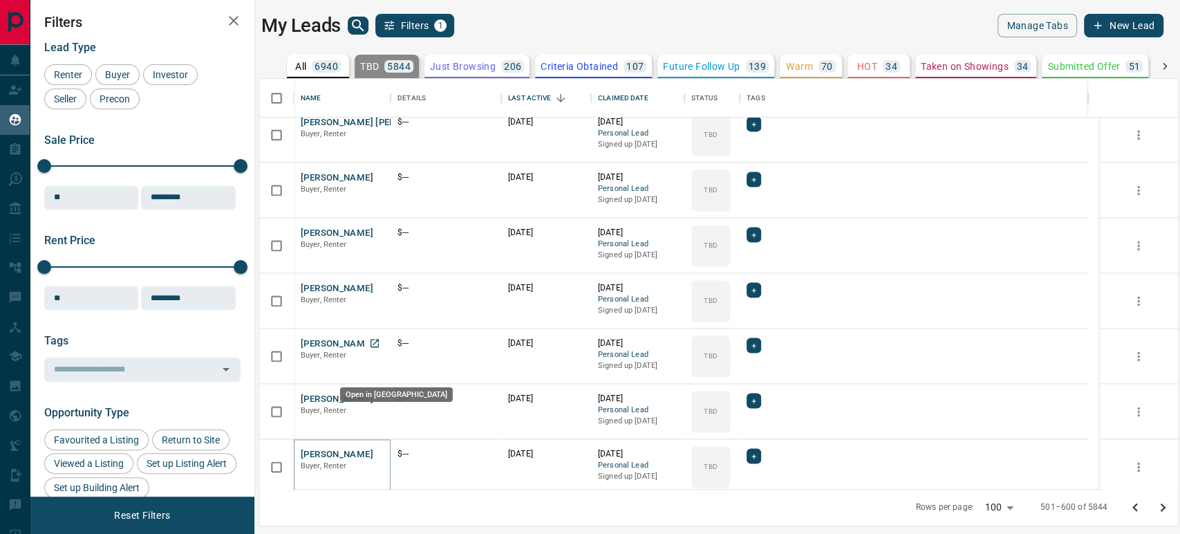
scroll to position [4850, 0]
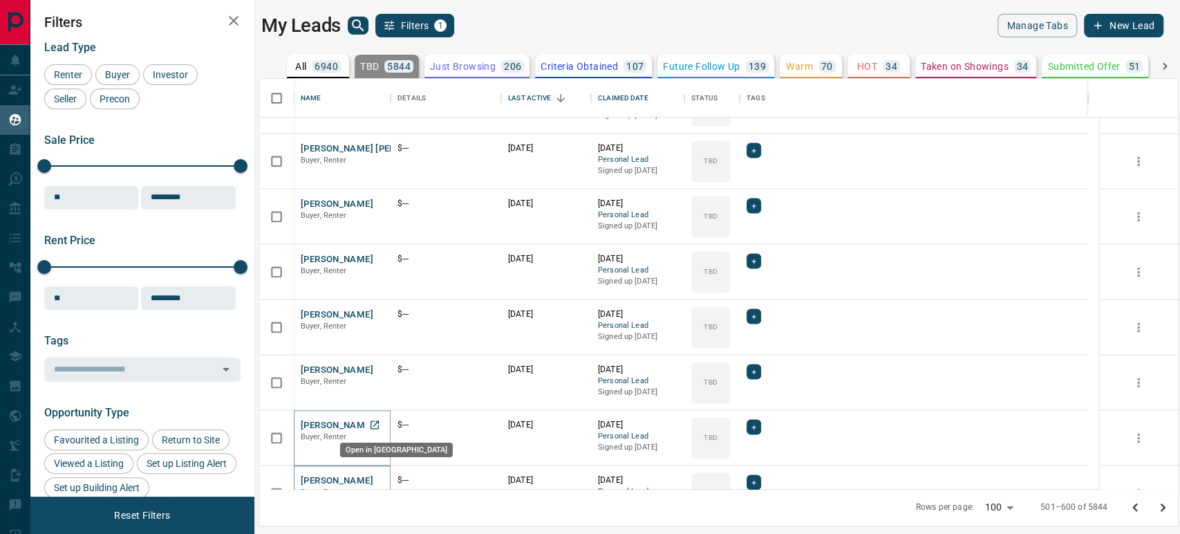
click at [380, 422] on link "Open in New Tab" at bounding box center [375, 424] width 18 height 18
click at [379, 368] on icon "Open in New Tab" at bounding box center [374, 369] width 11 height 11
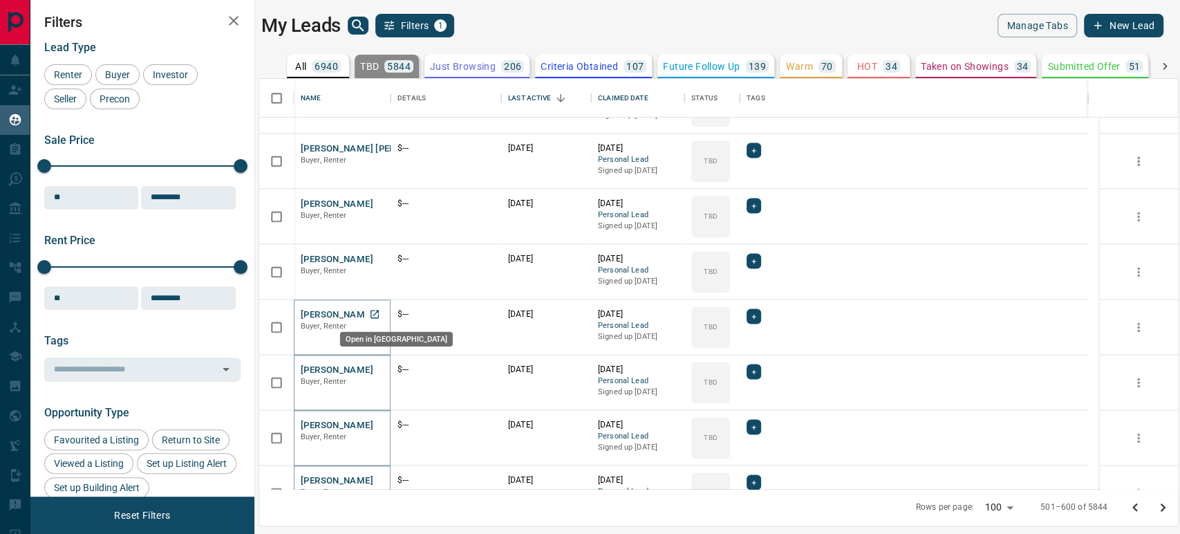
click at [375, 317] on icon "Open in New Tab" at bounding box center [374, 313] width 11 height 11
click at [377, 263] on link "Open in New Tab" at bounding box center [375, 259] width 18 height 18
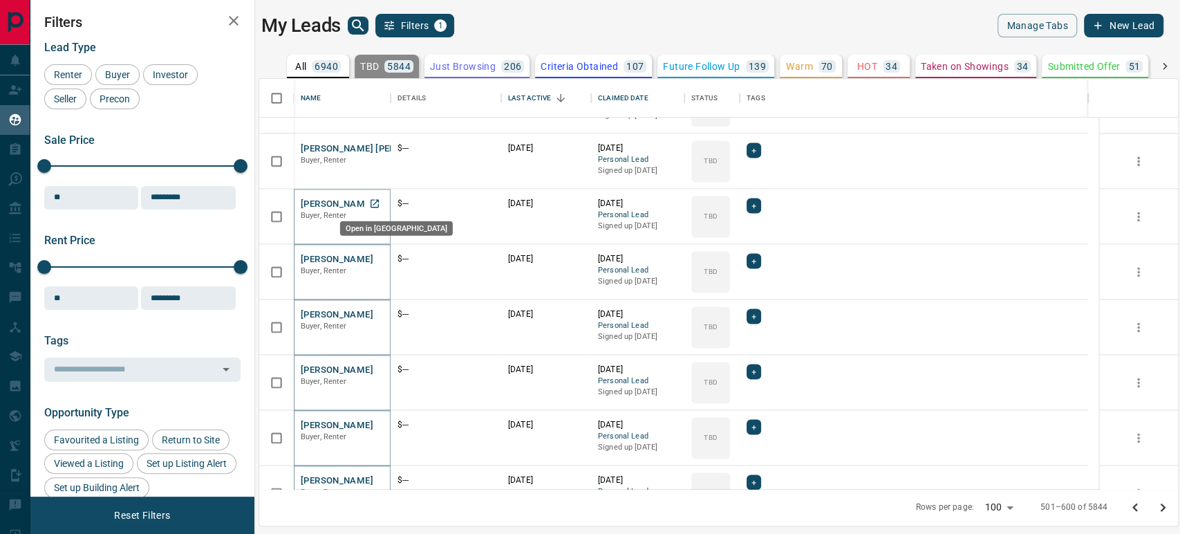
click at [373, 199] on icon "Open in New Tab" at bounding box center [374, 203] width 11 height 11
click at [375, 155] on link "Open in New Tab" at bounding box center [375, 148] width 18 height 18
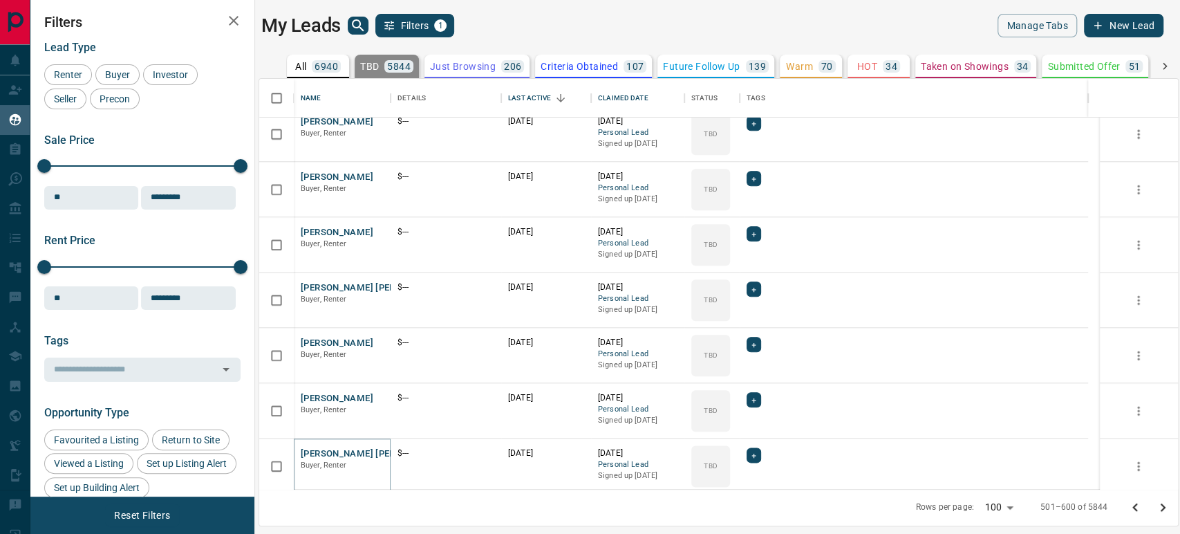
scroll to position [4543, 0]
click at [372, 394] on icon "Open in New Tab" at bounding box center [374, 399] width 11 height 11
click at [376, 347] on icon "Open in New Tab" at bounding box center [374, 344] width 11 height 11
click at [373, 289] on icon "Open in New Tab" at bounding box center [374, 289] width 8 height 8
click at [373, 231] on icon "Open in New Tab" at bounding box center [374, 233] width 11 height 11
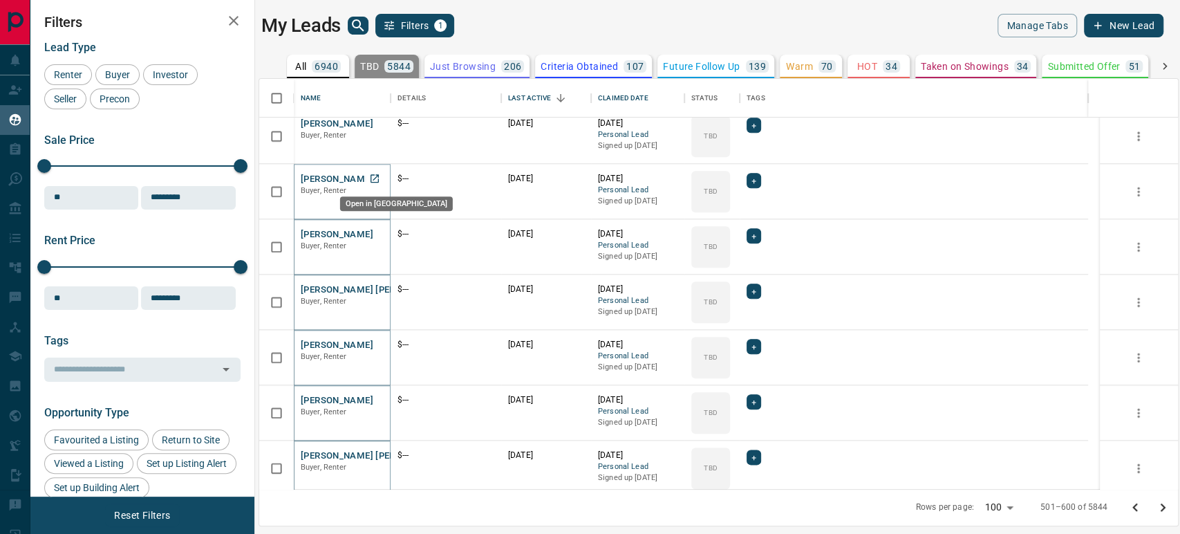
click at [381, 172] on link "Open in New Tab" at bounding box center [375, 178] width 18 height 18
click at [377, 122] on icon "Open in New Tab" at bounding box center [374, 122] width 11 height 11
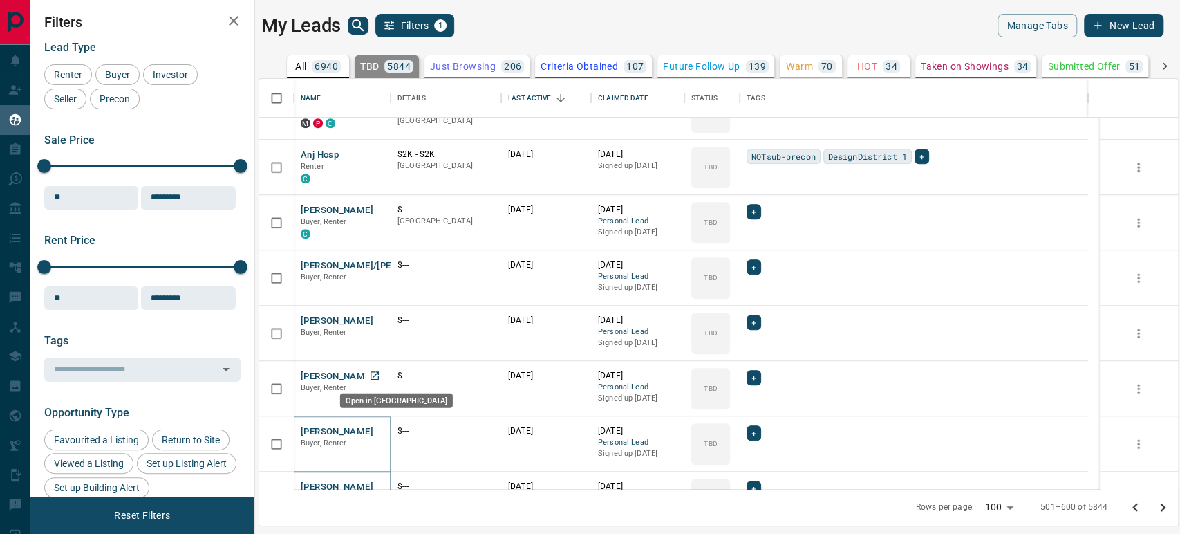
scroll to position [4082, 0]
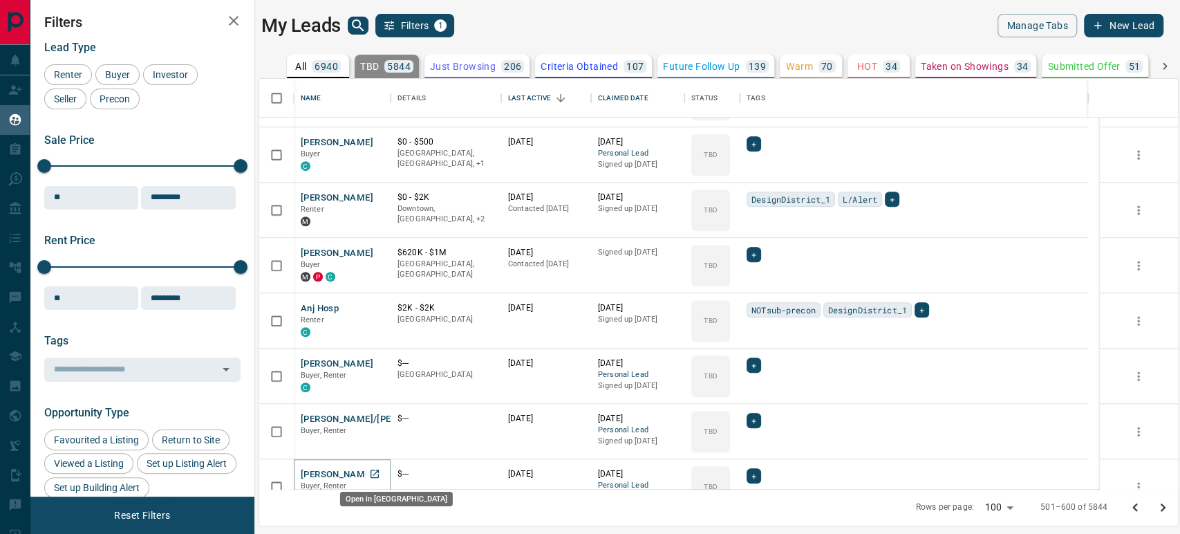
click at [378, 470] on icon "Open in New Tab" at bounding box center [374, 473] width 8 height 8
click at [377, 417] on icon "Open in New Tab" at bounding box center [374, 418] width 11 height 11
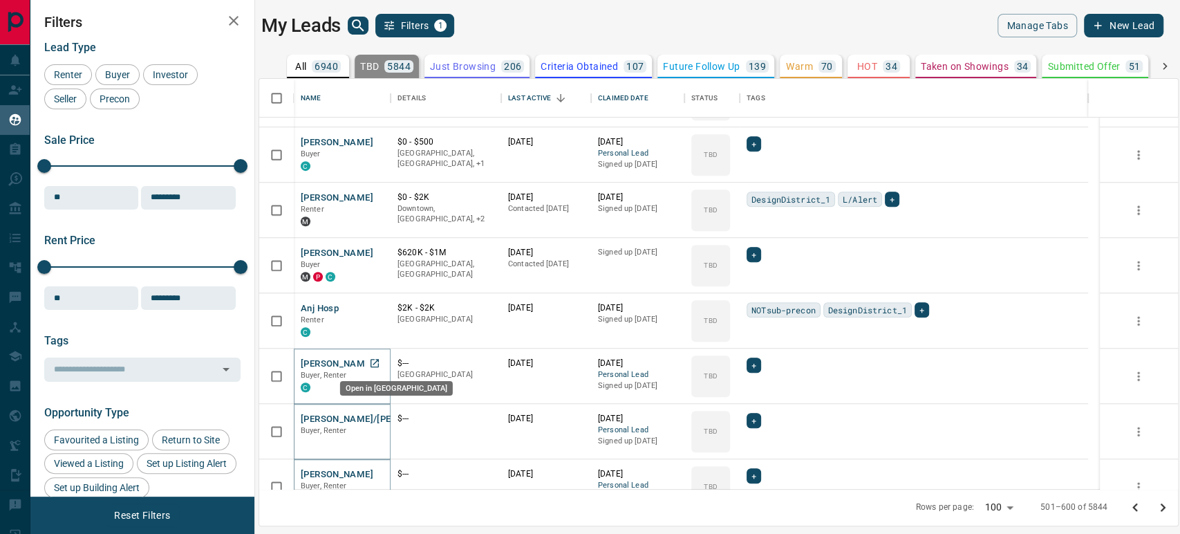
click at [378, 355] on link "Open in New Tab" at bounding box center [375, 363] width 18 height 18
click at [378, 305] on icon "Open in New Tab" at bounding box center [374, 307] width 11 height 11
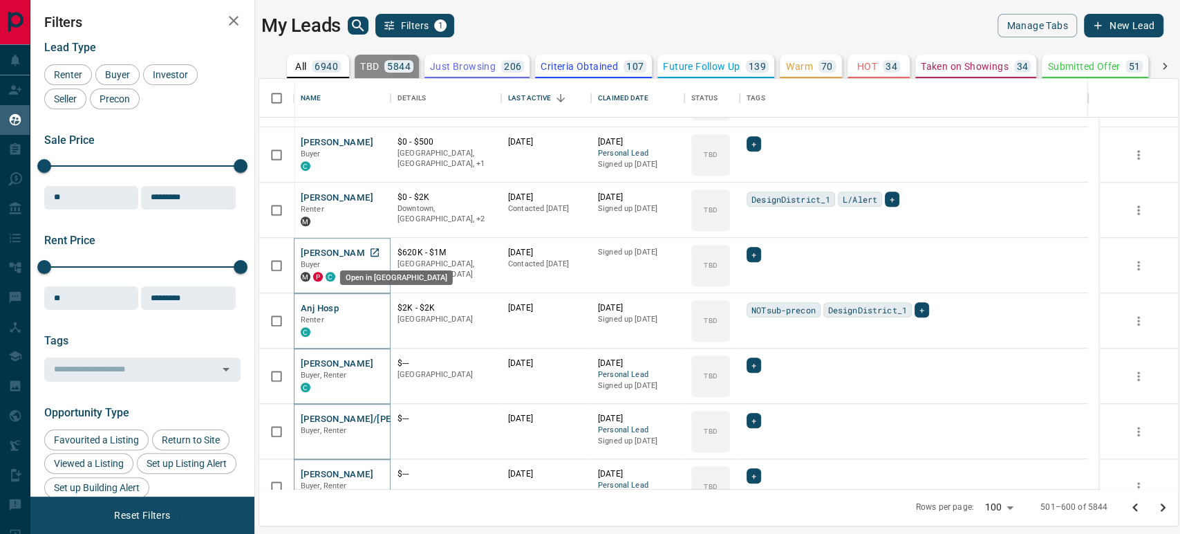
click at [381, 252] on link "Open in New Tab" at bounding box center [375, 252] width 18 height 18
click at [382, 194] on link "Open in New Tab" at bounding box center [375, 197] width 18 height 18
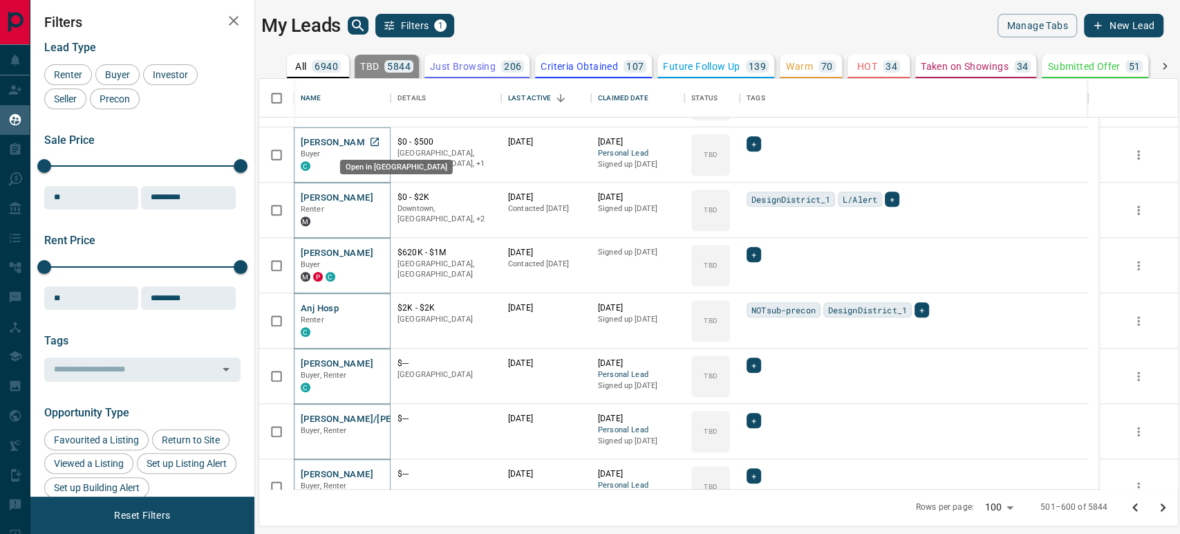
click at [372, 142] on icon "Open in New Tab" at bounding box center [374, 141] width 11 height 11
click at [1061, 480] on p "501–600 of 5844" at bounding box center [1073, 507] width 67 height 12
